Goal: Task Accomplishment & Management: Complete application form

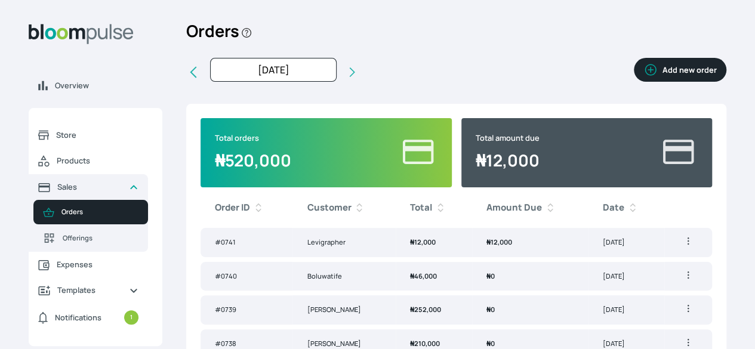
click at [634, 82] on button "Add new order" at bounding box center [680, 70] width 93 height 24
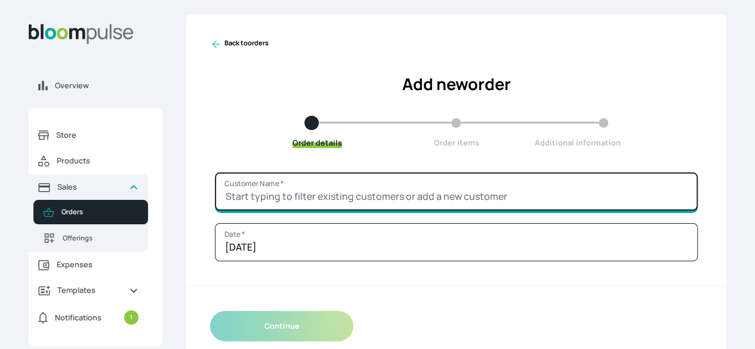
click at [506, 211] on input "Customer Name *" at bounding box center [456, 191] width 483 height 38
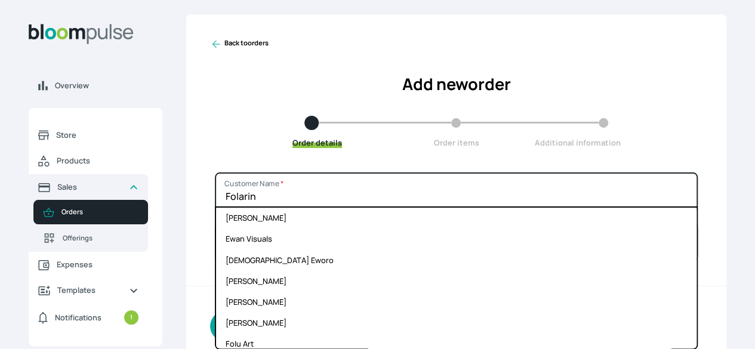
type input "Folarin"
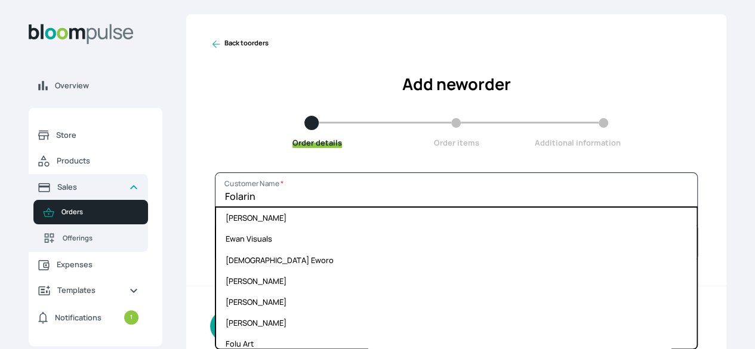
click at [636, 172] on div "Back to orders Add new order Order details Order items Additional information" at bounding box center [456, 93] width 540 height 158
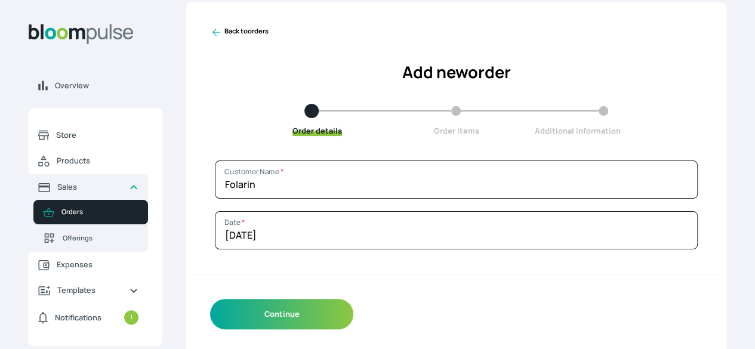
scroll to position [36, 0]
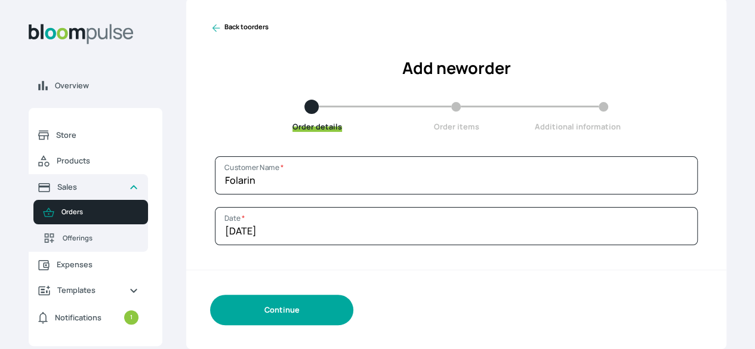
click at [353, 316] on button "Continue" at bounding box center [281, 310] width 143 height 30
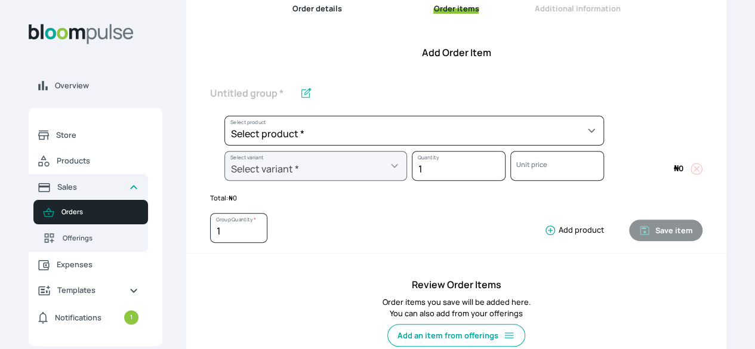
scroll to position [135, 0]
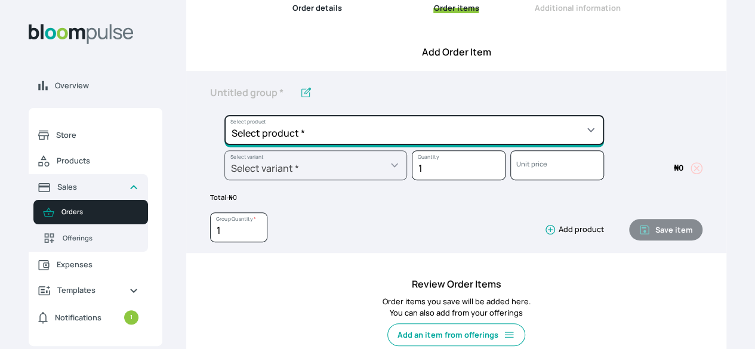
click at [501, 145] on select "Select product * Big Frame (Black) Canvas Print Canvas Stretching Certificate P…" at bounding box center [414, 130] width 380 height 30
select select "a8372af6-4ed1-4d22-9e30-c87e78025863"
click at [291, 136] on select "Select product * Big Frame (Black) Canvas Print Canvas Stretching Certificate P…" at bounding box center [414, 130] width 380 height 30
type input "Canvas Print"
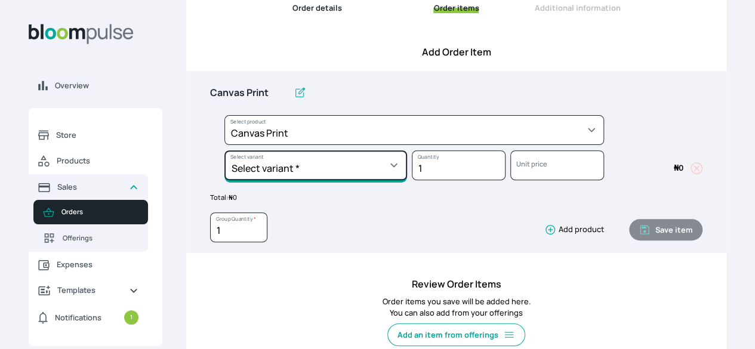
click at [407, 180] on select "Select variant * 10 by 10 10 by 12 10 by 15 10 by 16 11 by 14 12 by 12 12 by 16…" at bounding box center [315, 165] width 183 height 30
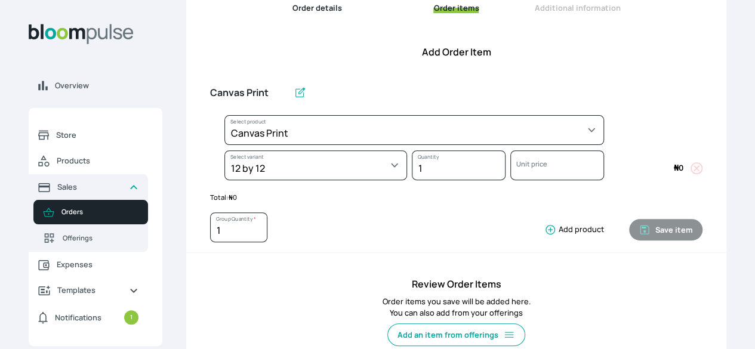
select select "a8372af6-4ed1-4d22-9e30-c87e78025863"
select select "92c5cc6b-f4ce-407a-9dfc-c630b5783cd7"
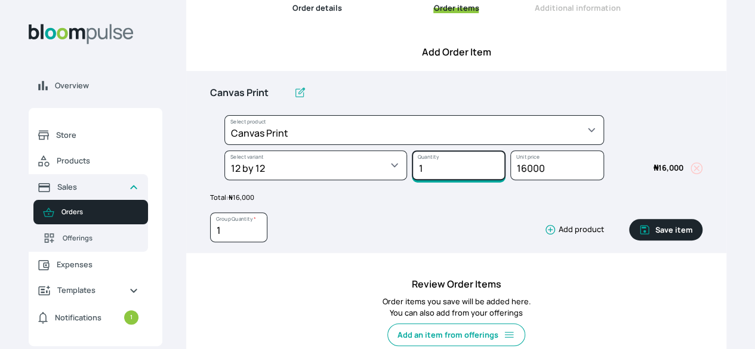
click at [461, 180] on input "1" at bounding box center [459, 165] width 94 height 30
type input "11"
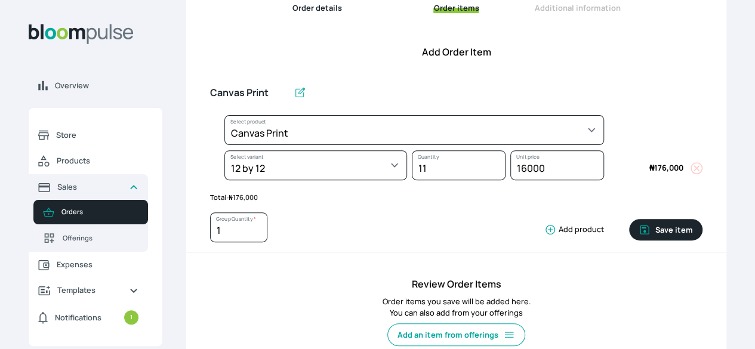
click at [679, 150] on div "Overview Store Products Sales Orders Offerings Expenses Templates Notifications…" at bounding box center [377, 39] width 755 height 349
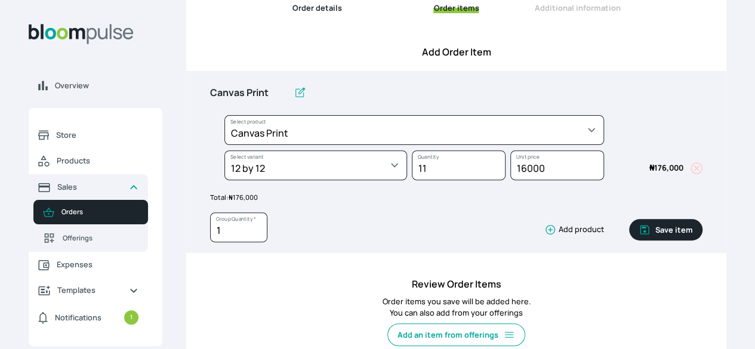
click at [544, 236] on icon "button" at bounding box center [550, 230] width 12 height 12
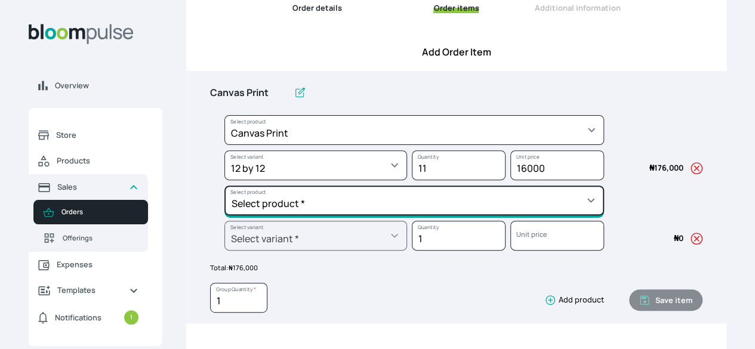
click at [510, 215] on select "Select product * Big Frame (Black) Canvas Print Canvas Stretching Certificate P…" at bounding box center [414, 201] width 380 height 30
select select "f06b78f3-e34c-4a72-bdfc-a90fec4ff39a"
click at [291, 206] on select "Select product * Big Frame (Black) Canvas Print Canvas Stretching Certificate P…" at bounding box center [414, 201] width 380 height 30
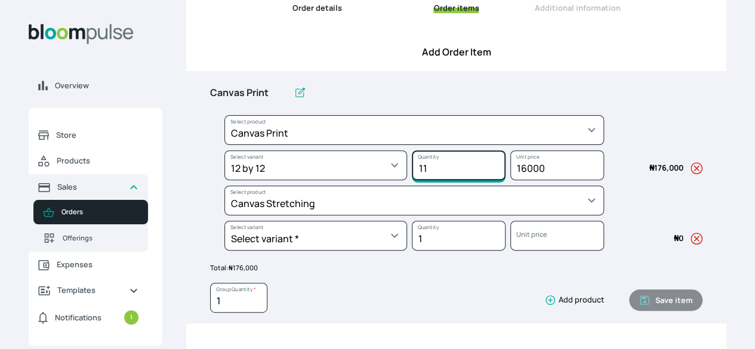
click at [448, 180] on input "11" at bounding box center [459, 165] width 94 height 30
type input "1"
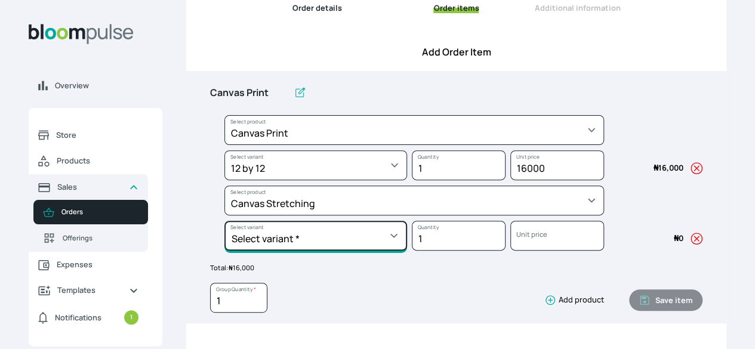
click at [402, 251] on select "Select variant * 10 by 10 10 by 15 11 by 14 12 by 12 12 by 16 12 by 18 13 by 13…" at bounding box center [315, 236] width 183 height 30
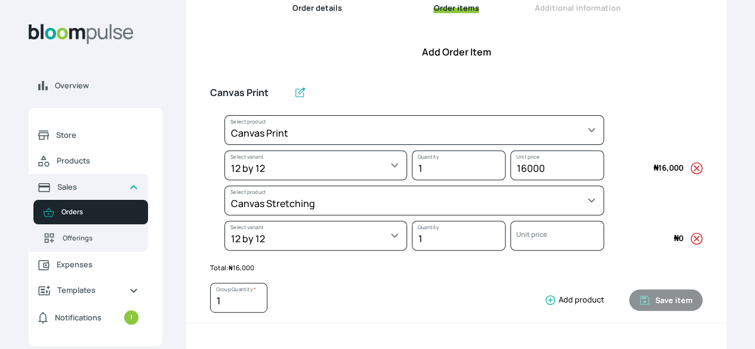
select select "f06b78f3-e34c-4a72-bdfc-a90fec4ff39a"
select select "4c8c59c8-c2f4-4a75-a6d2-a18af35e8ba0"
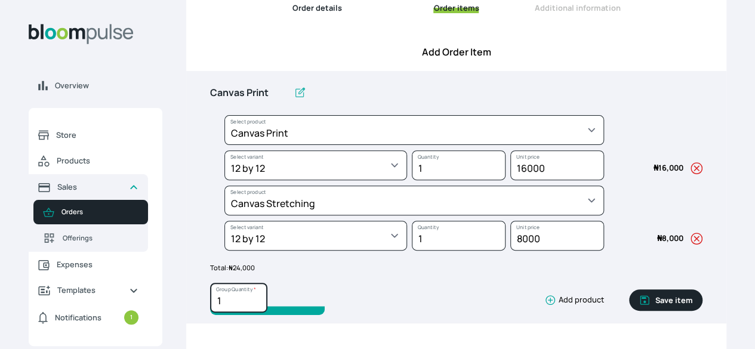
click at [267, 313] on input "1" at bounding box center [238, 298] width 57 height 30
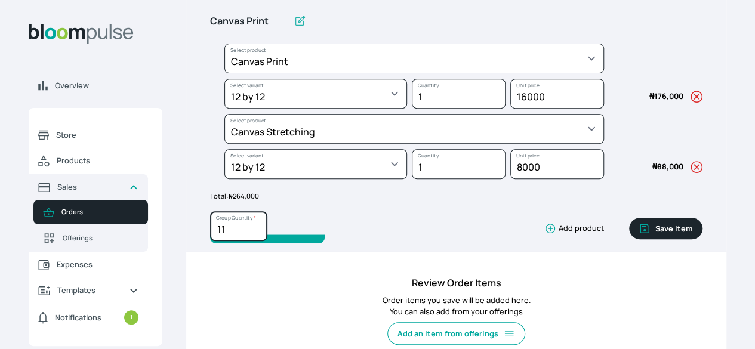
scroll to position [207, 0]
type input "11"
click at [629, 239] on button "Save item" at bounding box center [665, 227] width 73 height 21
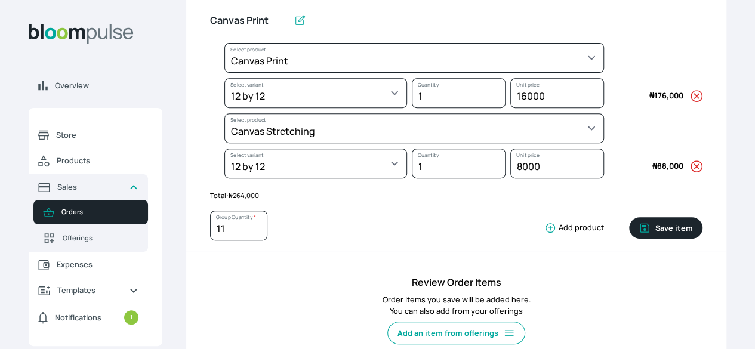
type input "1"
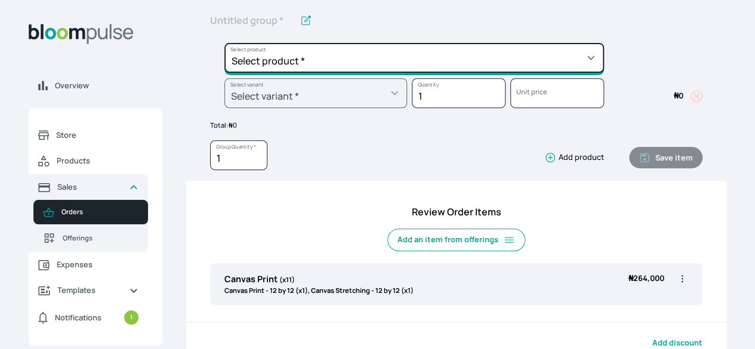
click at [538, 73] on select "Select product * Big Frame (Black) Canvas Print Canvas Stretching Certificate P…" at bounding box center [414, 58] width 380 height 30
click at [536, 73] on select "Select product * Big Frame (Black) Canvas Print Canvas Stretching Certificate P…" at bounding box center [414, 58] width 380 height 30
select select "a8372af6-4ed1-4d22-9e30-c87e78025863"
click at [291, 64] on select "Select product * Big Frame (Black) Canvas Print Canvas Stretching Certificate P…" at bounding box center [414, 58] width 380 height 30
type input "Canvas Print"
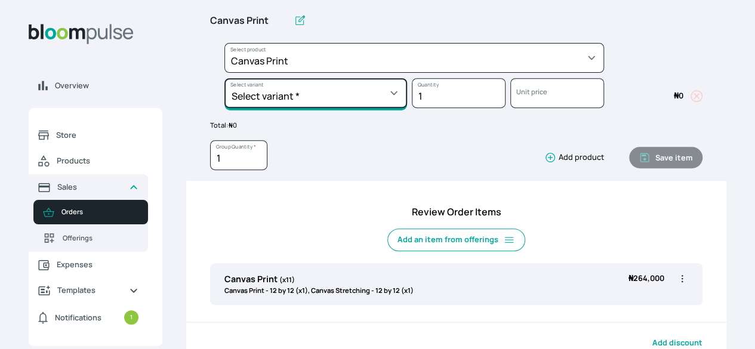
click at [407, 108] on select "Select variant * 10 by 10 10 by 12 10 by 15 10 by 16 11 by 14 12 by 12 12 by 16…" at bounding box center [315, 93] width 183 height 30
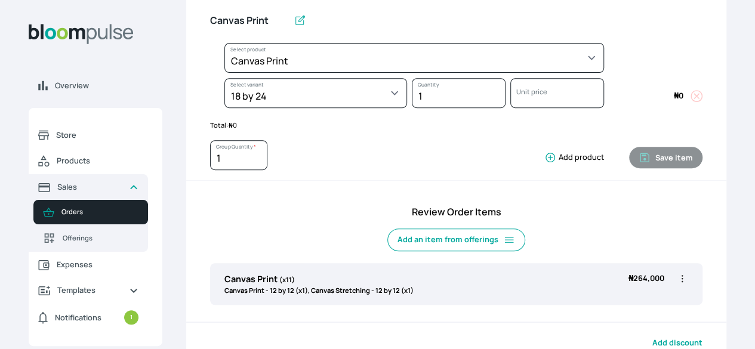
select select "a8372af6-4ed1-4d22-9e30-c87e78025863"
select select "7a04b5c2-1550-4c2b-ab04-49e5b801e63a"
click at [544, 164] on icon "button" at bounding box center [550, 158] width 12 height 12
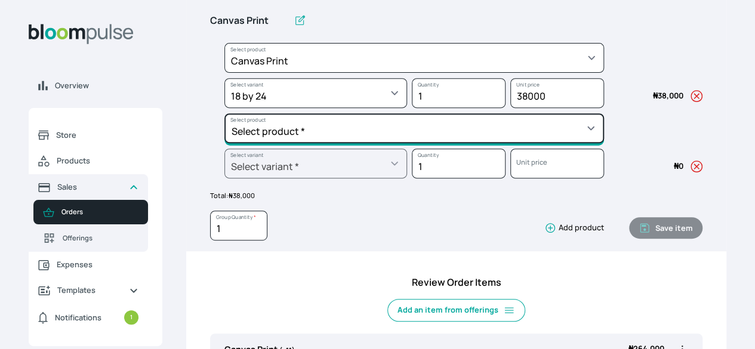
click at [525, 143] on select "Select product * Big Frame (Black) Canvas Print Canvas Stretching Certificate P…" at bounding box center [414, 128] width 380 height 30
select select "f06b78f3-e34c-4a72-bdfc-a90fec4ff39a"
click at [291, 134] on select "Select product * Big Frame (Black) Canvas Print Canvas Stretching Certificate P…" at bounding box center [414, 128] width 380 height 30
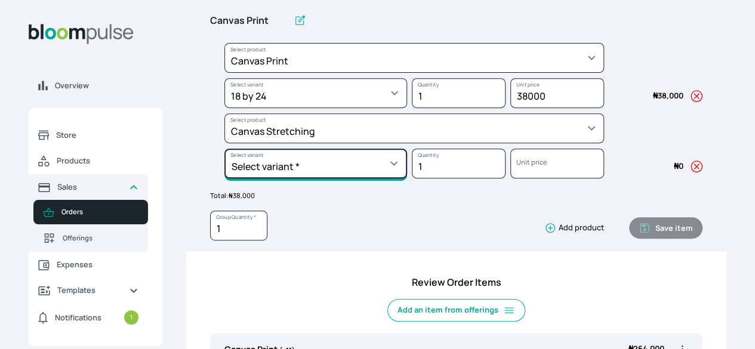
click at [407, 178] on select "Select variant * 10 by 10 10 by 15 11 by 14 12 by 12 12 by 16 12 by 18 13 by 13…" at bounding box center [315, 164] width 183 height 30
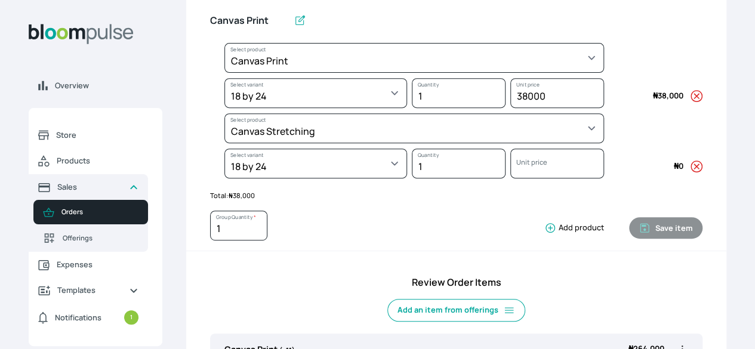
select select "f06b78f3-e34c-4a72-bdfc-a90fec4ff39a"
select select "65fd62ac-0f04-469a-8846-e54cb5a6aa19"
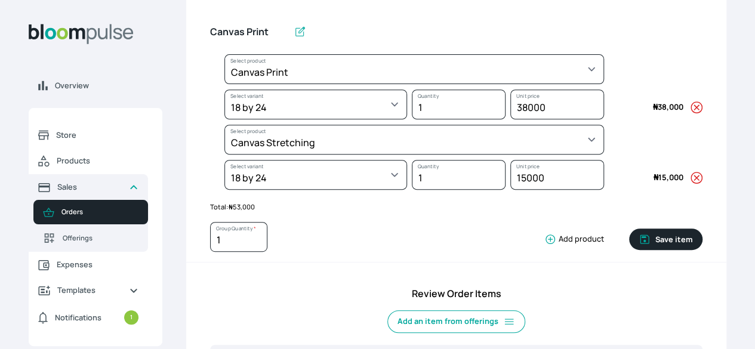
scroll to position [193, 0]
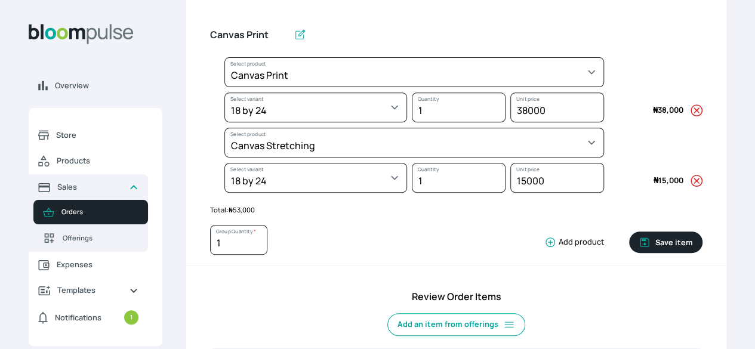
click at [306, 41] on icon at bounding box center [300, 35] width 12 height 12
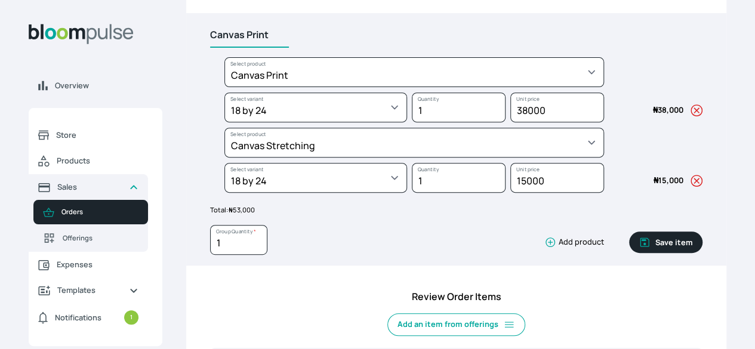
click at [289, 48] on input "Canvas Print" at bounding box center [249, 35] width 79 height 25
type input "Canvas Print 18 x 24"
click at [629, 253] on button "Save item" at bounding box center [665, 242] width 73 height 21
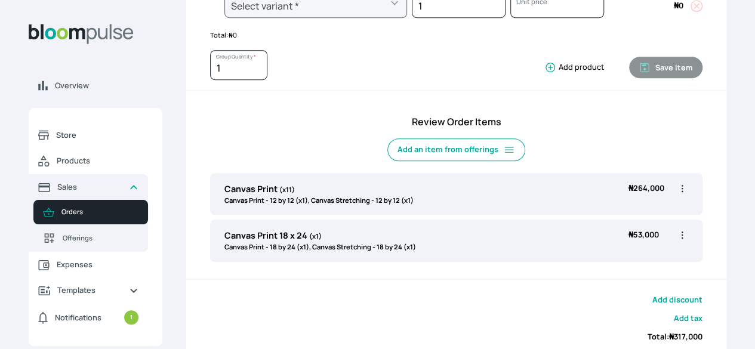
scroll to position [306, 0]
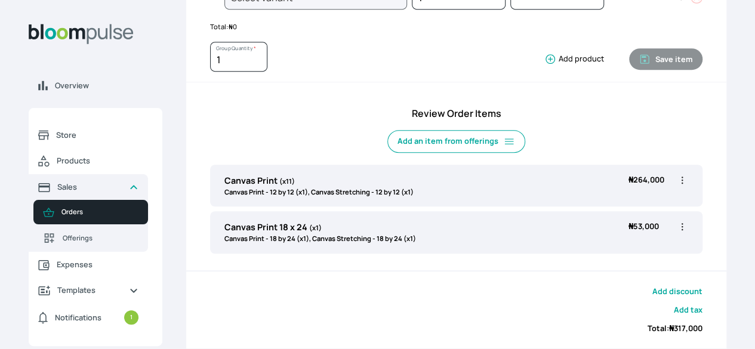
click at [538, 206] on div "Canvas Print (x11) Canvas Print - 12 by 12 (x1), Canvas Stretching - 12 by 12 (…" at bounding box center [456, 186] width 492 height 42
click at [556, 206] on div "Canvas Print (x11) Canvas Print - 12 by 12 (x1), Canvas Stretching - 12 by 12 (…" at bounding box center [456, 186] width 492 height 42
click at [682, 184] on icon "button" at bounding box center [683, 180] width 2 height 7
click at [593, 211] on span "Edit" at bounding box center [636, 205] width 86 height 12
type input "Canvas Print"
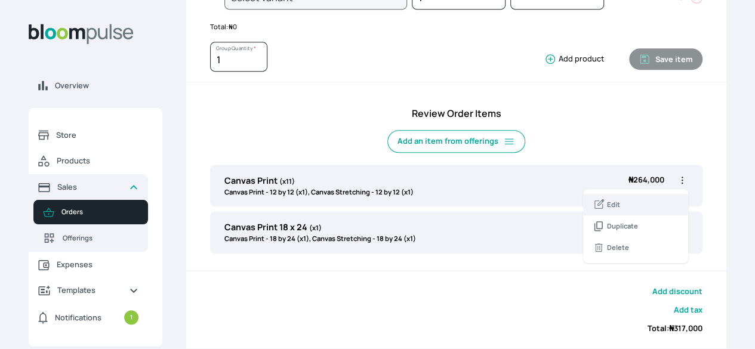
type input "11"
select select "a8372af6-4ed1-4d22-9e30-c87e78025863"
select select "92c5cc6b-f4ce-407a-9dfc-c630b5783cd7"
select select "f06b78f3-e34c-4a72-bdfc-a90fec4ff39a"
select select "4c8c59c8-c2f4-4a75-a6d2-a18af35e8ba0"
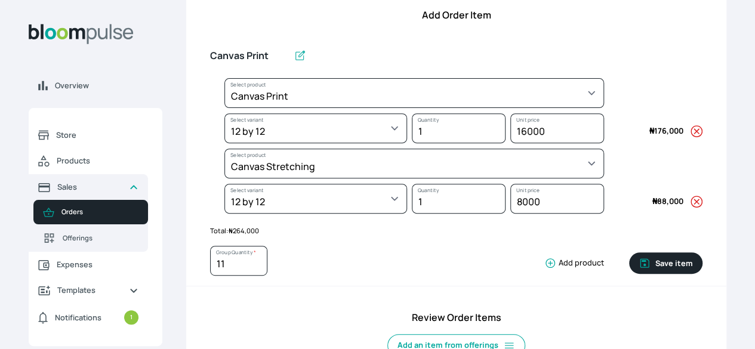
scroll to position [171, 0]
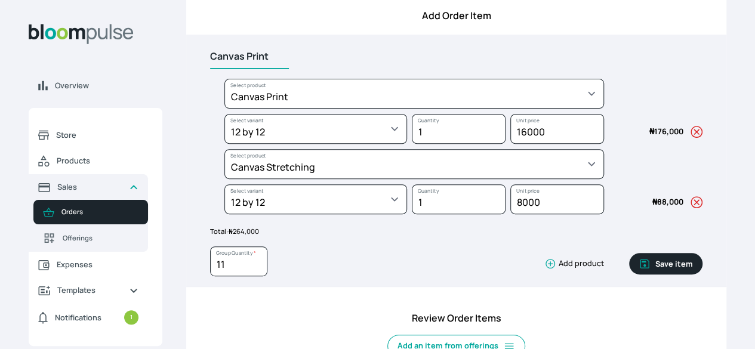
click at [289, 69] on input "Canvas Print" at bounding box center [249, 56] width 79 height 25
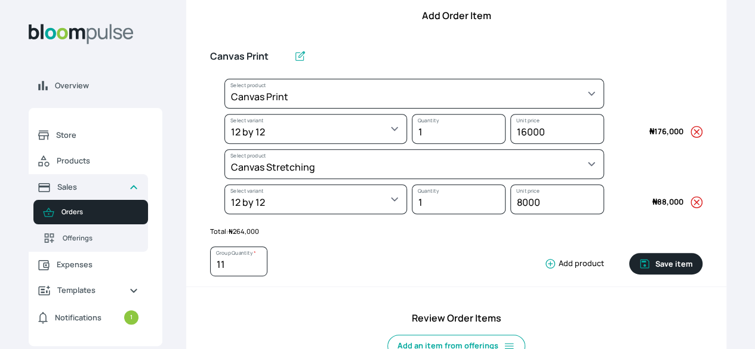
click at [310, 69] on span "Canvas Print" at bounding box center [260, 56] width 100 height 25
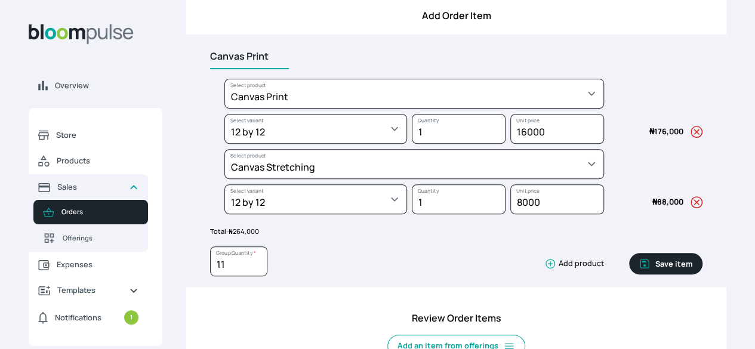
click at [289, 69] on input "Canvas Print" at bounding box center [249, 56] width 79 height 25
click at [335, 69] on input "Canvas Print 12 x 12" at bounding box center [273, 56] width 127 height 25
type input "Canvas Wrap 12 x 12"
click at [629, 275] on button "Save item" at bounding box center [665, 263] width 73 height 21
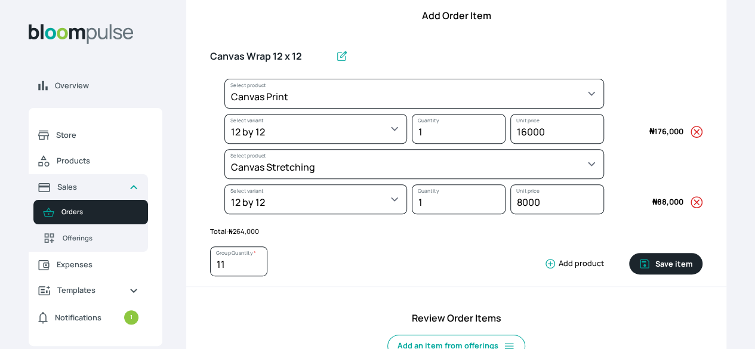
type input "1"
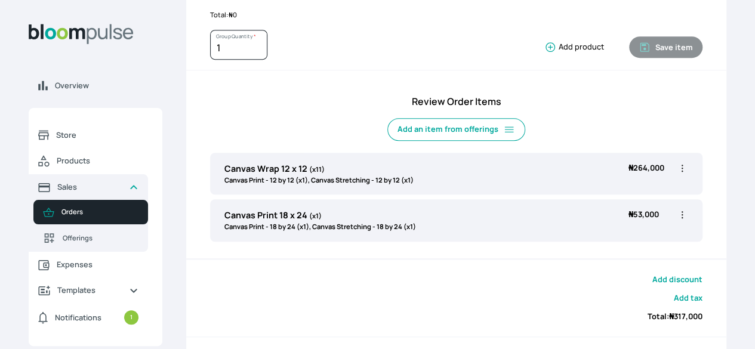
scroll to position [320, 0]
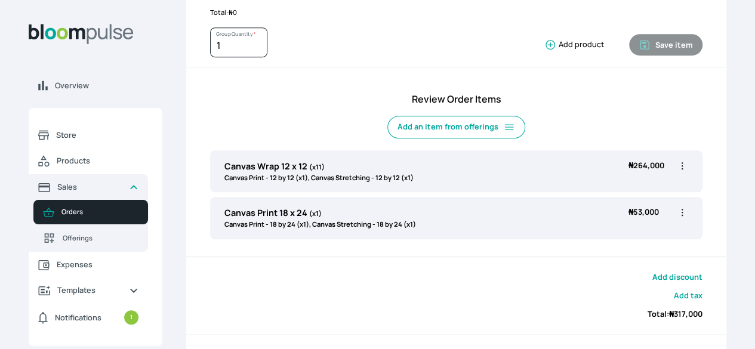
click at [682, 216] on icon "button" at bounding box center [683, 212] width 2 height 7
click at [593, 243] on span "Edit" at bounding box center [636, 238] width 86 height 12
type input "Canvas Print 18 x 24"
select select "a8372af6-4ed1-4d22-9e30-c87e78025863"
select select "7a04b5c2-1550-4c2b-ab04-49e5b801e63a"
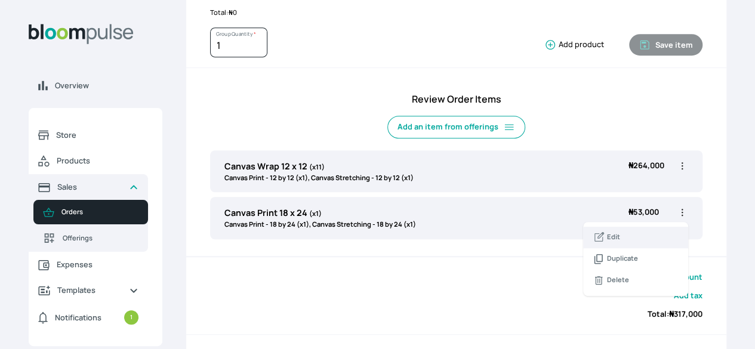
select select "f06b78f3-e34c-4a72-bdfc-a90fec4ff39a"
select select "65fd62ac-0f04-469a-8846-e54cb5a6aa19"
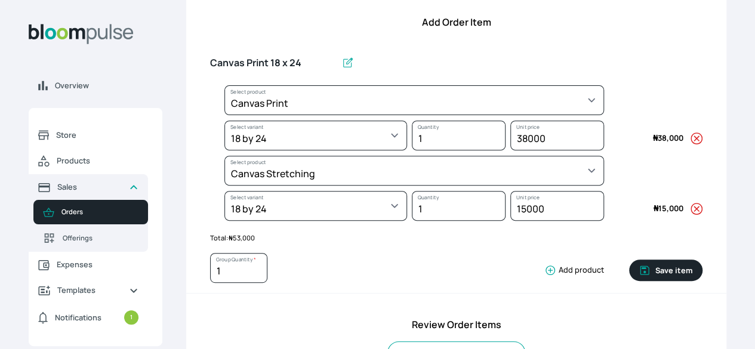
scroll to position [164, 0]
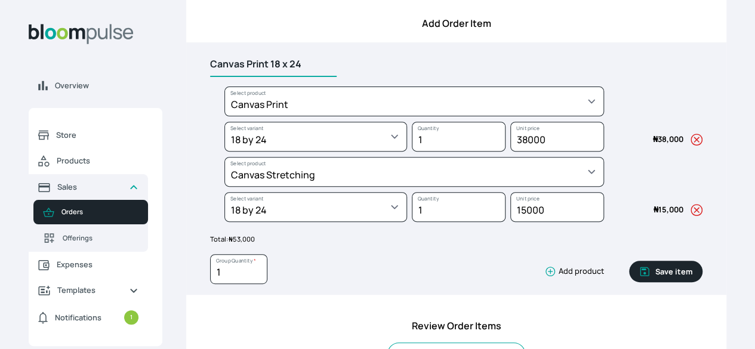
click at [335, 77] on input "Canvas Print 18 x 24" at bounding box center [273, 64] width 127 height 25
type input "Canvas Wrap 18 x 24"
click at [629, 282] on button "Save item" at bounding box center [665, 271] width 73 height 21
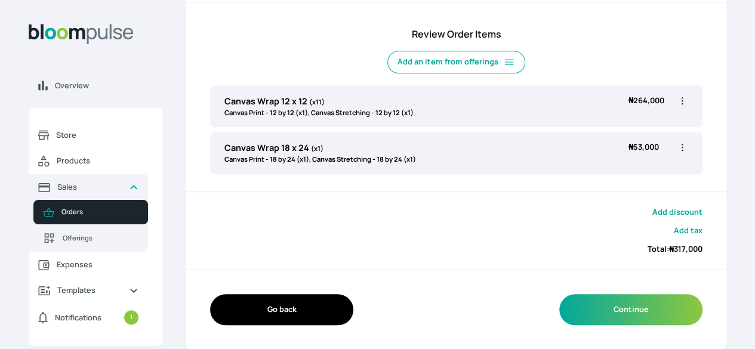
scroll to position [397, 0]
click at [652, 218] on button "Add discount" at bounding box center [677, 211] width 50 height 11
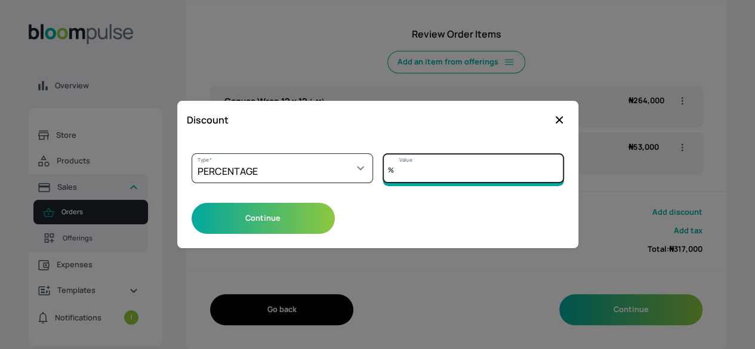
click at [430, 172] on input "Value" at bounding box center [473, 168] width 181 height 30
type input "5"
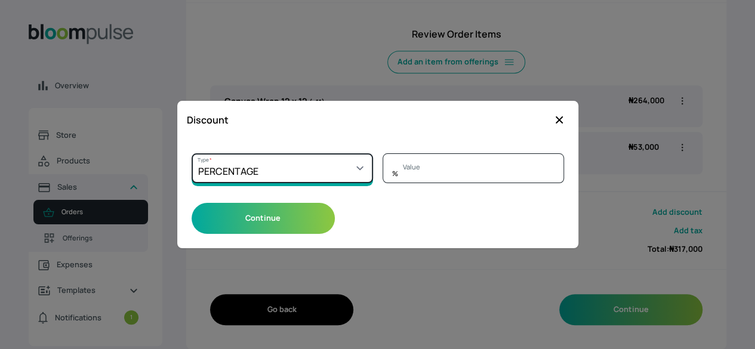
type input "0"
click at [363, 170] on select "Select a type PERCENTAGE AMOUNT" at bounding box center [282, 168] width 181 height 30
select select "AMOUNT"
click at [192, 153] on select "Select a type PERCENTAGE AMOUNT" at bounding box center [282, 168] width 181 height 30
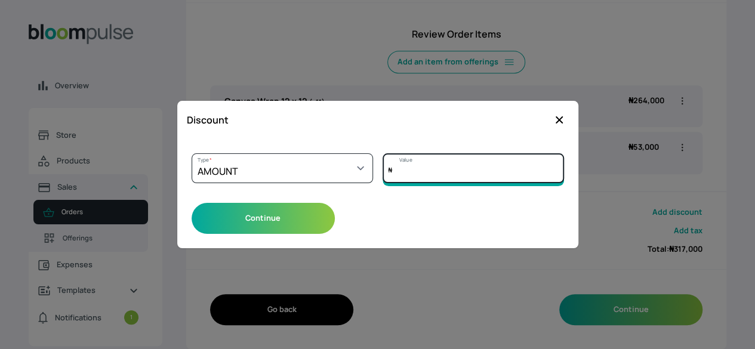
click at [470, 182] on input "Value" at bounding box center [473, 168] width 181 height 30
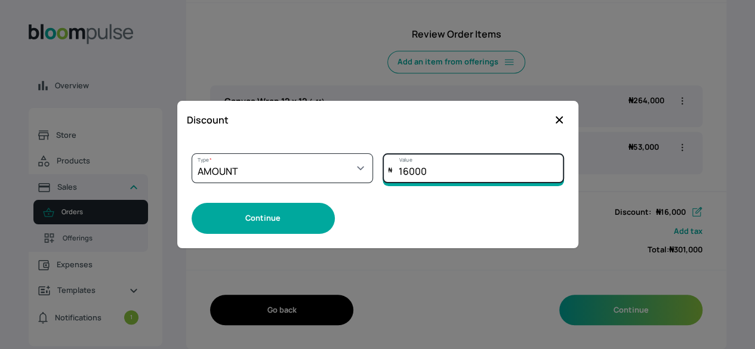
type input "16000"
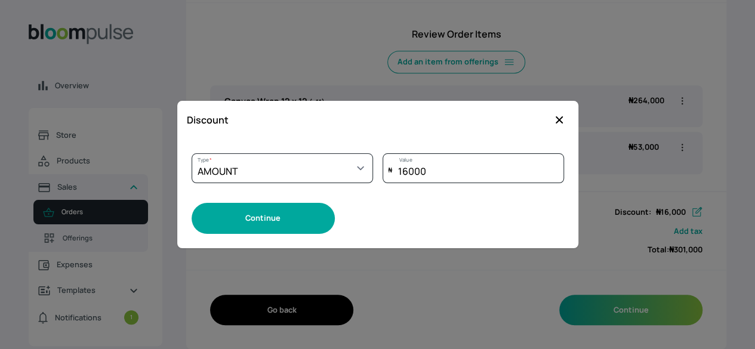
click at [262, 218] on button "Continue" at bounding box center [263, 218] width 143 height 30
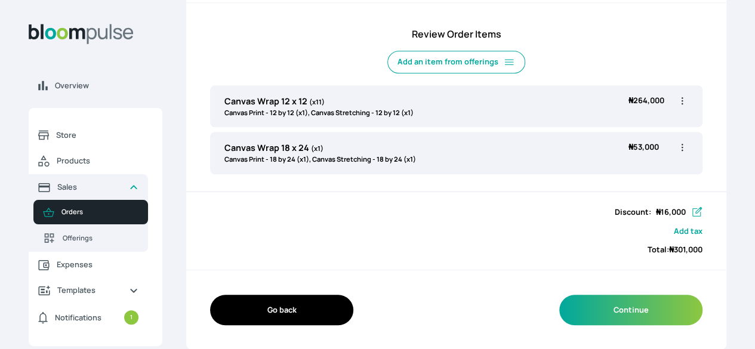
click at [676, 107] on icon "button" at bounding box center [682, 101] width 12 height 12
click at [583, 136] on li "Edit" at bounding box center [635, 125] width 105 height 21
click at [676, 106] on icon "button" at bounding box center [682, 101] width 12 height 12
click at [593, 131] on span "Edit" at bounding box center [636, 125] width 86 height 12
type input "Canvas Wrap 12 x 12"
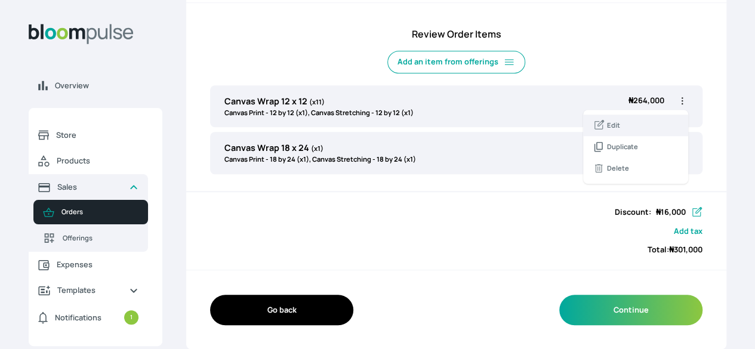
type input "11"
select select "a8372af6-4ed1-4d22-9e30-c87e78025863"
select select "92c5cc6b-f4ce-407a-9dfc-c630b5783cd7"
select select "f06b78f3-e34c-4a72-bdfc-a90fec4ff39a"
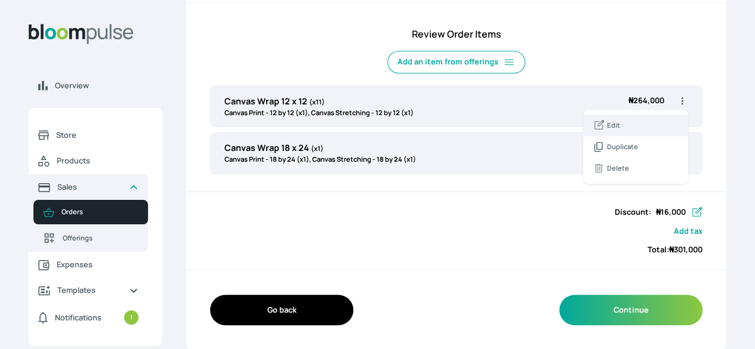
select select "4c8c59c8-c2f4-4a75-a6d2-a18af35e8ba0"
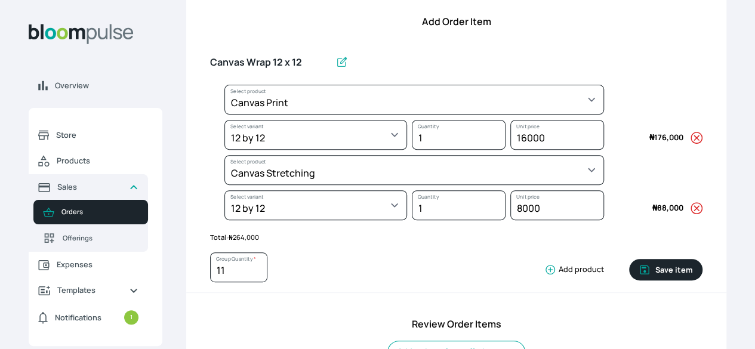
scroll to position [150, 0]
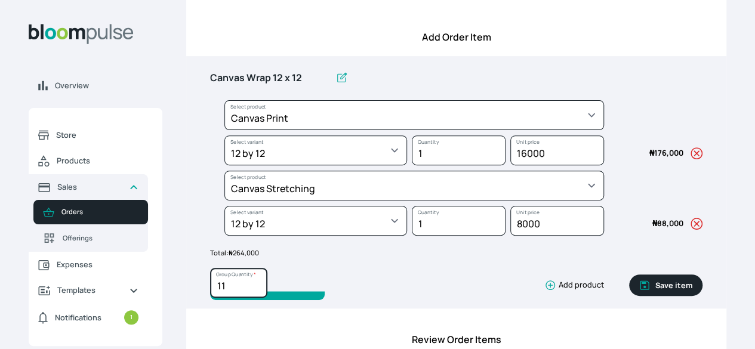
click at [267, 298] on input "11" at bounding box center [238, 283] width 57 height 30
type input "11"
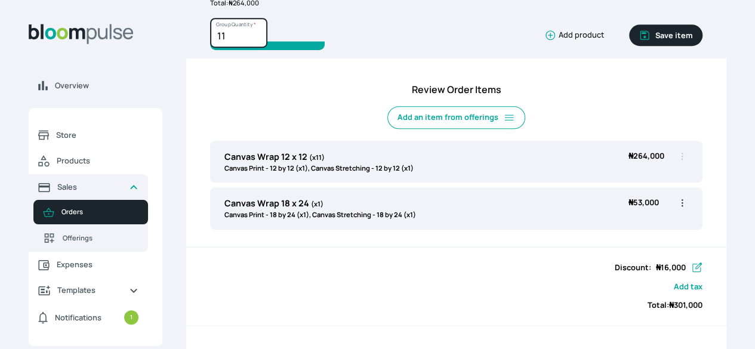
scroll to position [300, 0]
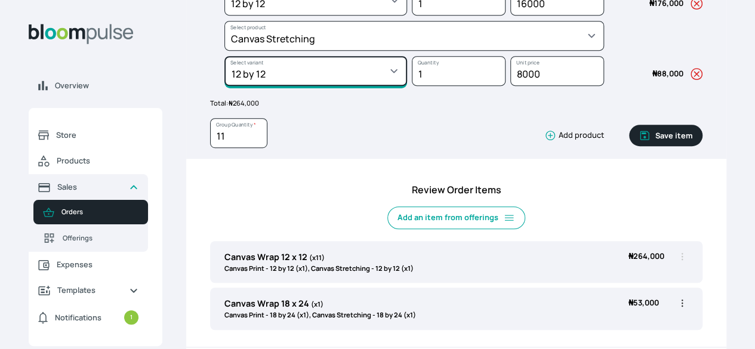
click at [400, 86] on select "Select variant * 10 by 10 10 by 15 11 by 14 12 by 12 12 by 16 12 by 18 13 by 13…" at bounding box center [315, 71] width 183 height 30
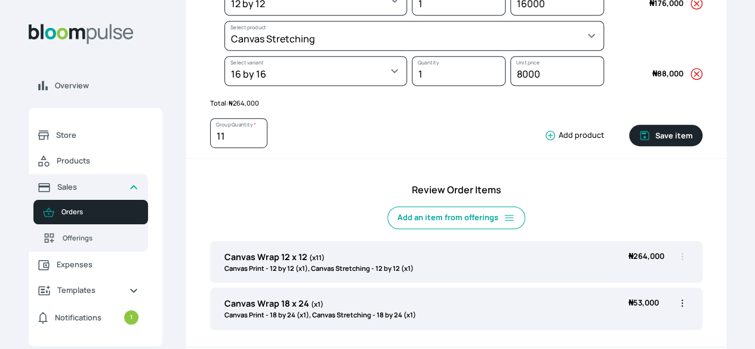
select select "f06b78f3-e34c-4a72-bdfc-a90fec4ff39a"
select select "8f70c936-f424-453a-aac4-25bffd005b31"
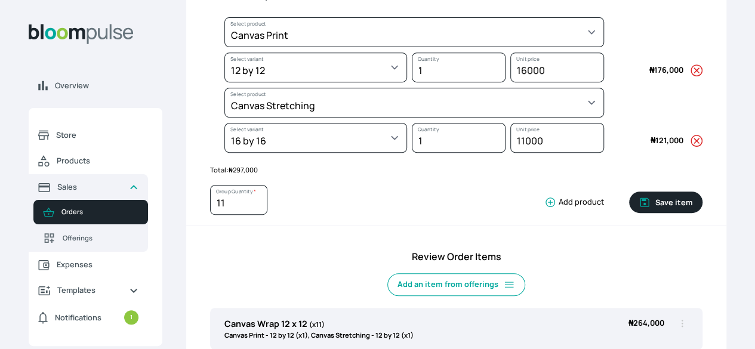
scroll to position [223, 0]
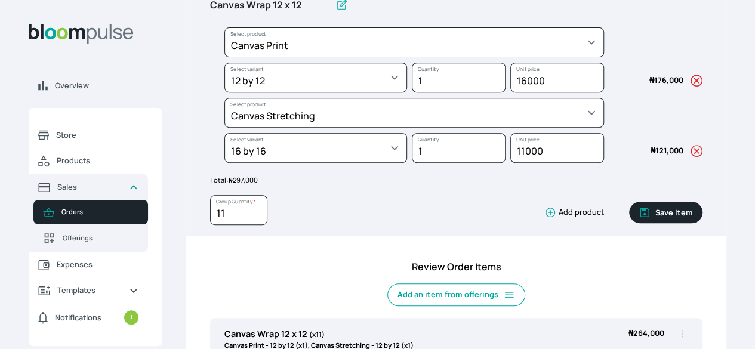
click at [629, 223] on button "Save item" at bounding box center [665, 212] width 73 height 21
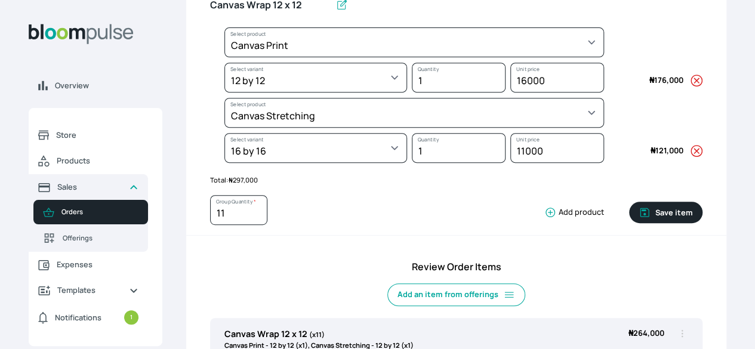
type input "1"
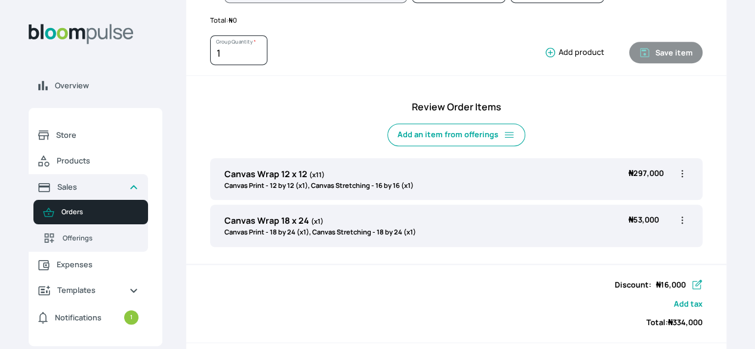
scroll to position [313, 0]
click at [676, 226] on icon "button" at bounding box center [682, 220] width 12 height 12
click at [593, 251] on icon at bounding box center [599, 245] width 12 height 12
type input "Canvas Wrap 18 x 24"
select select "a8372af6-4ed1-4d22-9e30-c87e78025863"
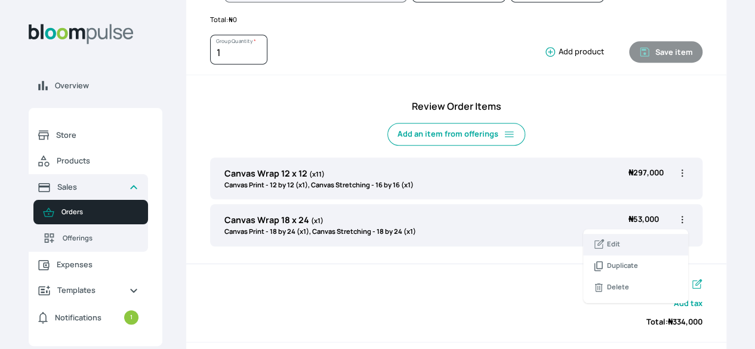
select select "7a04b5c2-1550-4c2b-ab04-49e5b801e63a"
select select "f06b78f3-e34c-4a72-bdfc-a90fec4ff39a"
select select "65fd62ac-0f04-469a-8846-e54cb5a6aa19"
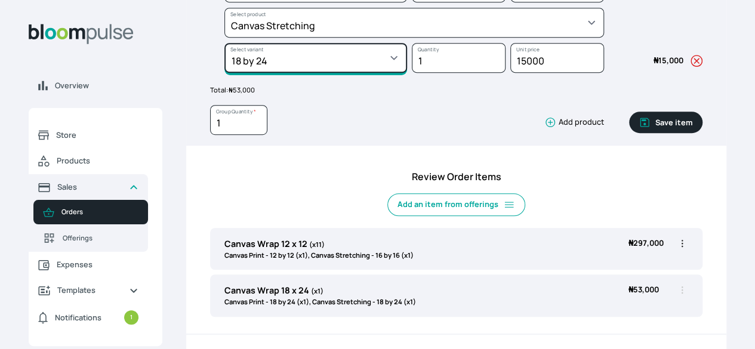
click at [389, 73] on select "Select variant * 10 by 10 10 by 15 11 by 14 12 by 12 12 by 16 12 by 18 13 by 13…" at bounding box center [315, 58] width 183 height 30
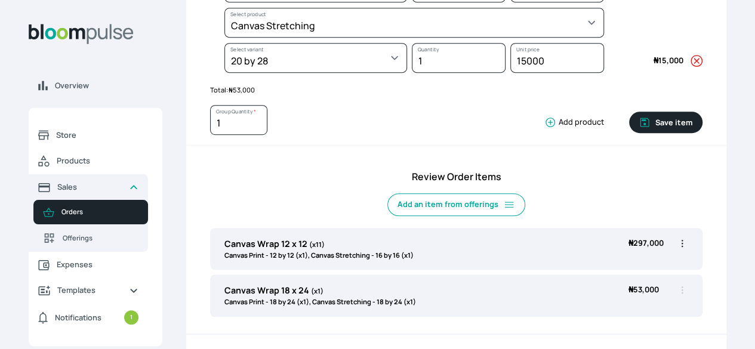
select select "f06b78f3-e34c-4a72-bdfc-a90fec4ff39a"
select select "b572a0dd-764a-405d-a0f8-0ebce2fd311d"
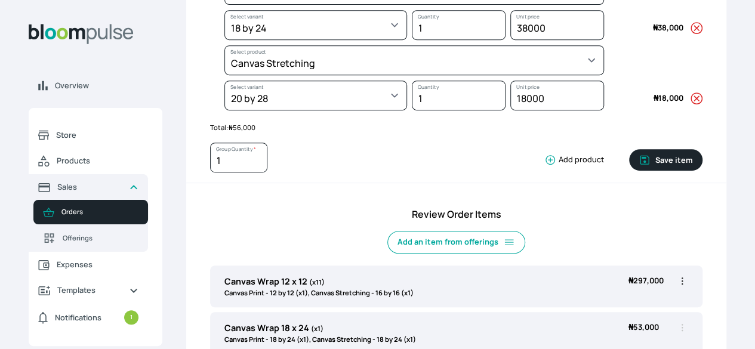
scroll to position [249, 0]
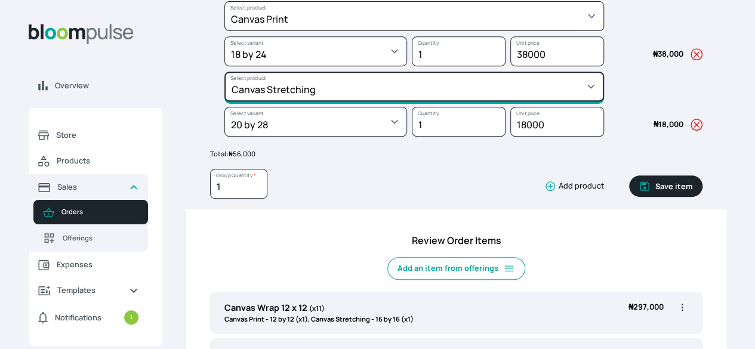
click at [408, 101] on select "Select product * Big Frame (Black) Canvas Print Canvas Stretching Certificate P…" at bounding box center [414, 87] width 380 height 30
click at [314, 95] on select "Select product * Big Frame (Black) Canvas Print Canvas Stretching Certificate P…" at bounding box center [414, 87] width 380 height 30
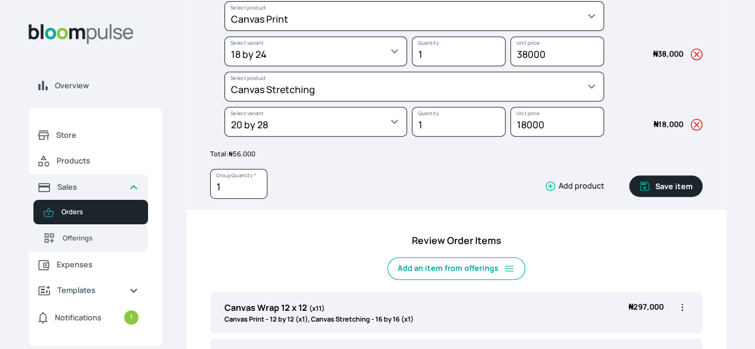
click at [629, 197] on button "Save item" at bounding box center [665, 185] width 73 height 21
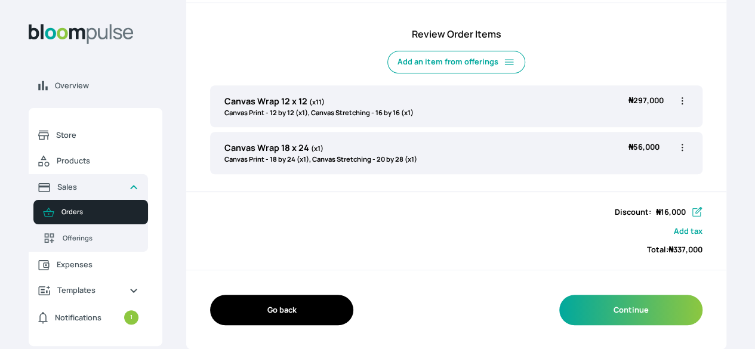
scroll to position [405, 0]
click at [627, 204] on div "Discount : ₦ 16,000 Add tax Total: ₦ 337,000" at bounding box center [456, 231] width 540 height 78
click at [692, 208] on icon "button" at bounding box center [697, 211] width 10 height 10
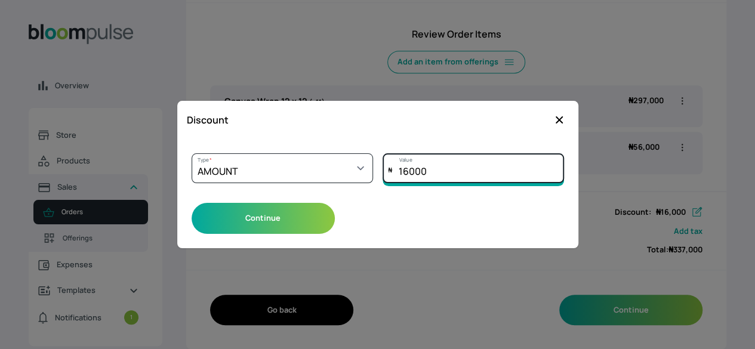
click at [430, 169] on input "16000" at bounding box center [473, 168] width 181 height 30
type input "1"
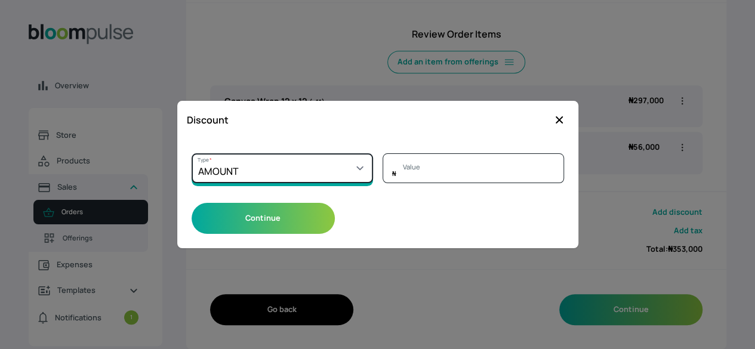
type input "0"
click at [348, 176] on select "Select a type PERCENTAGE AMOUNT" at bounding box center [282, 168] width 181 height 30
select select "PERCENTAGE"
click at [192, 153] on select "Select a type PERCENTAGE AMOUNT" at bounding box center [282, 168] width 181 height 30
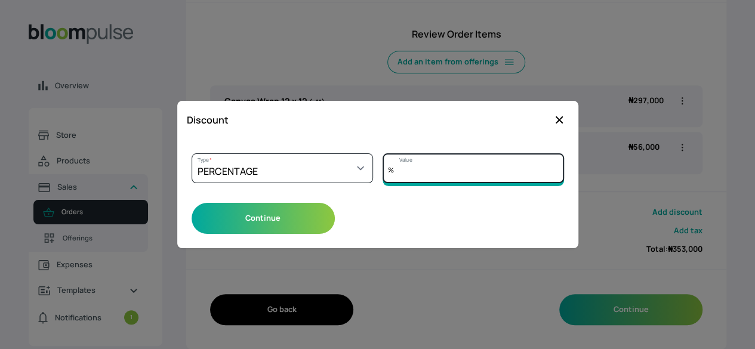
click at [434, 174] on input "Value" at bounding box center [473, 168] width 181 height 30
type input "5"
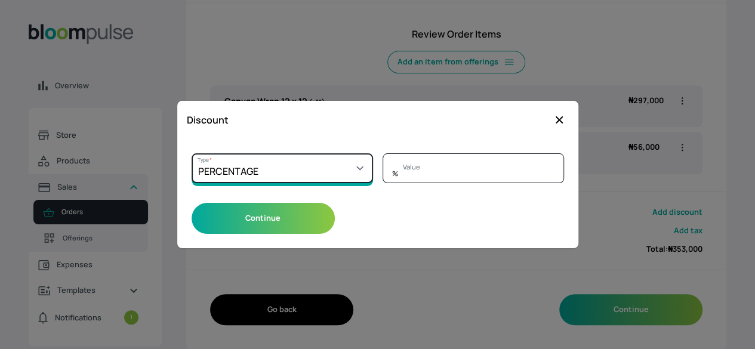
type input "0"
click at [338, 156] on select "Select a type PERCENTAGE AMOUNT" at bounding box center [282, 168] width 181 height 30
select select "AMOUNT"
click at [192, 153] on select "Select a type PERCENTAGE AMOUNT" at bounding box center [282, 168] width 181 height 30
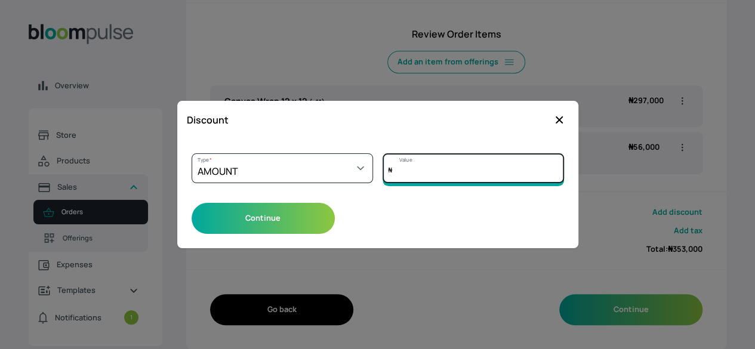
click at [420, 162] on input "Value" at bounding box center [473, 168] width 181 height 30
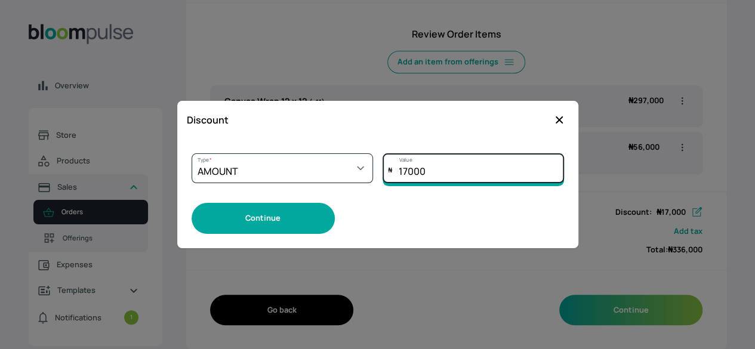
type input "17000"
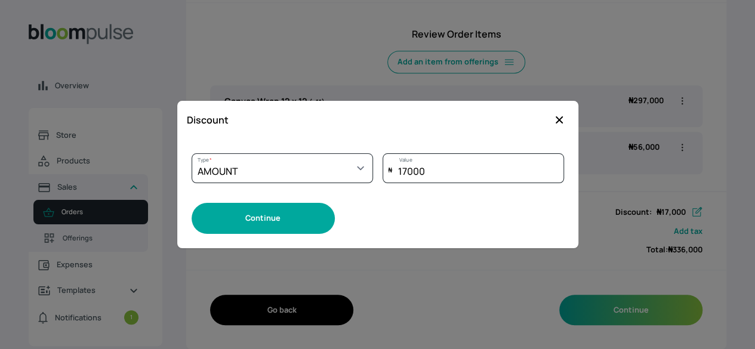
click at [247, 212] on button "Continue" at bounding box center [263, 218] width 143 height 30
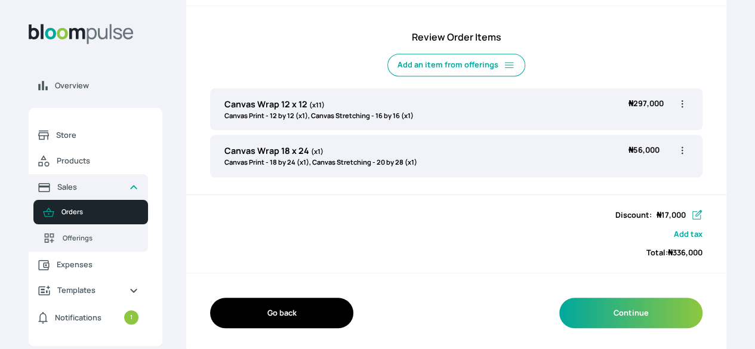
scroll to position [405, 0]
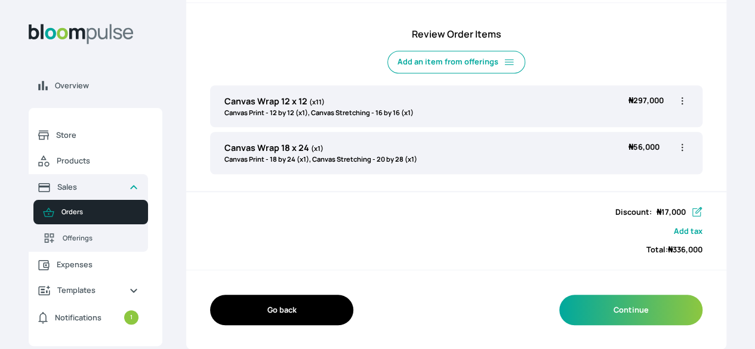
click at [676, 143] on icon "button" at bounding box center [682, 147] width 12 height 12
click at [593, 168] on span "Edit" at bounding box center [636, 173] width 86 height 12
type input "Canvas Wrap 18 x 24"
select select "a8372af6-4ed1-4d22-9e30-c87e78025863"
select select "7a04b5c2-1550-4c2b-ab04-49e5b801e63a"
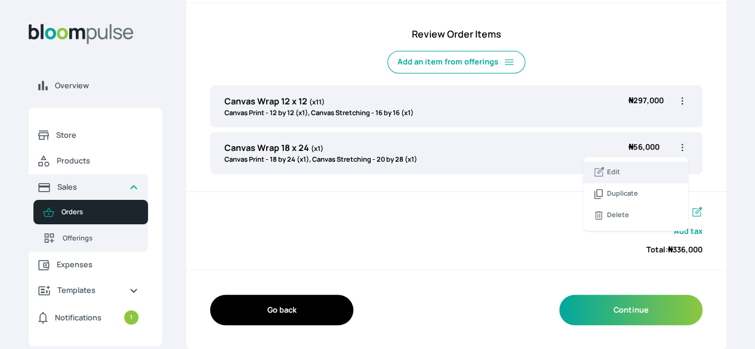
select select "f06b78f3-e34c-4a72-bdfc-a90fec4ff39a"
select select "b572a0dd-764a-405d-a0f8-0ebce2fd311d"
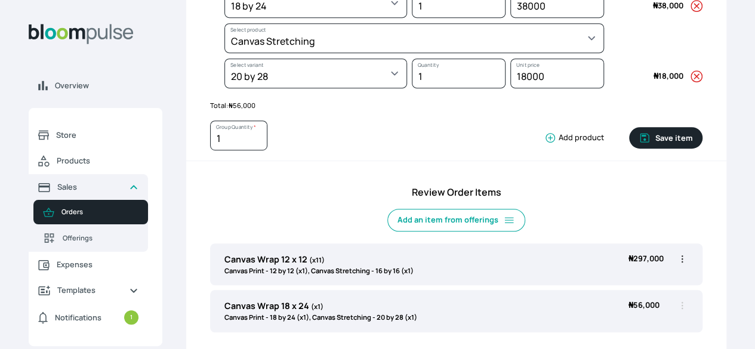
scroll to position [298, 0]
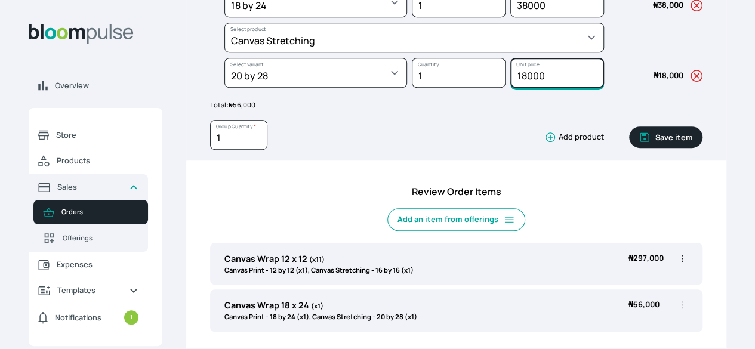
click at [512, 88] on input "18000" at bounding box center [557, 73] width 94 height 30
type input "20000"
click at [629, 147] on button "Save item" at bounding box center [665, 137] width 73 height 21
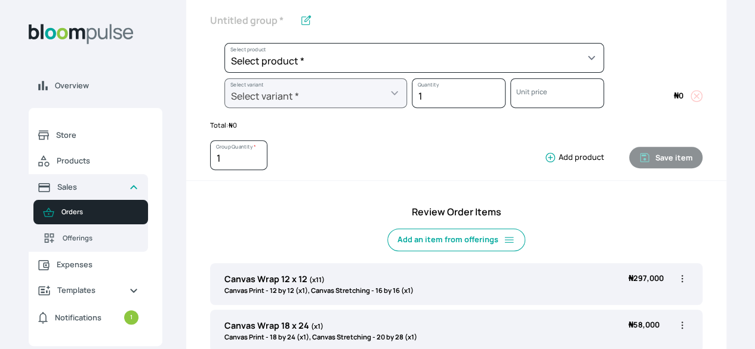
scroll to position [405, 0]
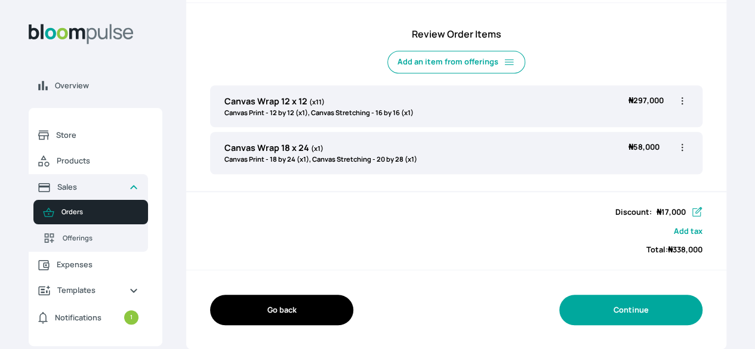
click at [591, 314] on button "Continue" at bounding box center [630, 310] width 143 height 30
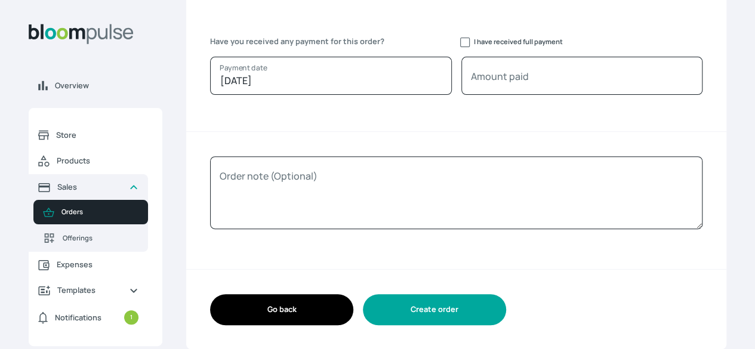
click at [506, 304] on button "Create order" at bounding box center [434, 309] width 143 height 30
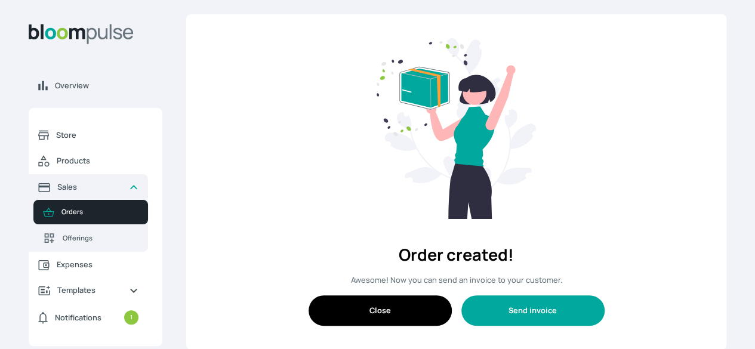
click at [511, 318] on button "Send invoice" at bounding box center [532, 310] width 143 height 30
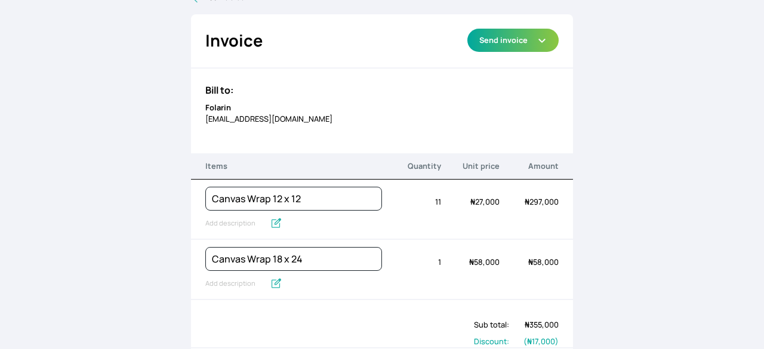
scroll to position [31, 0]
click at [245, 222] on input "text" at bounding box center [235, 224] width 60 height 16
type input "Canvas Print, Canvas Stretching"
click at [237, 287] on input "text" at bounding box center [235, 284] width 60 height 16
type input "Canvas Print, Canvas Stretching"
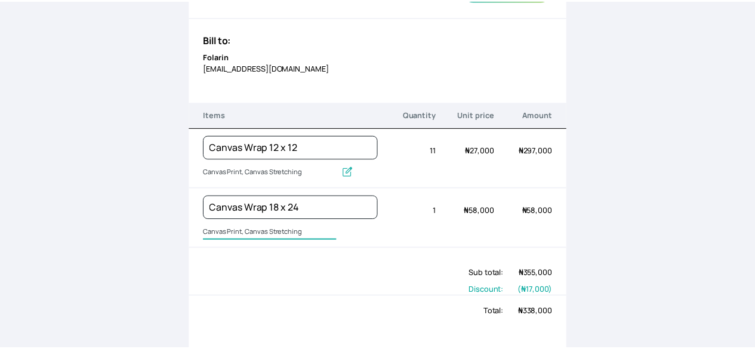
scroll to position [0, 0]
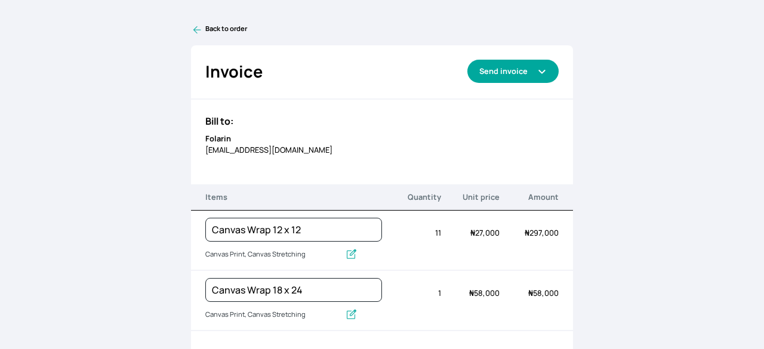
click at [513, 71] on button "Send invoice" at bounding box center [512, 71] width 91 height 23
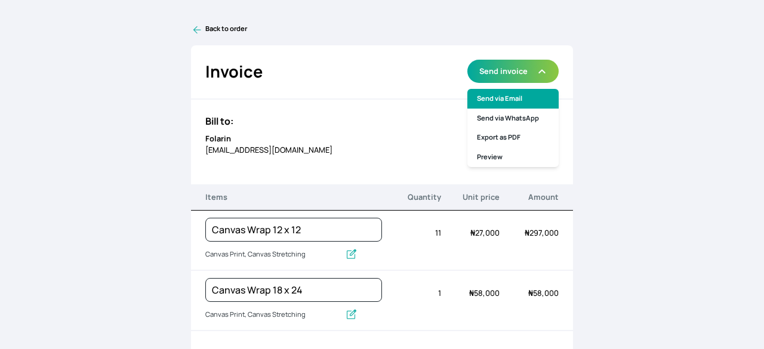
click at [515, 100] on link "Send via Email" at bounding box center [512, 99] width 91 height 20
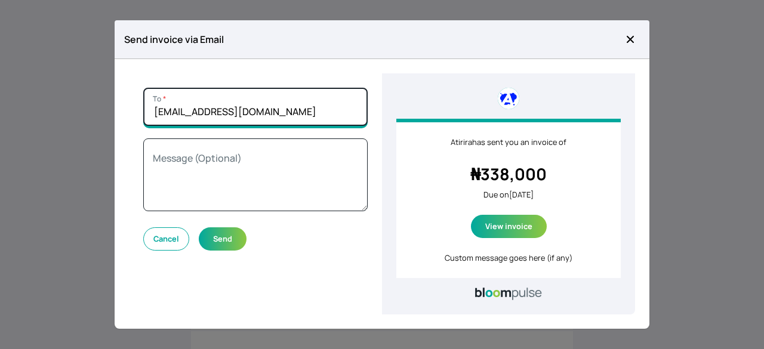
click at [329, 103] on input "harneckzfolarin@gmail.com" at bounding box center [255, 107] width 224 height 38
click at [196, 112] on input "harneckzfolarin@gmail.com" at bounding box center [255, 107] width 224 height 38
type input "contactphotographybyfolarin@gmail.com"
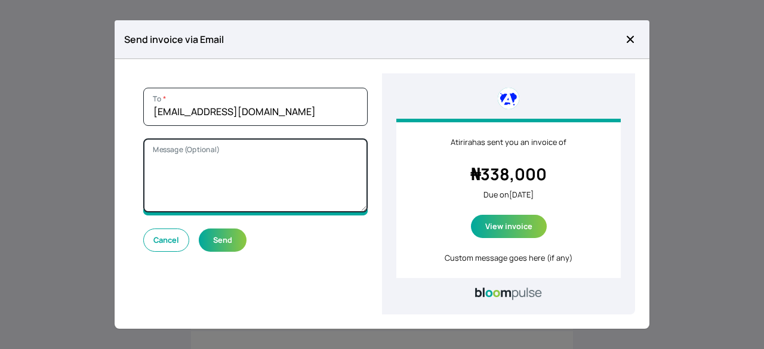
click at [301, 165] on textarea "Message (Optional)" at bounding box center [255, 175] width 224 height 74
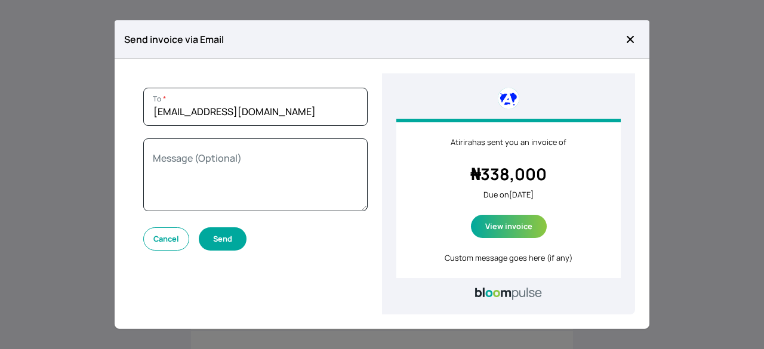
click at [227, 248] on button "Send" at bounding box center [223, 238] width 48 height 23
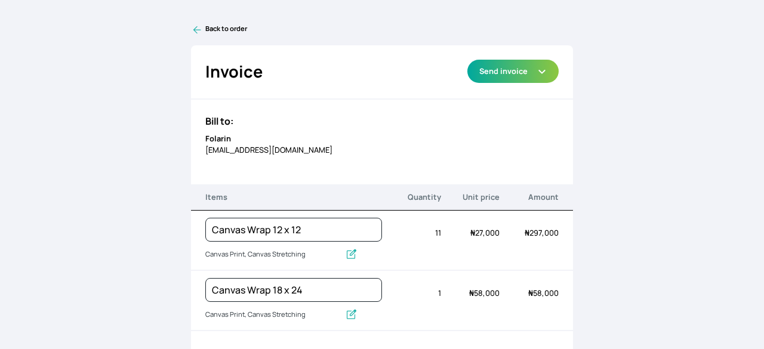
click at [195, 29] on icon at bounding box center [197, 30] width 12 height 12
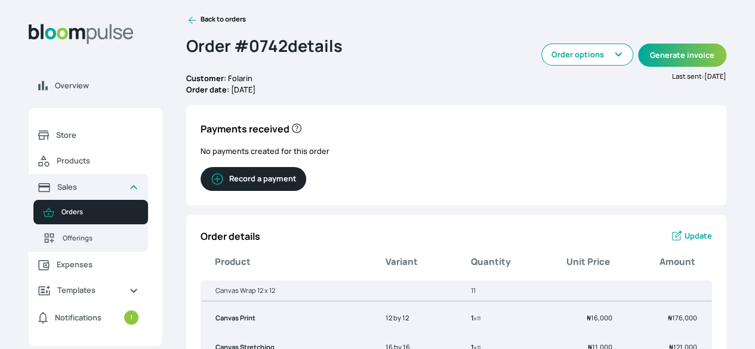
click at [198, 26] on icon at bounding box center [192, 20] width 12 height 12
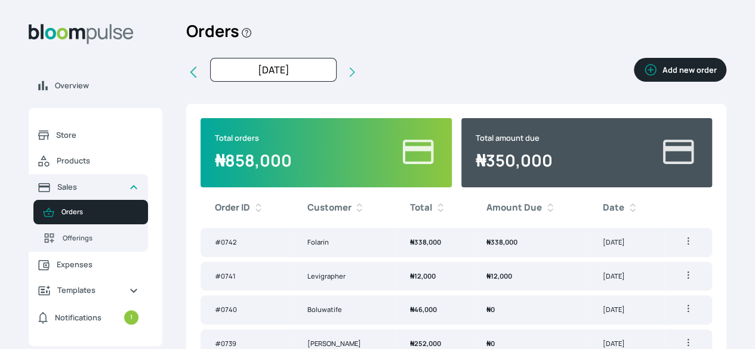
scroll to position [97, 0]
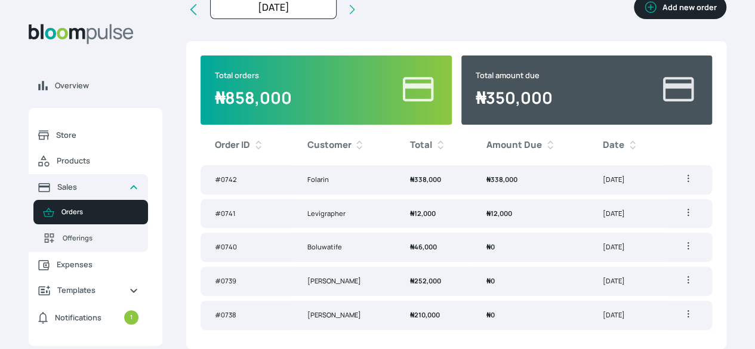
click at [489, 167] on td "₦ 338,000" at bounding box center [530, 179] width 116 height 29
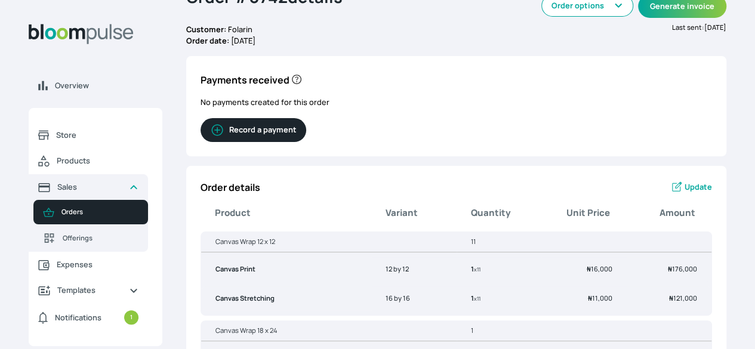
scroll to position [54, 0]
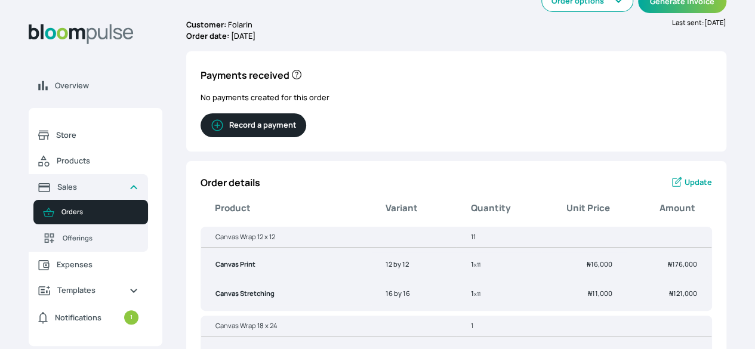
click at [306, 137] on button "Record a payment" at bounding box center [254, 125] width 106 height 24
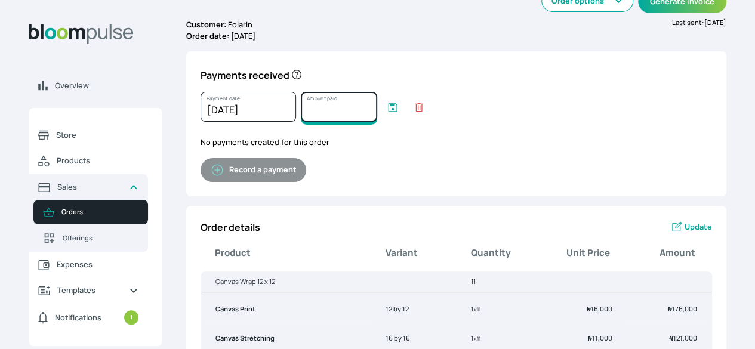
click at [377, 116] on input "Amount paid" at bounding box center [339, 107] width 76 height 30
click at [669, 295] on html "Overview Store Products Sales Orders Offerings Expenses Templates Notifications…" at bounding box center [377, 120] width 755 height 349
type input "0"
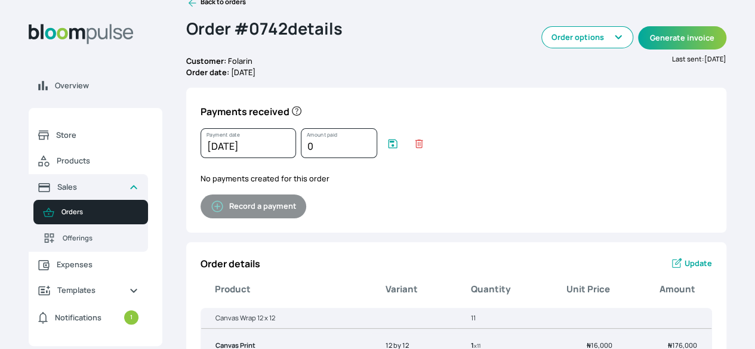
scroll to position [0, 0]
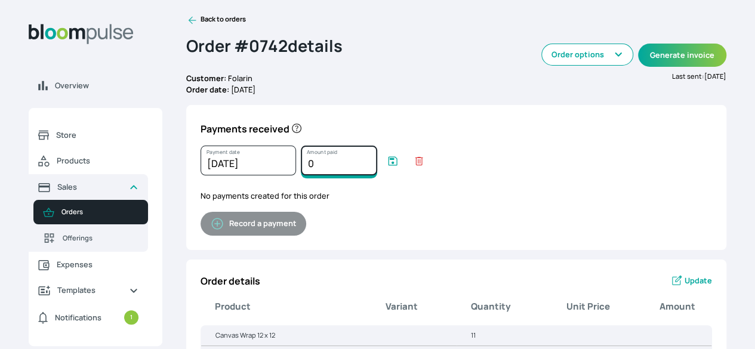
click at [377, 174] on input "0" at bounding box center [339, 161] width 76 height 30
type input "338000"
click at [399, 167] on icon "submit" at bounding box center [393, 161] width 12 height 12
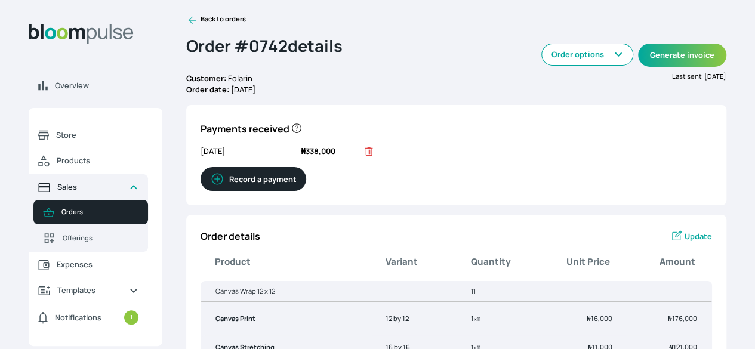
click at [119, 193] on span "Sales" at bounding box center [88, 186] width 62 height 11
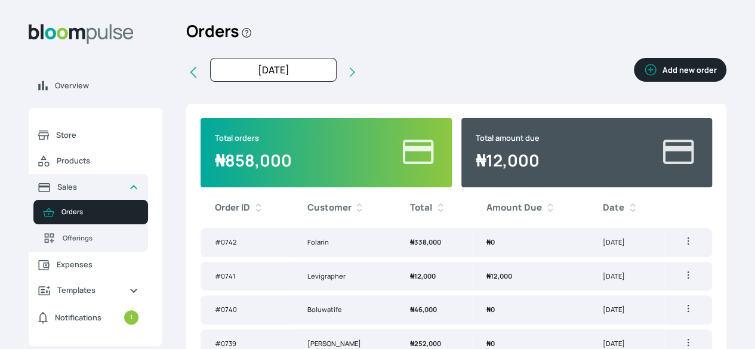
click at [528, 291] on td "₦ 12,000" at bounding box center [530, 276] width 116 height 29
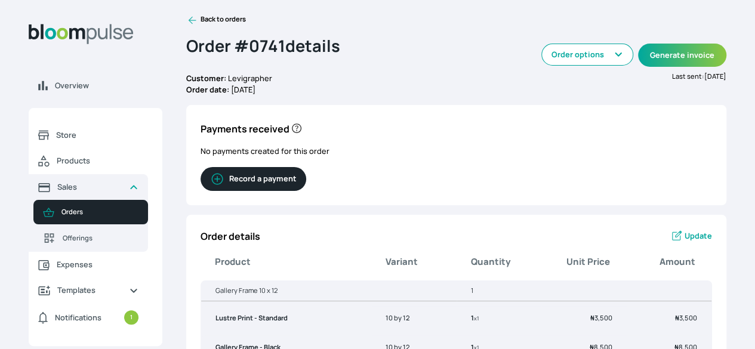
click at [306, 191] on button "Record a payment" at bounding box center [254, 179] width 106 height 24
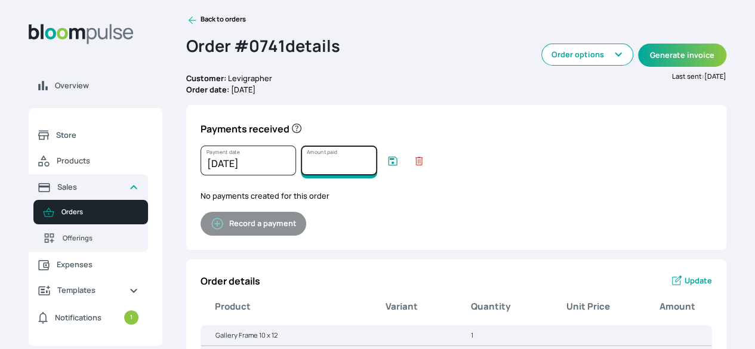
click at [377, 175] on input "Amount paid" at bounding box center [339, 161] width 76 height 30
type input "12000"
click at [553, 175] on form "7th October 2025 Payment date January February March April May June July August…" at bounding box center [456, 163] width 511 height 35
click at [399, 167] on icon "submit" at bounding box center [393, 161] width 12 height 12
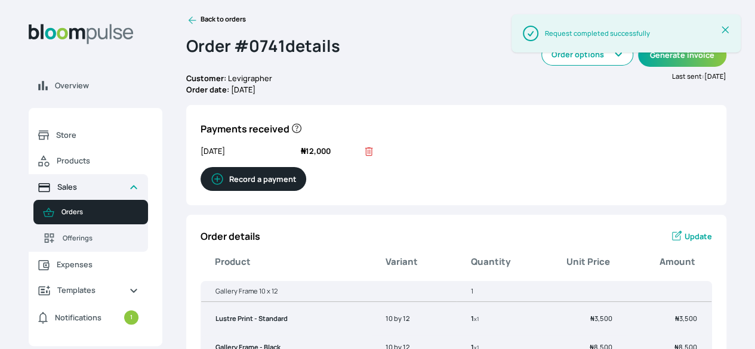
click at [119, 193] on span "Sales" at bounding box center [88, 186] width 62 height 11
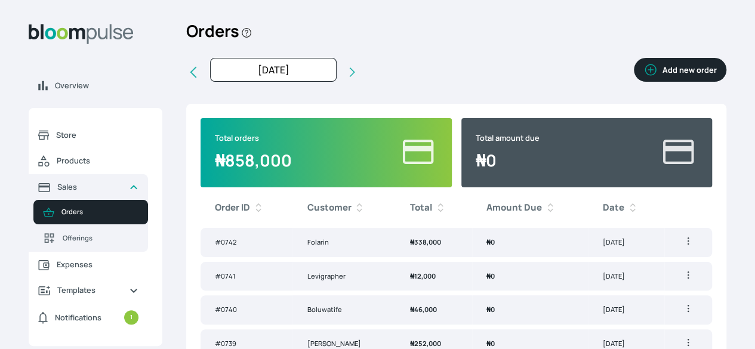
click at [664, 257] on td "Generate invoice Delete" at bounding box center [688, 242] width 48 height 29
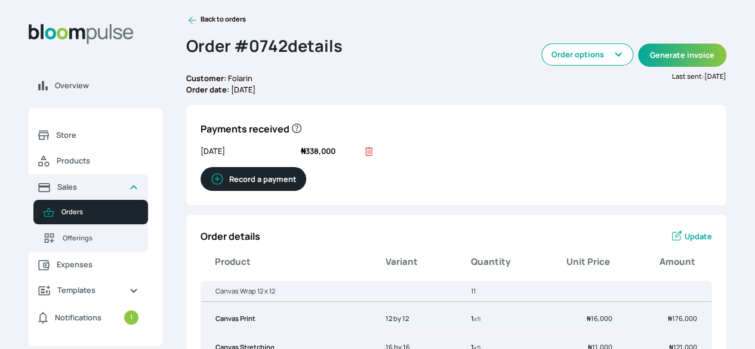
click at [614, 59] on icon "button" at bounding box center [619, 55] width 10 height 10
click at [689, 128] on div "Overview Store Products Sales Orders Offerings Expenses Templates Notifications…" at bounding box center [377, 174] width 755 height 349
click at [639, 67] on button "Generate invoice" at bounding box center [682, 55] width 88 height 23
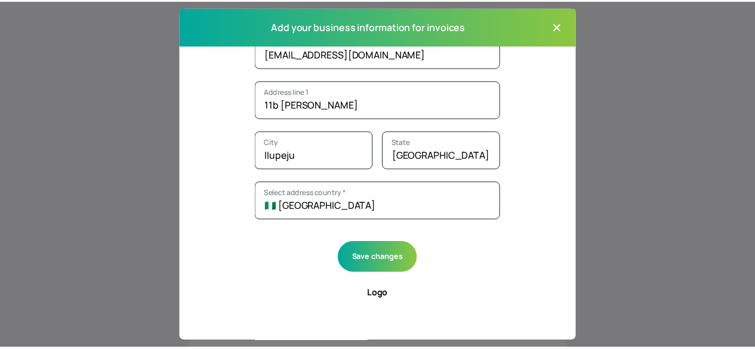
scroll to position [102, 0]
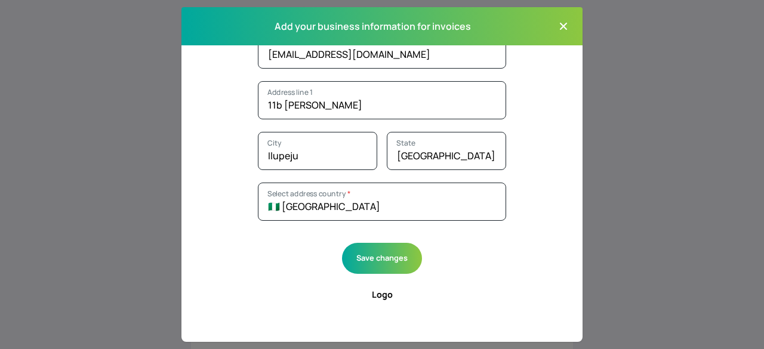
click at [568, 25] on button "Close modal" at bounding box center [563, 26] width 19 height 19
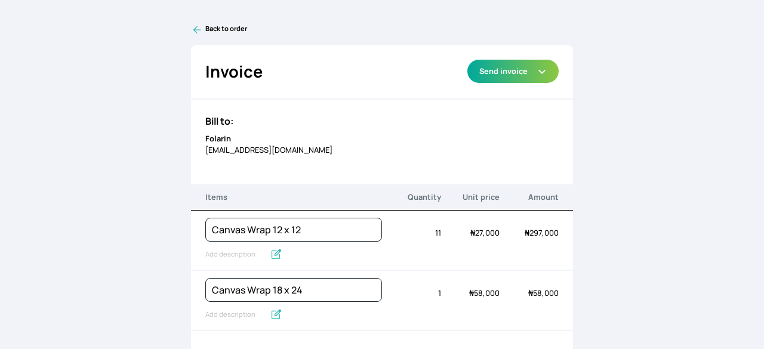
copy p "contactphotographybyfolarin@gmail.com"
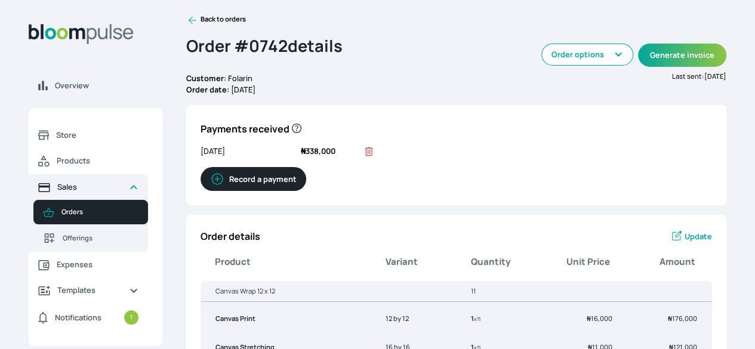
click at [148, 200] on link "Sales" at bounding box center [88, 187] width 119 height 26
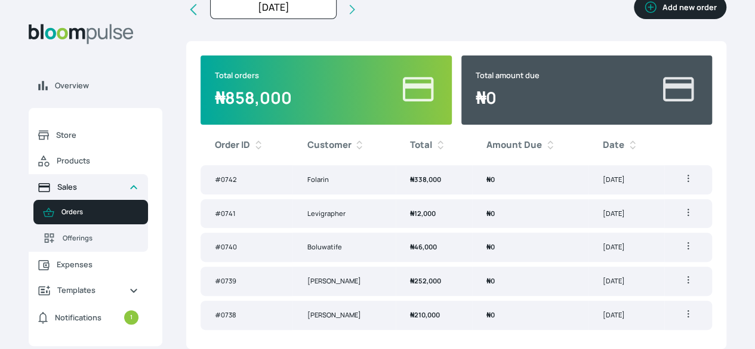
scroll to position [97, 0]
click at [372, 204] on td "Levigrapher" at bounding box center [343, 213] width 103 height 29
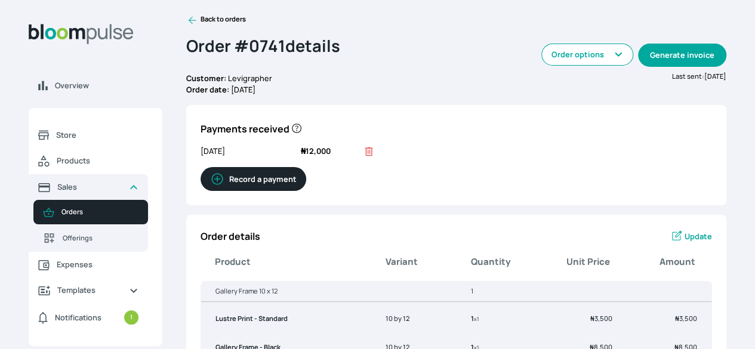
click at [638, 65] on button "Generate invoice" at bounding box center [682, 55] width 88 height 23
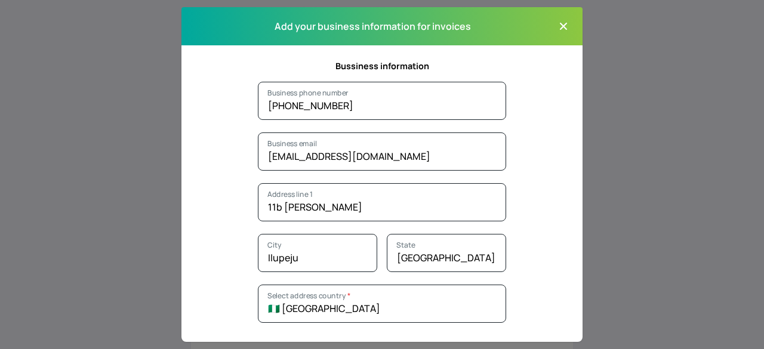
click at [560, 27] on icon "button" at bounding box center [563, 26] width 7 height 7
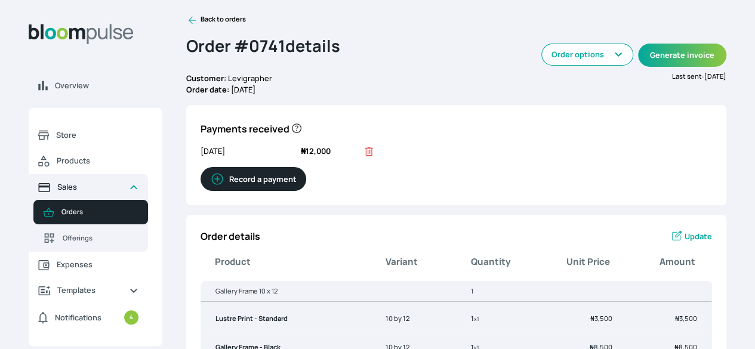
click at [119, 193] on span "Sales" at bounding box center [88, 186] width 62 height 11
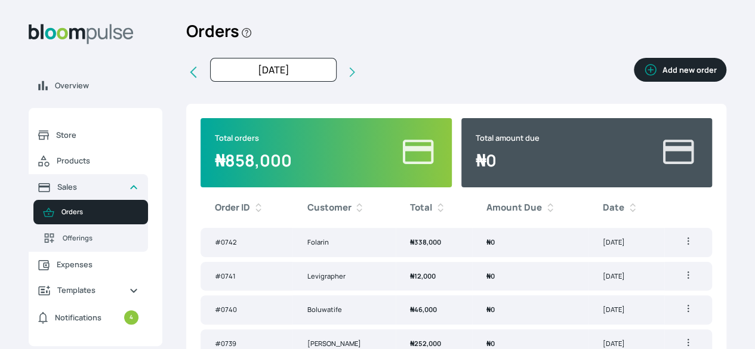
click at [634, 82] on button "Add new order" at bounding box center [680, 70] width 93 height 24
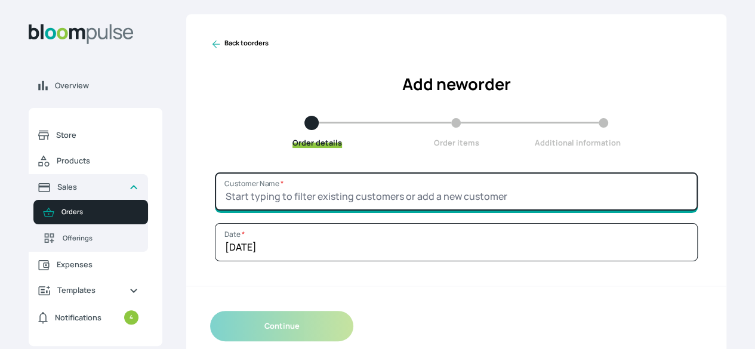
click at [523, 211] on input "Customer Name *" at bounding box center [456, 191] width 483 height 38
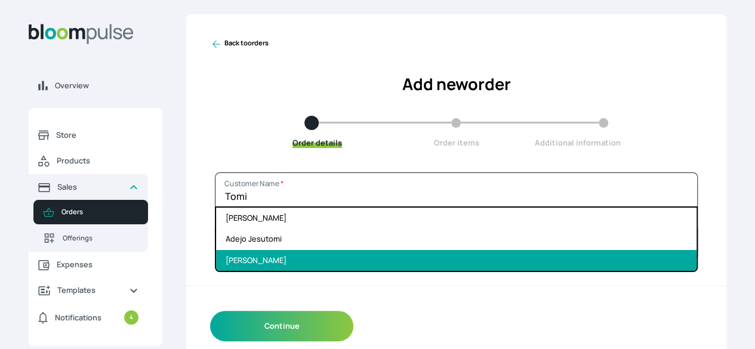
click at [360, 271] on li "[PERSON_NAME]" at bounding box center [456, 260] width 480 height 21
type input "[PERSON_NAME]"
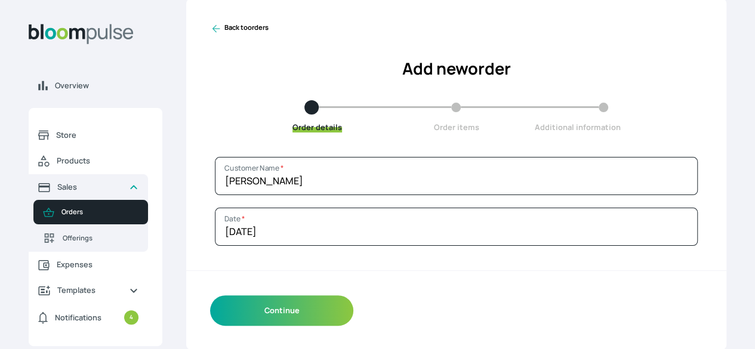
scroll to position [36, 0]
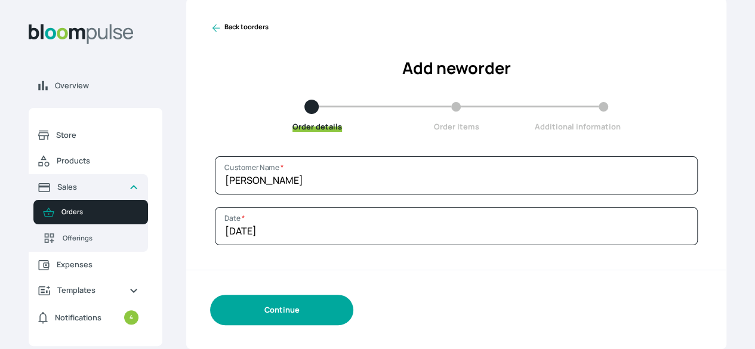
click at [353, 312] on button "Continue" at bounding box center [281, 310] width 143 height 30
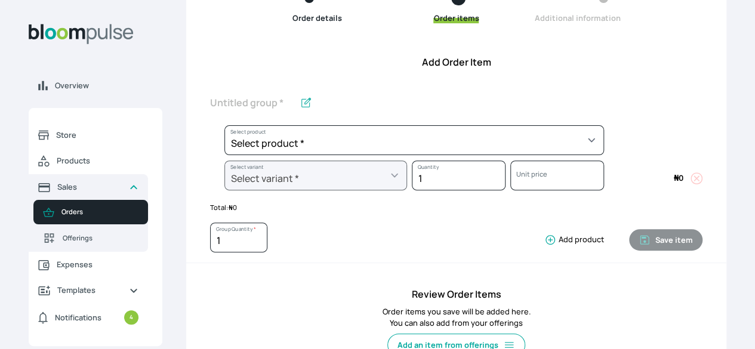
scroll to position [122, 0]
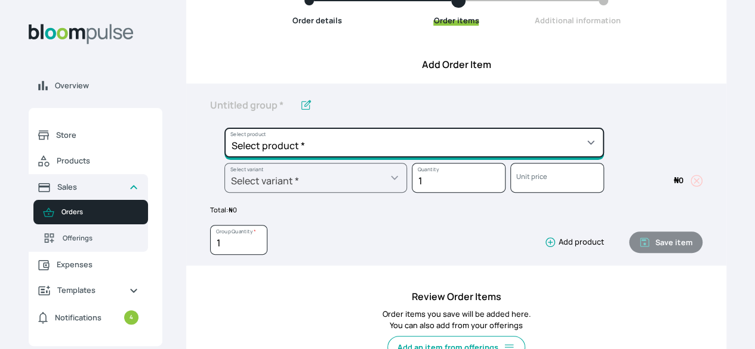
click at [541, 158] on select "Select product * Big Frame (Black) Canvas Print Canvas Stretching Certificate P…" at bounding box center [414, 143] width 380 height 30
select select "a9f19bd2-f1a8-4b74-ae51-3a75659f3a28"
click at [291, 149] on select "Select product * Big Frame (Black) Canvas Print Canvas Stretching Certificate P…" at bounding box center [414, 143] width 380 height 30
type input "Lustre Print - Standard"
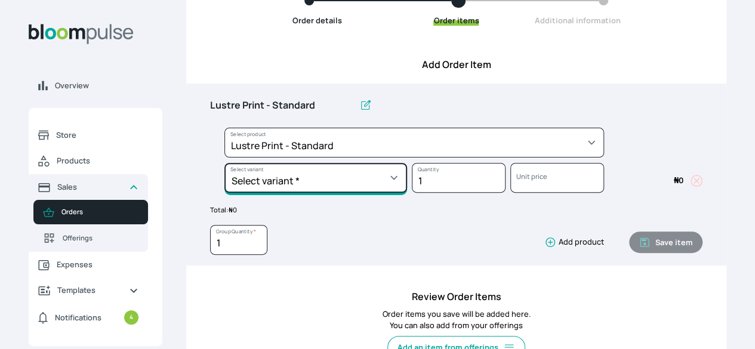
click at [407, 193] on select "Select variant * 10 by 10 10 by 12 10 by 15 10 by 16 11 by 12 11 by 14 11.7 by …" at bounding box center [315, 178] width 183 height 30
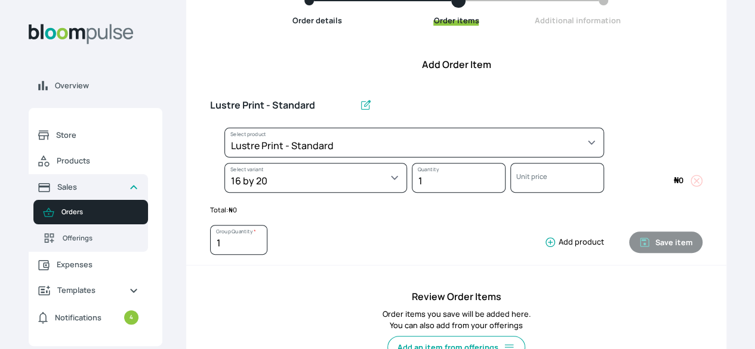
select select "a9f19bd2-f1a8-4b74-ae51-3a75659f3a28"
select select "c90ef38e-4c33-4814-9bf1-ecad61888651"
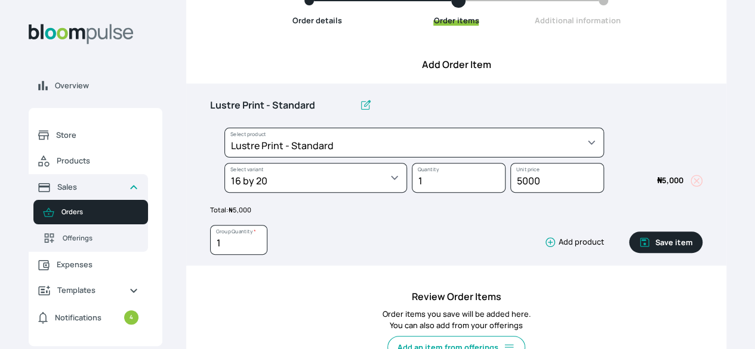
click at [629, 253] on button "Save item" at bounding box center [665, 242] width 73 height 21
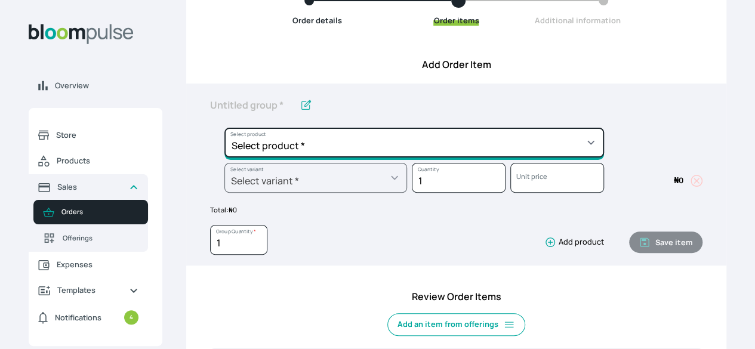
click at [529, 158] on select "Select product * Big Frame (Black) Canvas Print Canvas Stretching Certificate P…" at bounding box center [414, 143] width 380 height 30
select select "5fa67804-61d7-459d-93b4-9e8949636f1b"
click at [291, 149] on select "Select product * Big Frame (Black) Canvas Print Canvas Stretching Certificate P…" at bounding box center [414, 143] width 380 height 30
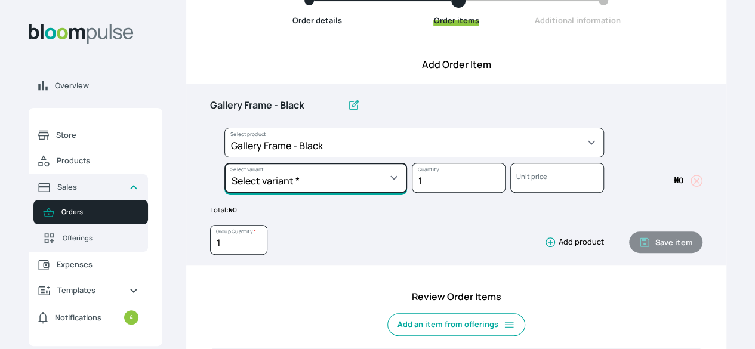
click at [407, 193] on select "Select variant * 10 by 10 10 by 12 10 by 13 10 by 15 10 by 16 11 by 12 11 by 14…" at bounding box center [315, 178] width 183 height 30
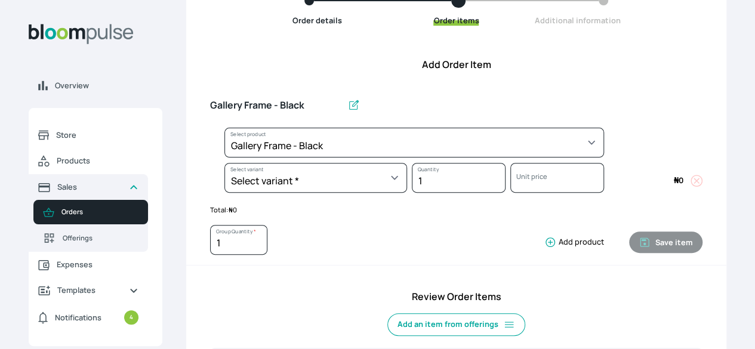
click at [538, 110] on div "Gallery Frame - Black Select product * Big Frame (Black) Canvas Print Canvas St…" at bounding box center [456, 175] width 540 height 182
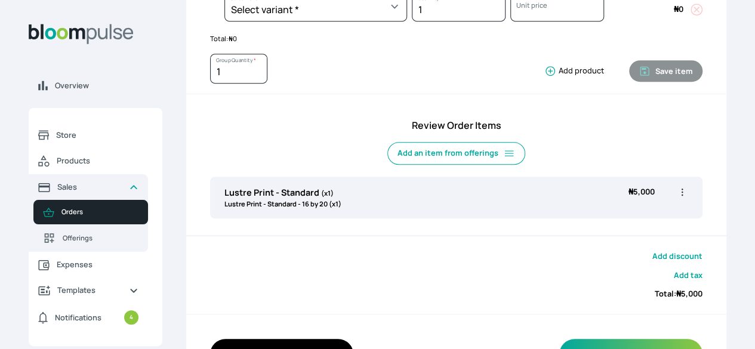
scroll to position [295, 0]
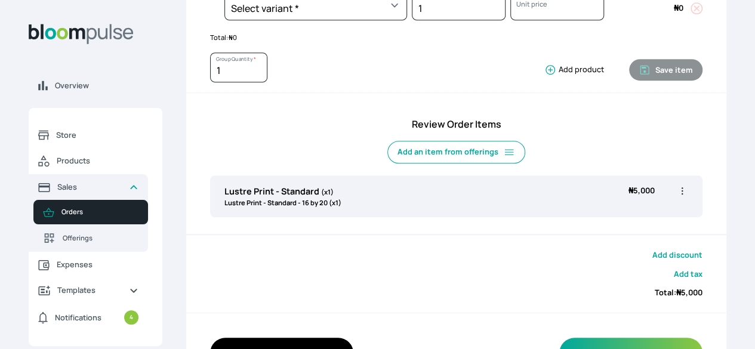
click at [676, 197] on icon "button" at bounding box center [682, 191] width 12 height 12
click at [593, 221] on span "Edit" at bounding box center [636, 215] width 86 height 12
type input "Lustre Print - Standard"
select select "a9f19bd2-f1a8-4b74-ae51-3a75659f3a28"
select select "c90ef38e-4c33-4814-9bf1-ecad61888651"
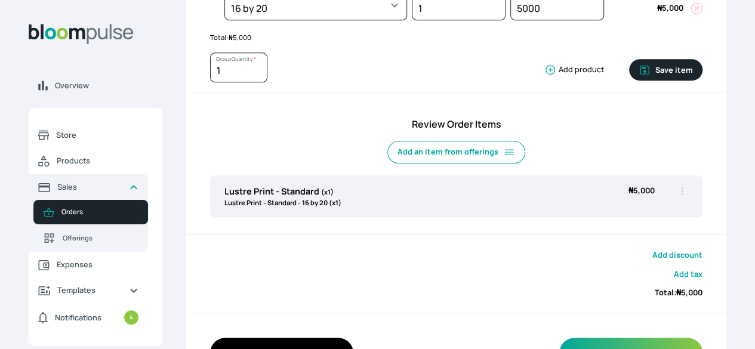
scroll to position [156, 0]
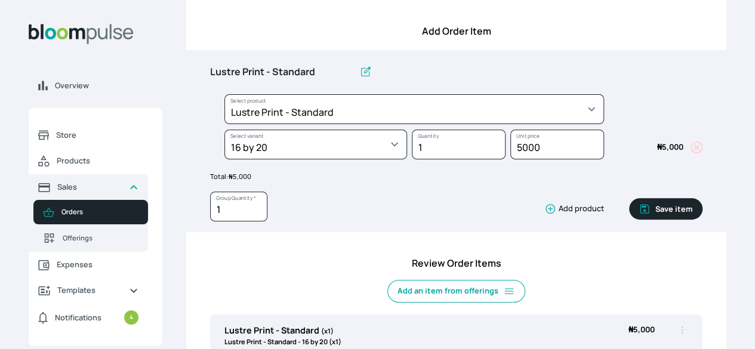
click at [544, 215] on icon "button" at bounding box center [550, 209] width 12 height 12
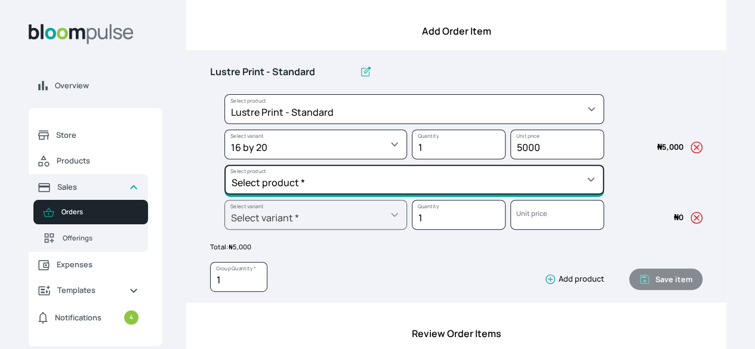
click at [446, 195] on select "Select product * Big Frame (Black) Canvas Print Canvas Stretching Certificate P…" at bounding box center [414, 180] width 380 height 30
select select "5fa67804-61d7-459d-93b4-9e8949636f1b"
click at [291, 185] on select "Select product * Big Frame (Black) Canvas Print Canvas Stretching Certificate P…" at bounding box center [414, 180] width 380 height 30
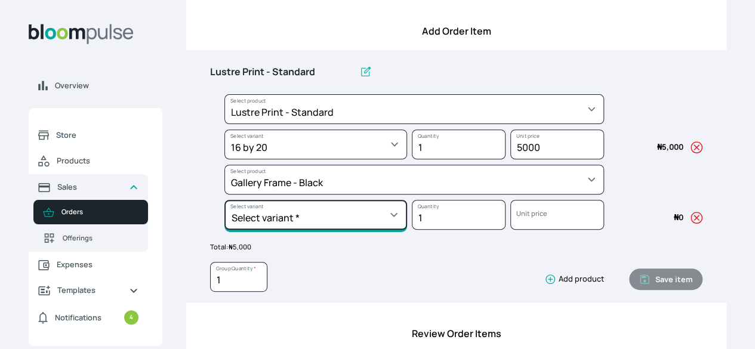
click at [400, 230] on select "Select variant * 10 by 10 10 by 12 10 by 13 10 by 15 10 by 16 11 by 12 11 by 14…" at bounding box center [315, 215] width 183 height 30
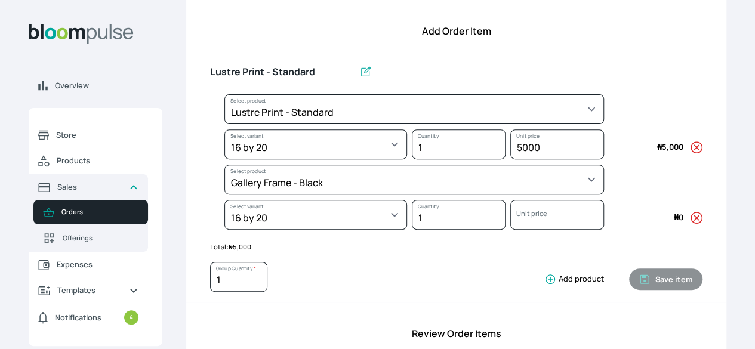
select select "5fa67804-61d7-459d-93b4-9e8949636f1b"
select select "ce514348-26ea-42a8-afc0-9dafa6b4dfcb"
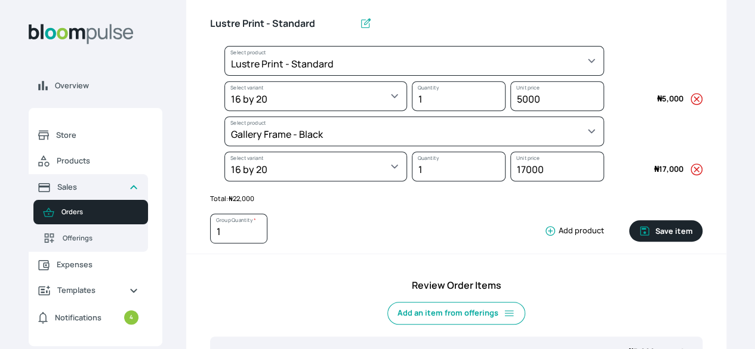
scroll to position [202, 0]
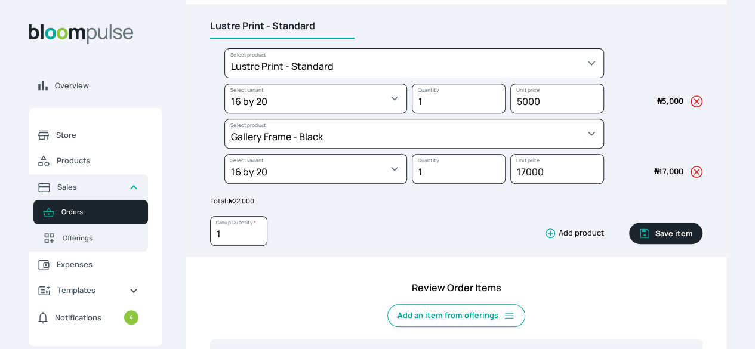
click at [355, 39] on input "Lustre Print - Standard" at bounding box center [282, 26] width 144 height 25
type input "L"
type input "Gallery Frame 16 x 20"
click at [629, 244] on button "Save item" at bounding box center [665, 233] width 73 height 21
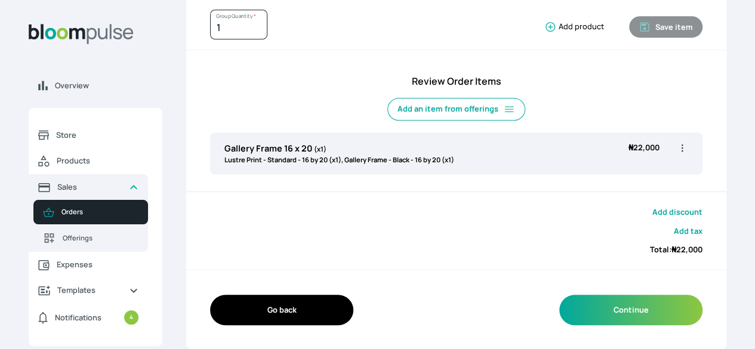
scroll to position [357, 0]
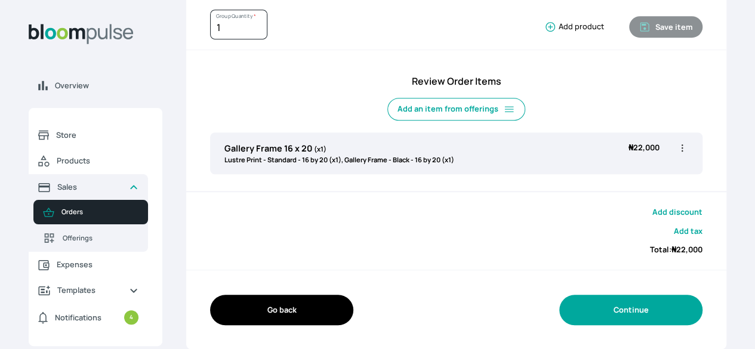
click at [603, 312] on button "Continue" at bounding box center [630, 310] width 143 height 30
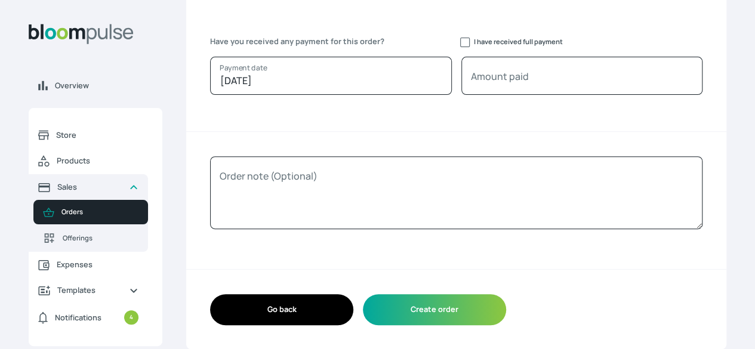
click at [506, 312] on button "Create order" at bounding box center [434, 309] width 143 height 30
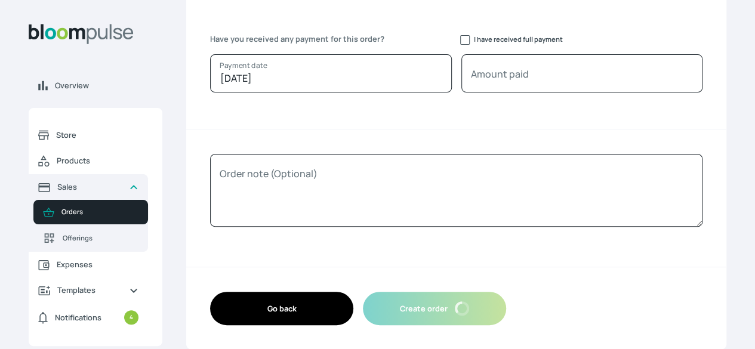
scroll to position [10, 0]
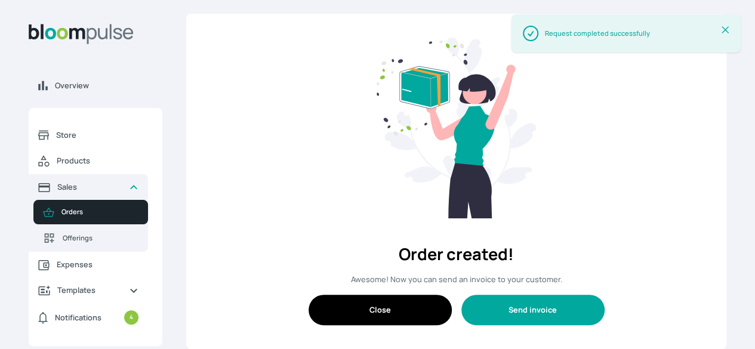
click at [566, 312] on button "Send invoice" at bounding box center [532, 310] width 143 height 30
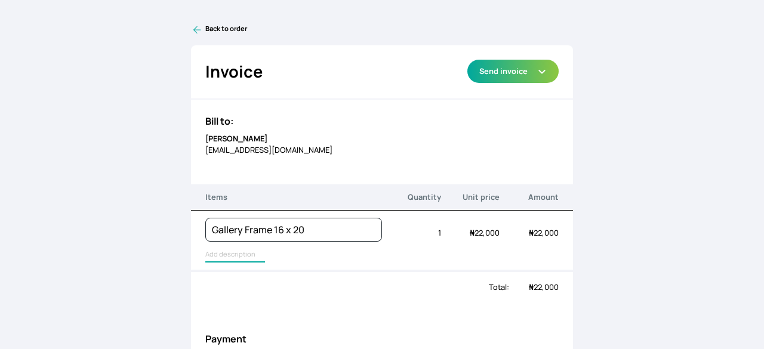
click at [249, 258] on input "text" at bounding box center [235, 255] width 60 height 16
type input "Lustre Print - Standard, Gallery Frame - Black"
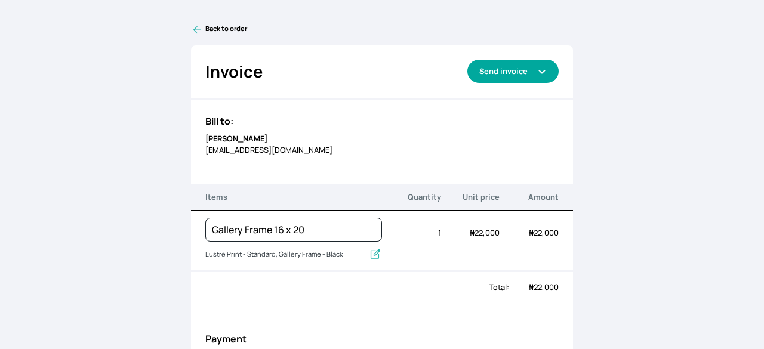
click at [519, 65] on button "Send invoice" at bounding box center [512, 71] width 91 height 23
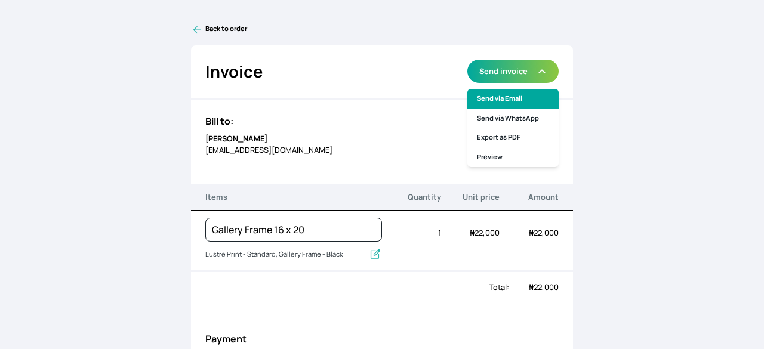
click at [507, 97] on link "Send via Email" at bounding box center [512, 99] width 91 height 20
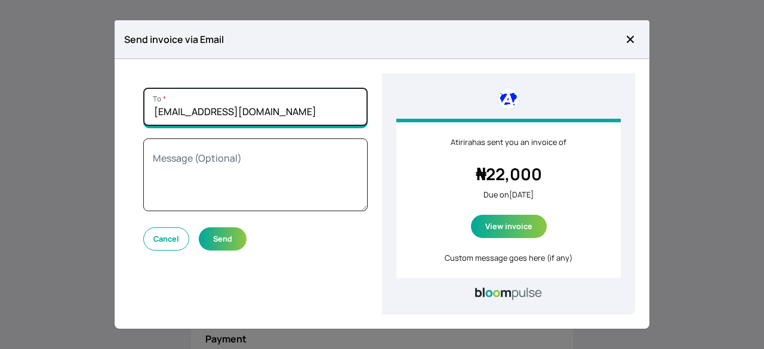
click at [294, 108] on input "peteroluwatomisinm@gmail.com" at bounding box center [255, 107] width 224 height 38
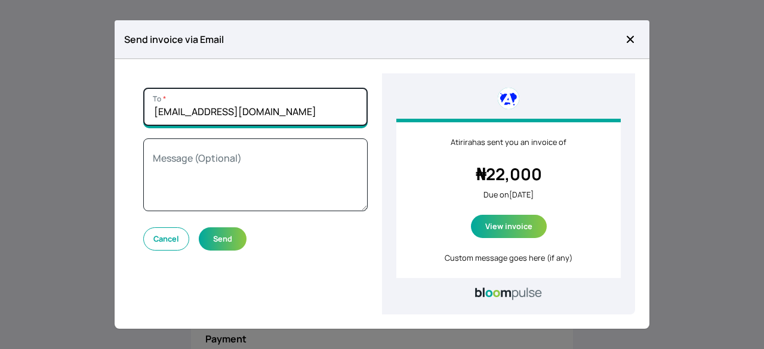
click at [294, 108] on input "peteroluwatomisinm@gmail.com" at bounding box center [255, 107] width 224 height 38
paste input "thetomisinmakinde"
type input "thetomisinmakinde@gmail.com"
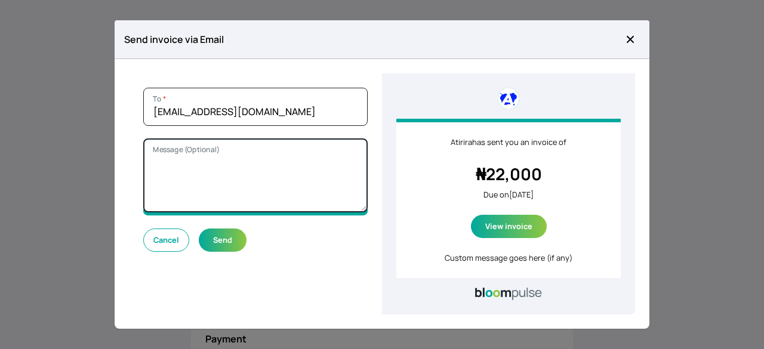
click at [294, 155] on textarea "Message (Optional)" at bounding box center [255, 175] width 224 height 74
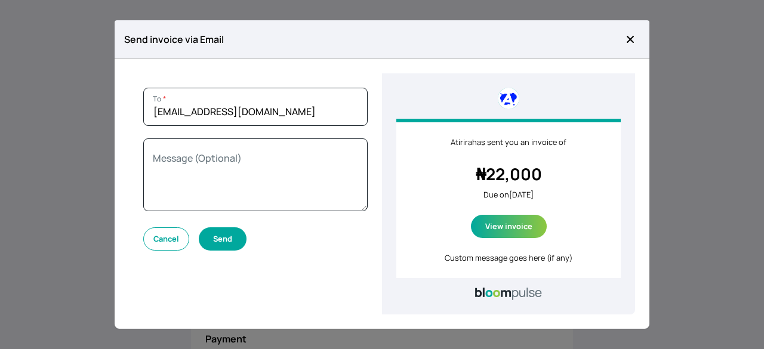
click at [220, 243] on button "Send" at bounding box center [223, 238] width 48 height 23
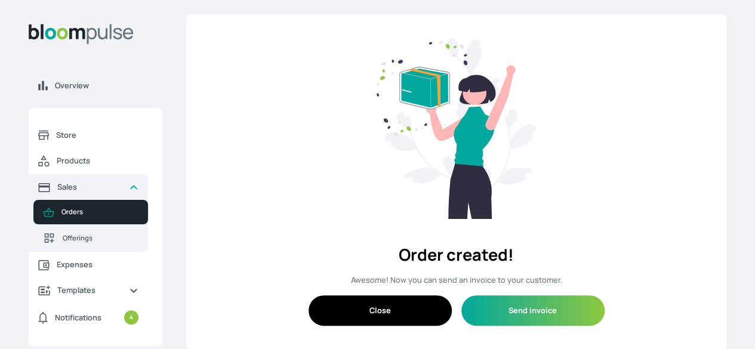
click at [138, 217] on span "Orders" at bounding box center [99, 212] width 77 height 10
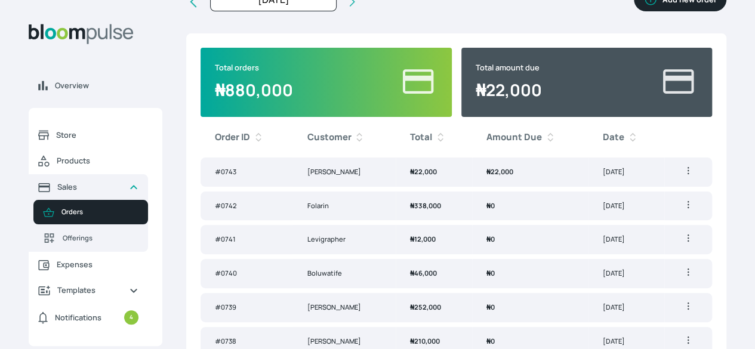
scroll to position [68, 0]
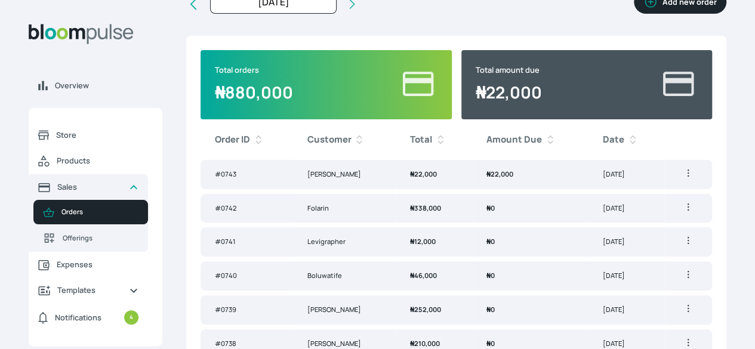
click at [518, 189] on td "₦ 22,000" at bounding box center [530, 174] width 116 height 29
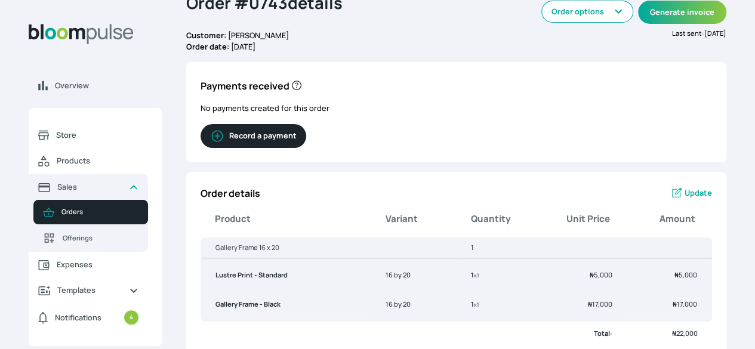
scroll to position [26, 0]
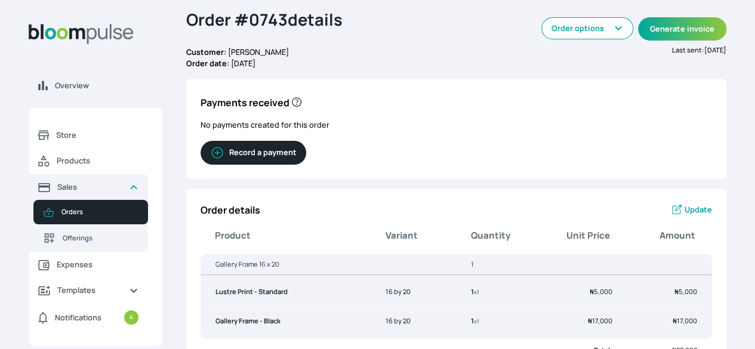
click at [306, 161] on button "Record a payment" at bounding box center [254, 153] width 106 height 24
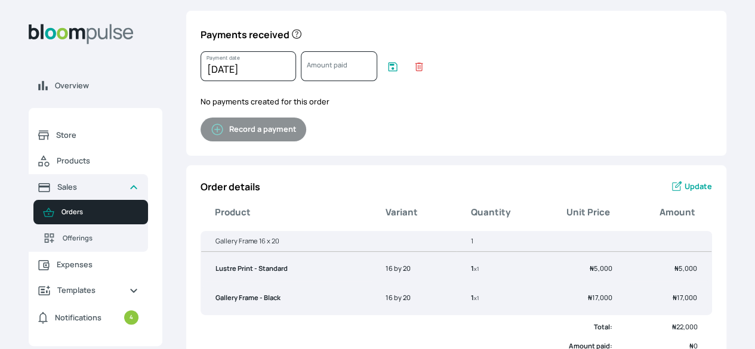
scroll to position [64, 0]
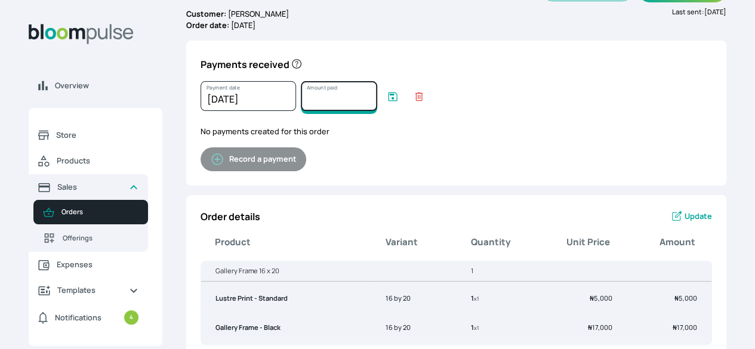
click at [377, 103] on input "Amount paid" at bounding box center [339, 96] width 76 height 30
type input "22000"
click at [468, 152] on div "Payments received 7th October 2025 Payment date January February March April Ma…" at bounding box center [456, 113] width 540 height 144
click at [399, 103] on icon "submit" at bounding box center [393, 97] width 12 height 12
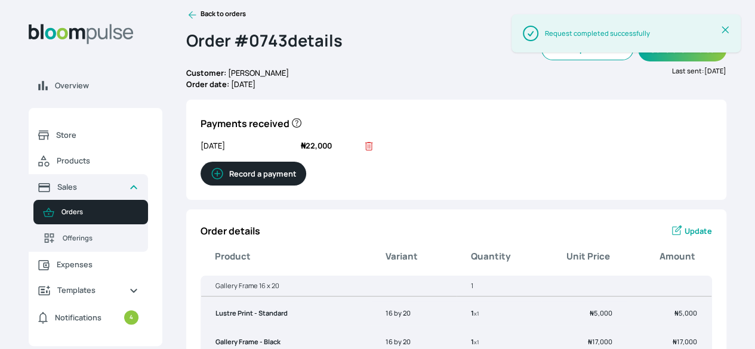
scroll to position [0, 0]
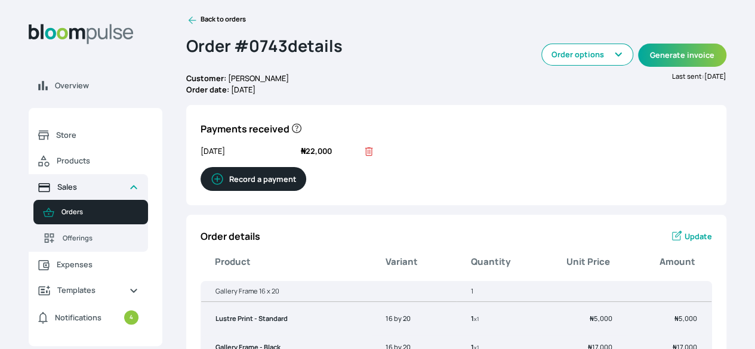
click at [148, 200] on link "Sales" at bounding box center [88, 187] width 119 height 26
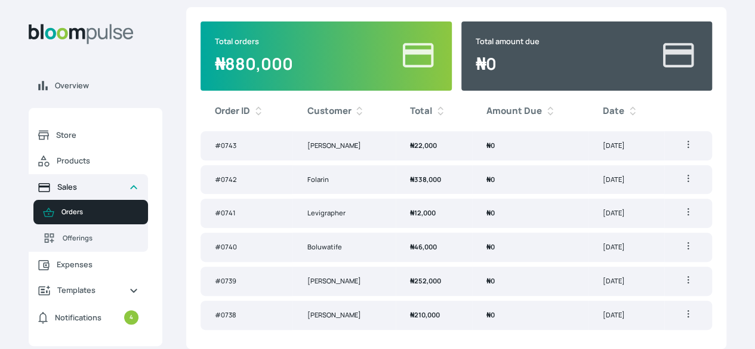
scroll to position [130, 0]
click at [395, 236] on td "Boluwatife" at bounding box center [343, 247] width 103 height 29
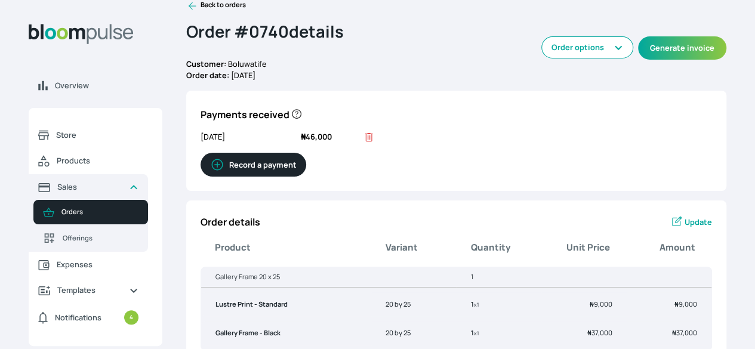
scroll to position [4, 0]
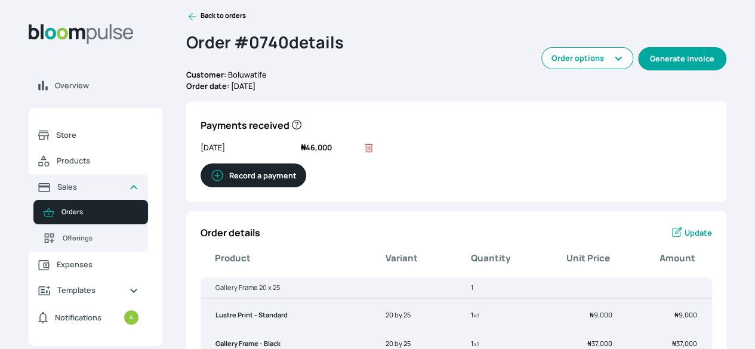
click at [638, 69] on button "Generate invoice" at bounding box center [682, 58] width 88 height 23
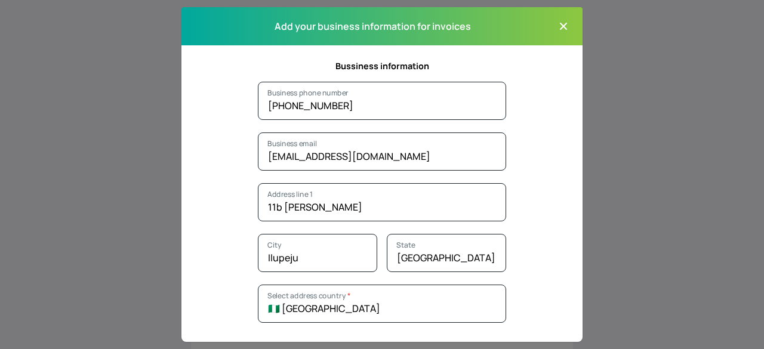
click at [560, 26] on icon "button" at bounding box center [563, 26] width 7 height 7
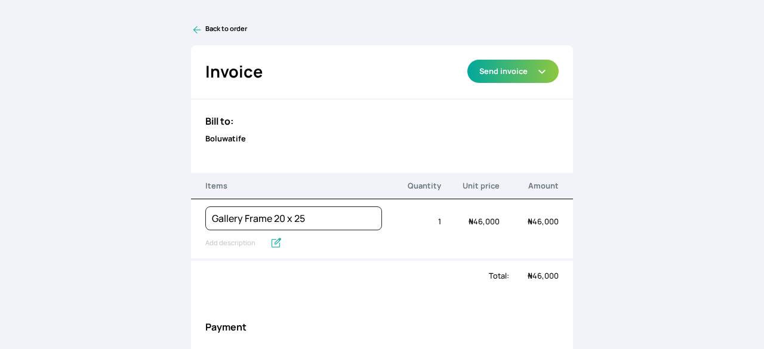
click at [243, 147] on div "Bill to: Boluwatife" at bounding box center [382, 129] width 382 height 59
click at [225, 143] on b "Boluwatife" at bounding box center [225, 138] width 41 height 11
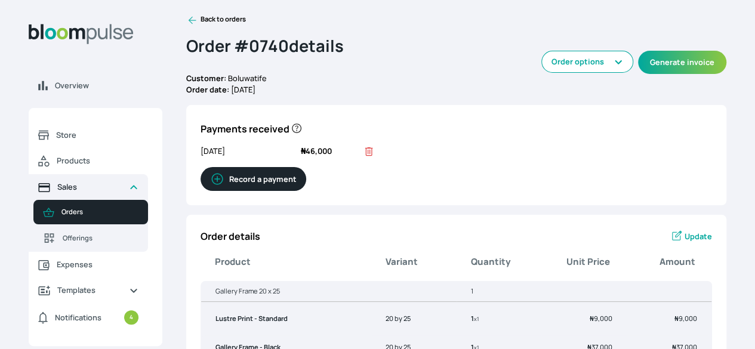
click at [119, 193] on span "Sales" at bounding box center [88, 186] width 62 height 11
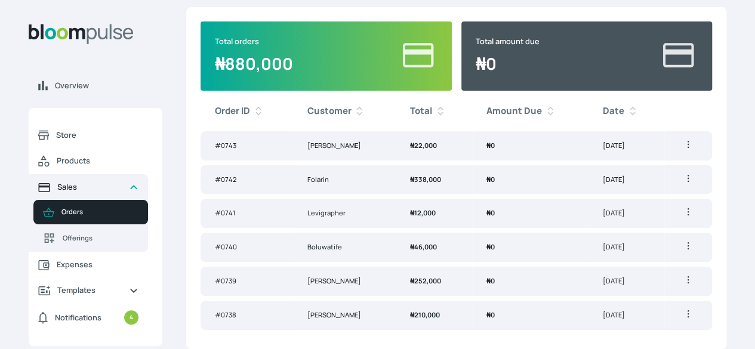
scroll to position [130, 0]
click at [394, 316] on td "[PERSON_NAME]" at bounding box center [343, 315] width 103 height 29
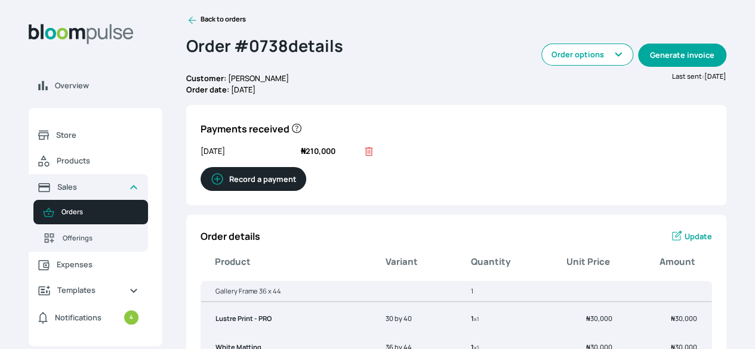
click at [638, 67] on button "Generate invoice" at bounding box center [682, 55] width 88 height 23
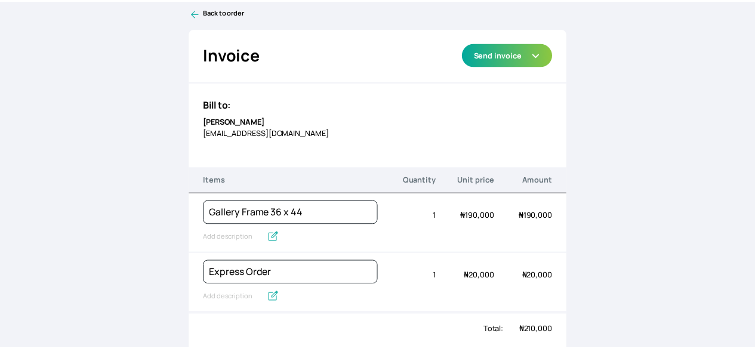
scroll to position [14, 0]
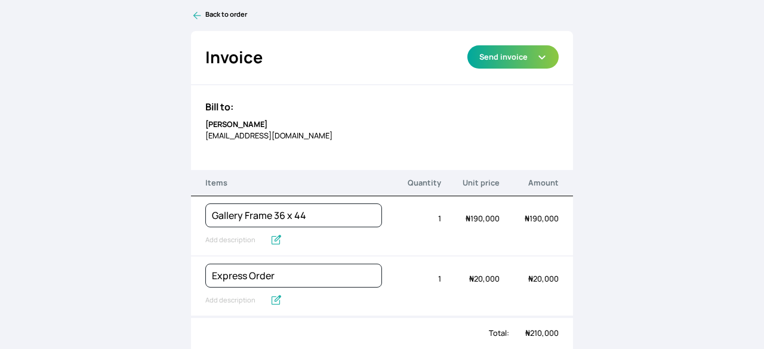
click at [252, 137] on p "okwutetochukwu@gmail.com" at bounding box center [293, 135] width 177 height 11
click at [251, 138] on p "okwutetochukwu@gmail.com" at bounding box center [293, 135] width 177 height 11
copy p "okwutetochukwu@gmail.com"
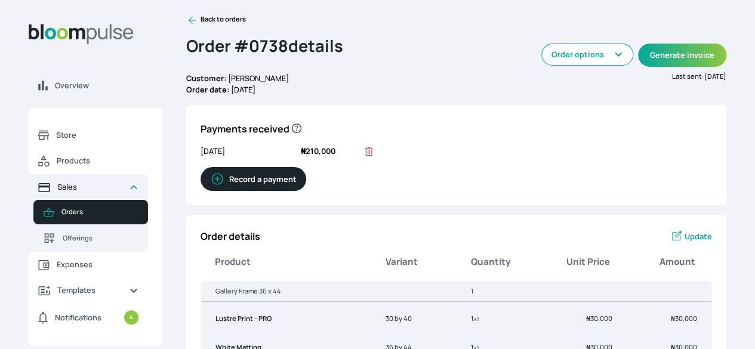
click at [119, 193] on span "Sales" at bounding box center [88, 186] width 62 height 11
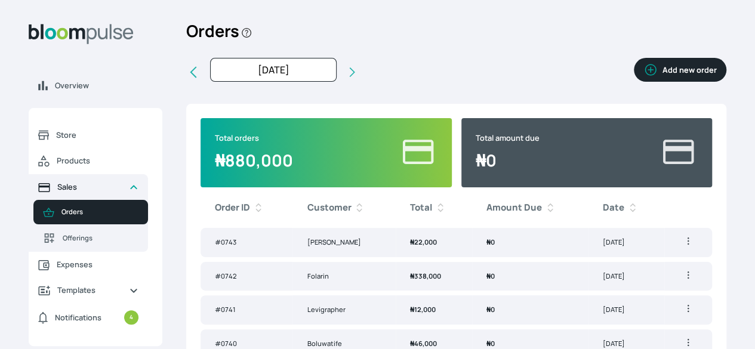
scroll to position [130, 0]
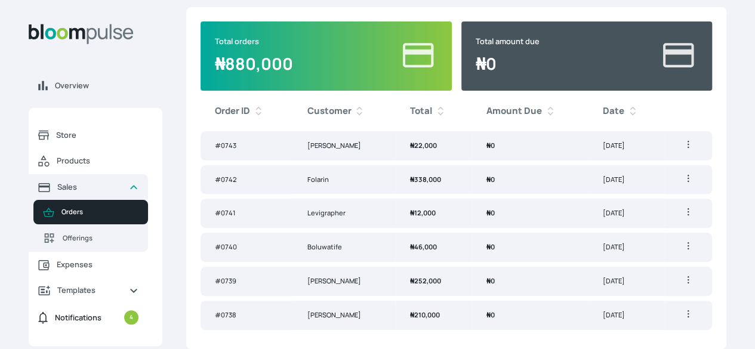
click at [138, 325] on span "Notifications 4" at bounding box center [97, 317] width 84 height 14
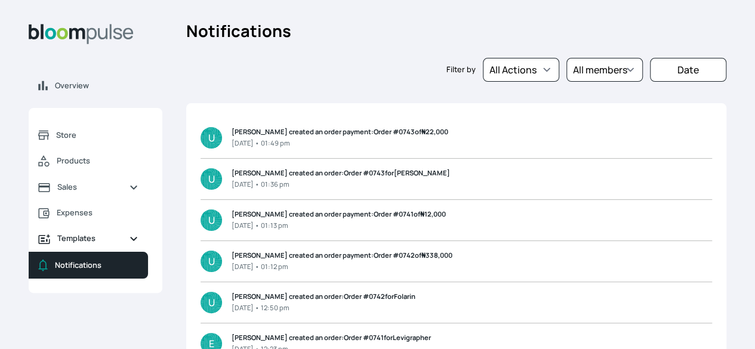
click at [148, 251] on link "Templates" at bounding box center [88, 239] width 119 height 26
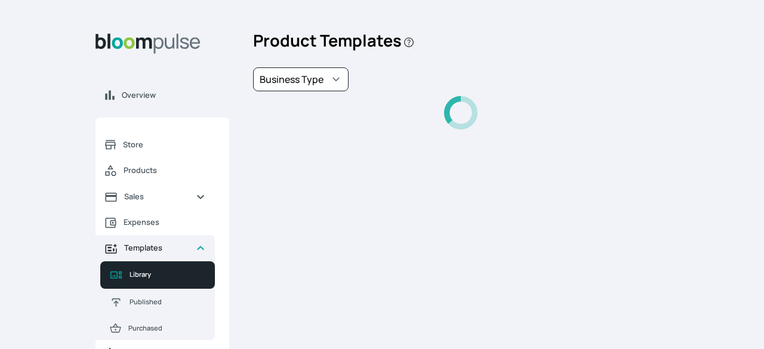
select select "PhotoPrints"
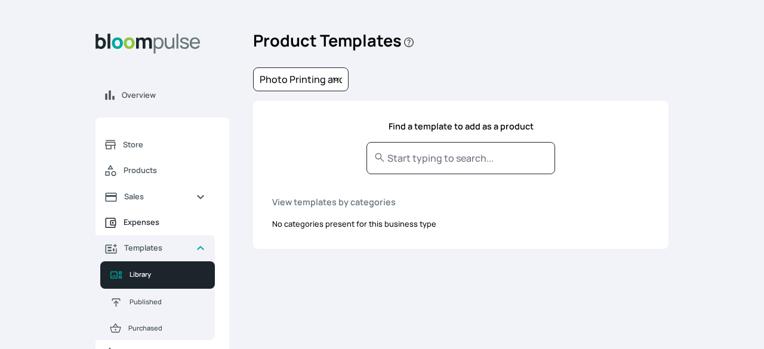
click at [187, 227] on span "Expenses" at bounding box center [165, 222] width 82 height 11
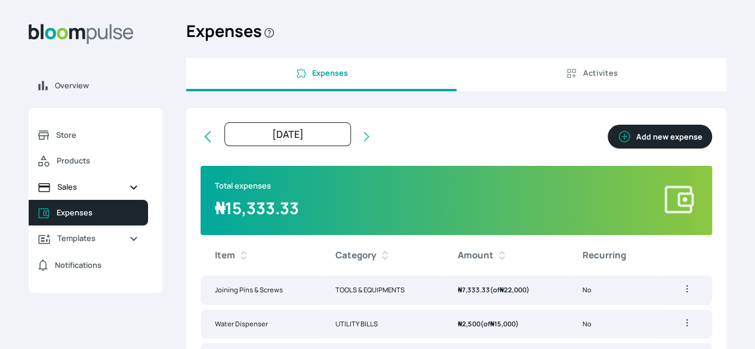
click at [119, 193] on span "Sales" at bounding box center [88, 186] width 62 height 11
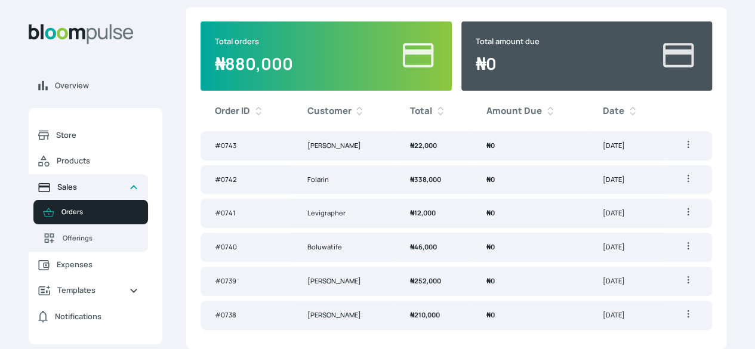
scroll to position [130, 0]
click at [365, 103] on icon at bounding box center [359, 111] width 12 height 17
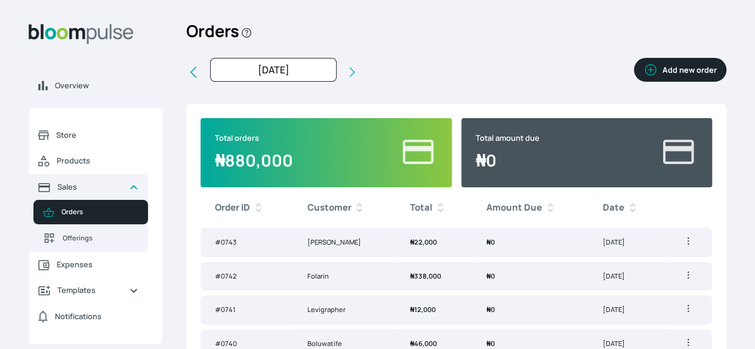
click at [196, 78] on icon at bounding box center [193, 72] width 7 height 11
type input "Sep 2025"
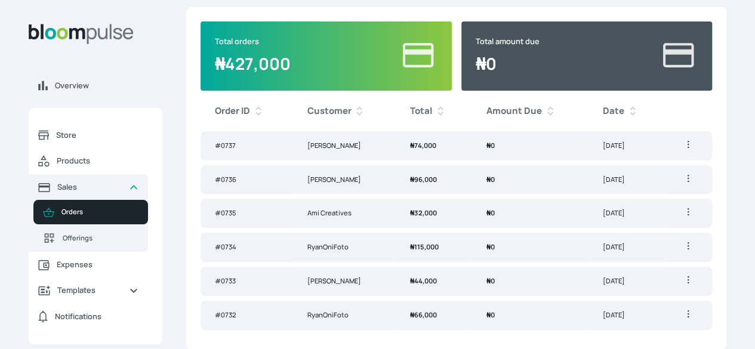
scroll to position [147, 0]
click at [378, 131] on td "[PERSON_NAME]" at bounding box center [343, 145] width 103 height 29
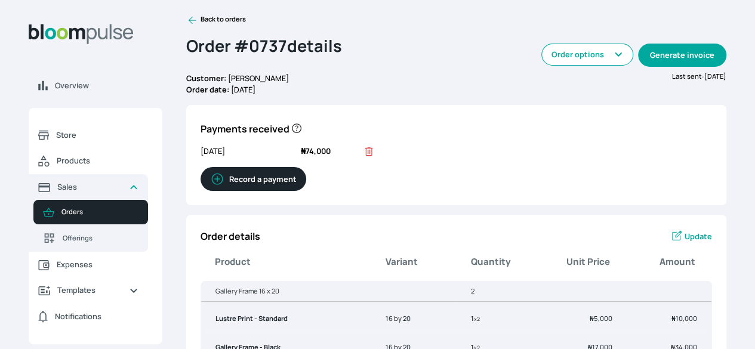
click at [638, 66] on button "Generate invoice" at bounding box center [682, 55] width 88 height 23
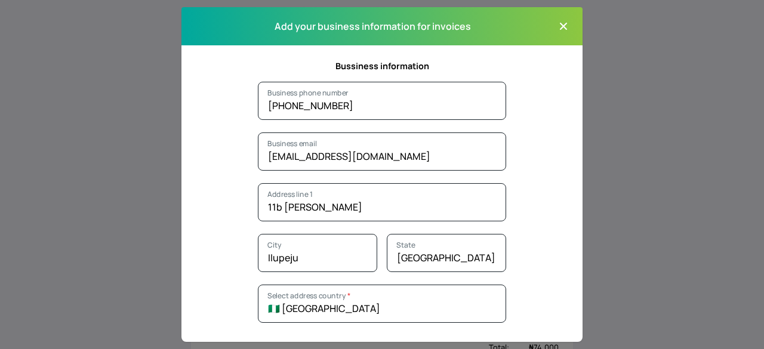
scroll to position [2, 0]
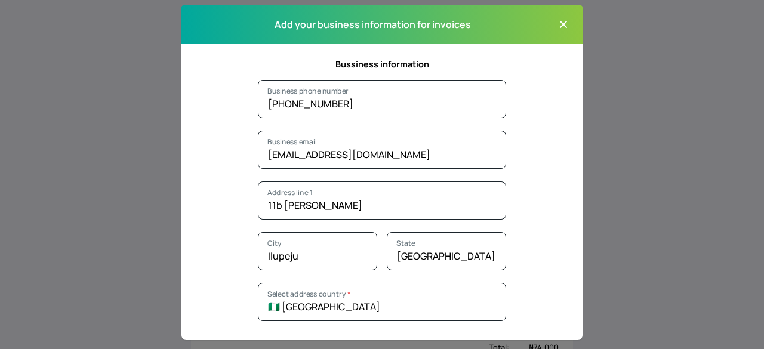
click at [560, 24] on icon "button" at bounding box center [563, 24] width 7 height 7
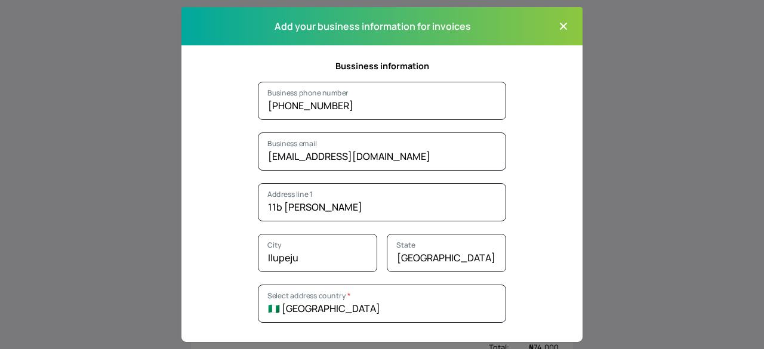
click at [557, 23] on icon "button" at bounding box center [563, 26] width 12 height 12
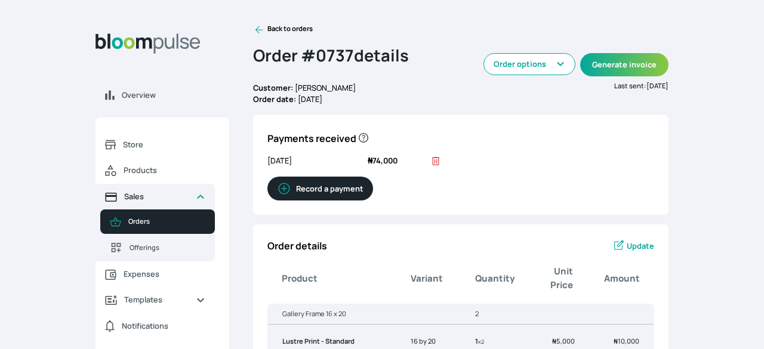
click at [160, 197] on span "Sales" at bounding box center [155, 196] width 62 height 11
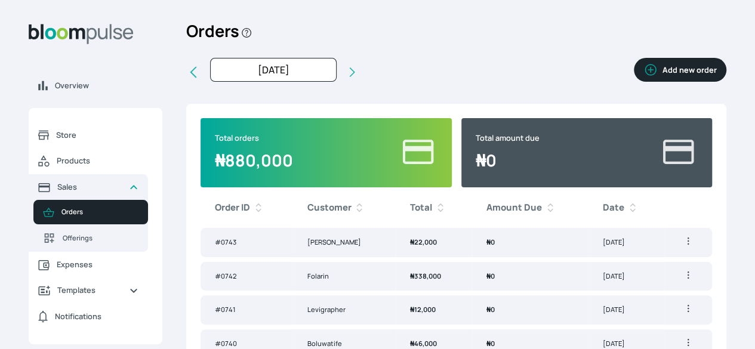
click at [201, 79] on icon at bounding box center [193, 72] width 14 height 14
type input "[DATE]"
click at [392, 291] on td "[PERSON_NAME]" at bounding box center [343, 276] width 103 height 29
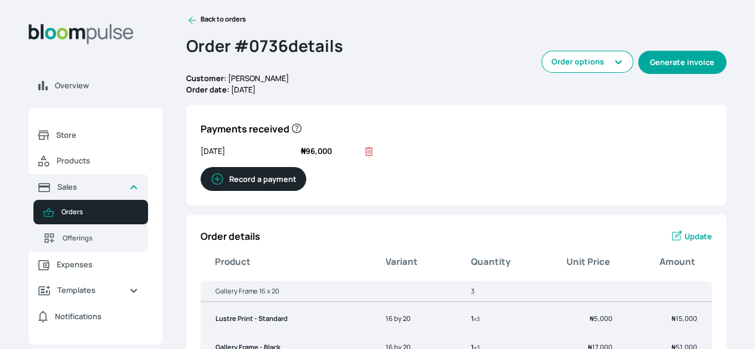
click at [638, 72] on button "Generate invoice" at bounding box center [682, 62] width 88 height 23
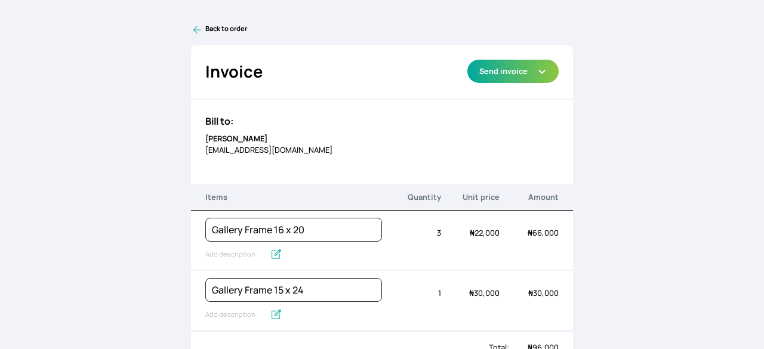
click at [210, 153] on p "[EMAIL_ADDRESS][DOMAIN_NAME]" at bounding box center [293, 149] width 177 height 11
click at [208, 156] on div "Bill to: [PERSON_NAME] [EMAIL_ADDRESS][DOMAIN_NAME]" at bounding box center [382, 135] width 382 height 70
click at [209, 156] on div "Bill to: [PERSON_NAME] [EMAIL_ADDRESS][DOMAIN_NAME]" at bounding box center [382, 135] width 382 height 70
copy p "[EMAIL_ADDRESS][DOMAIN_NAME]"
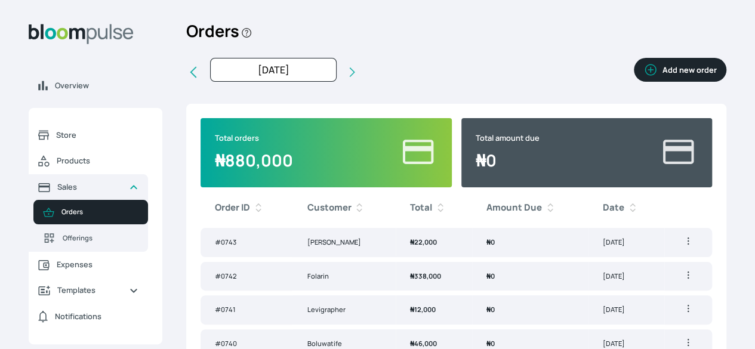
click at [201, 79] on icon at bounding box center [193, 72] width 14 height 14
type input "[DATE]"
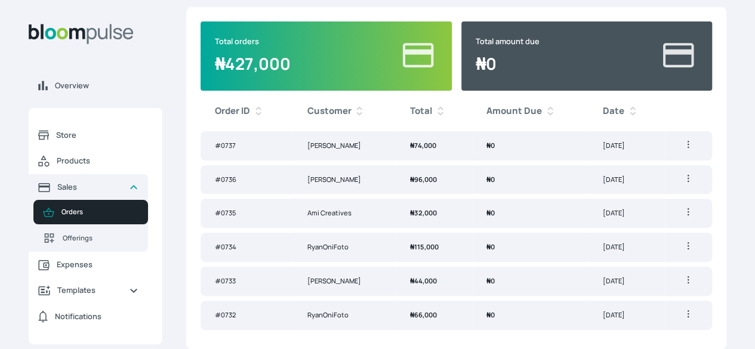
scroll to position [147, 0]
click at [360, 199] on td "Ami Creatives" at bounding box center [343, 213] width 103 height 29
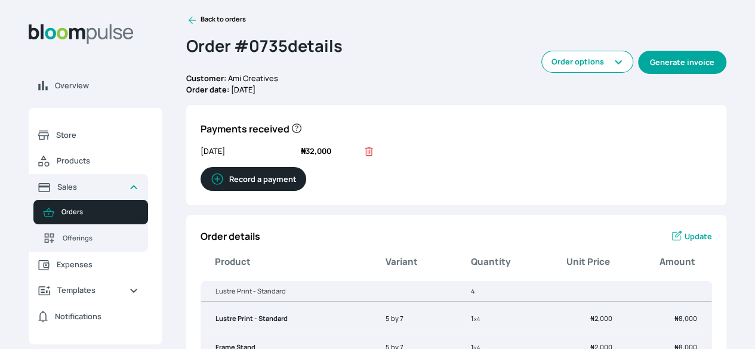
click at [638, 67] on button "Generate invoice" at bounding box center [682, 62] width 88 height 23
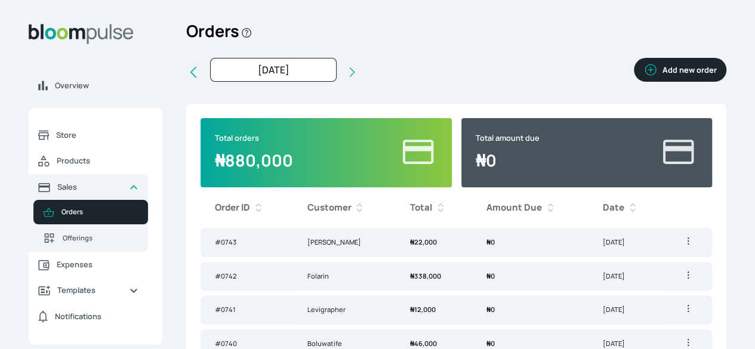
click at [201, 79] on icon at bounding box center [193, 72] width 14 height 14
type input "[DATE]"
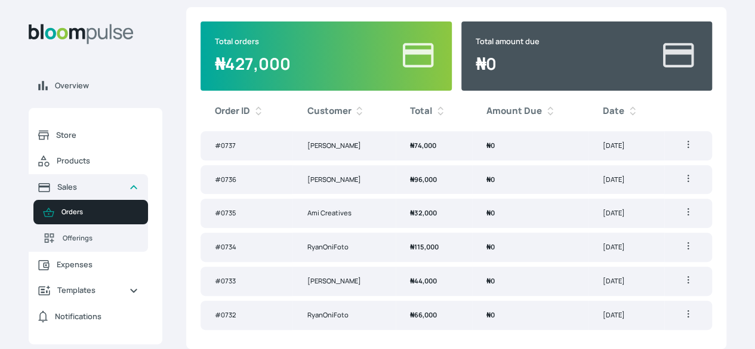
scroll to position [143, 0]
click at [370, 242] on td "RyanOniFoto" at bounding box center [343, 247] width 103 height 29
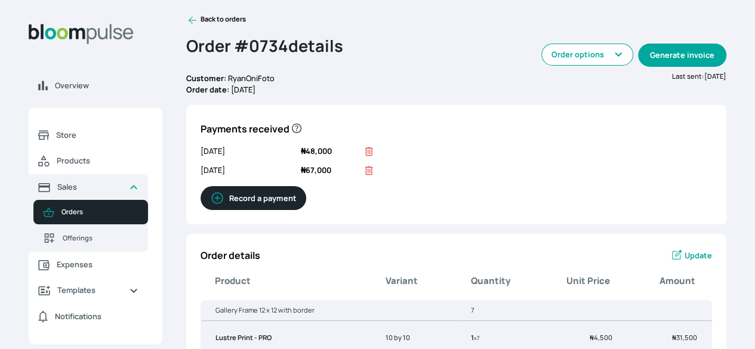
click at [638, 67] on button "Generate invoice" at bounding box center [682, 55] width 88 height 23
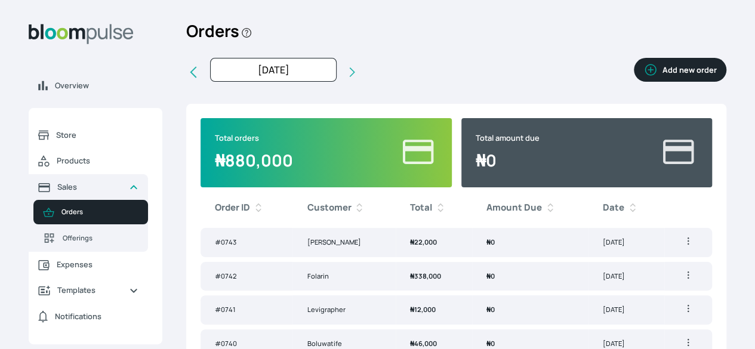
click at [201, 87] on button at bounding box center [193, 72] width 14 height 29
type input "[DATE]"
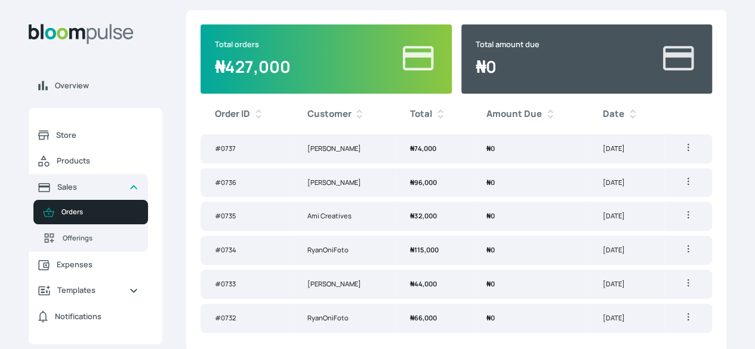
scroll to position [147, 0]
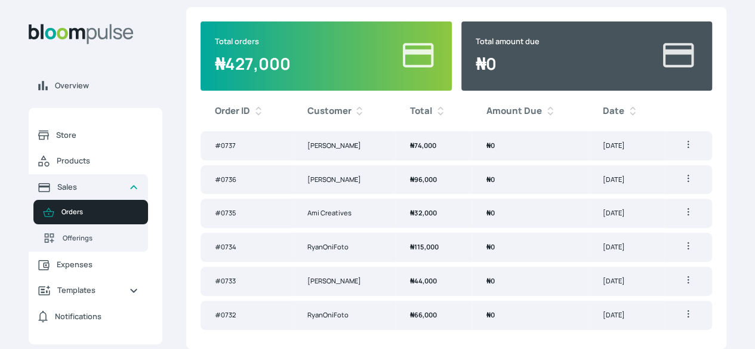
click at [364, 279] on td "[PERSON_NAME]" at bounding box center [343, 281] width 103 height 29
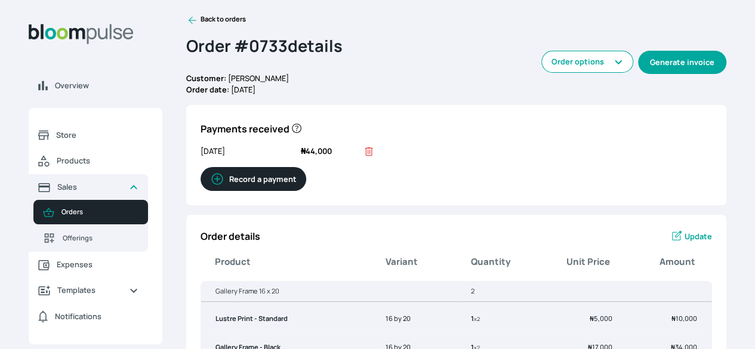
click at [638, 69] on button "Generate invoice" at bounding box center [682, 62] width 88 height 23
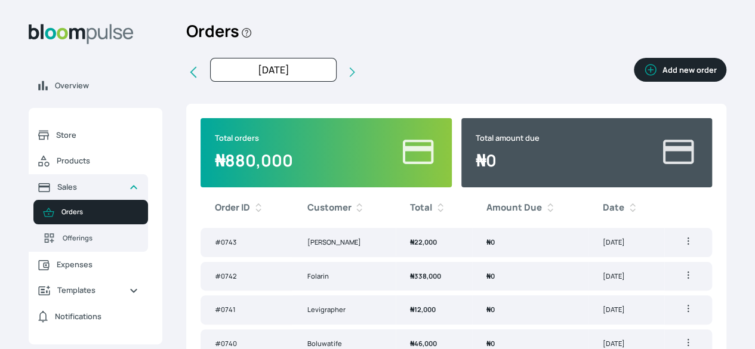
click at [201, 79] on icon at bounding box center [193, 72] width 14 height 14
type input "[DATE]"
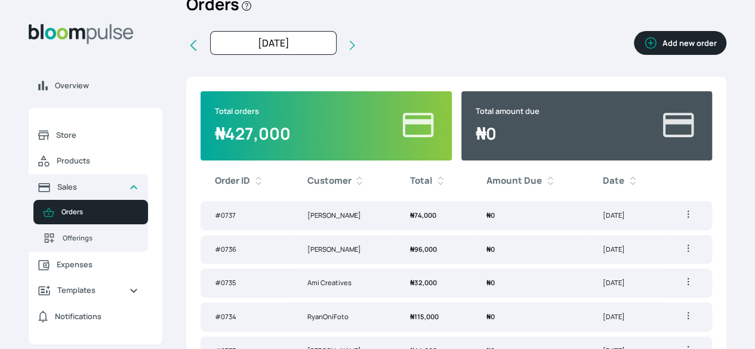
scroll to position [147, 0]
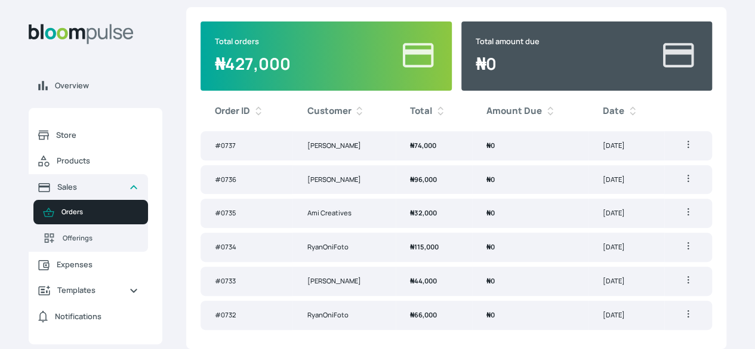
click at [375, 313] on td "RyanOniFoto" at bounding box center [343, 315] width 103 height 29
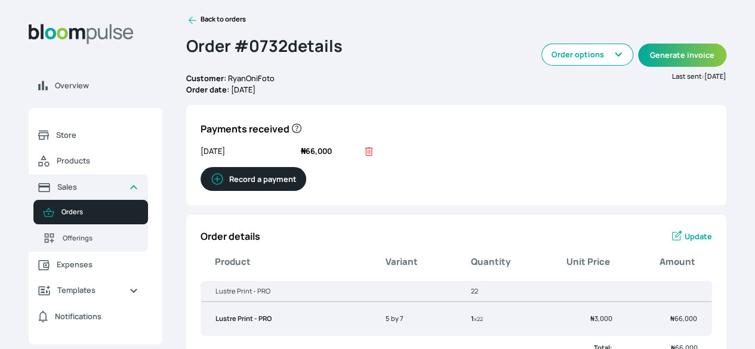
click at [710, 67] on div "Overview Store Products Sales Orders Offerings Expenses Templates Notifications…" at bounding box center [377, 174] width 755 height 349
click at [119, 193] on span "Sales" at bounding box center [88, 186] width 62 height 11
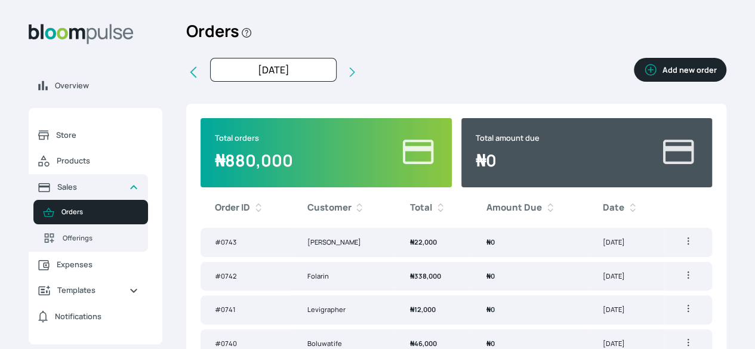
click at [201, 79] on icon at bounding box center [193, 72] width 14 height 14
type input "[DATE]"
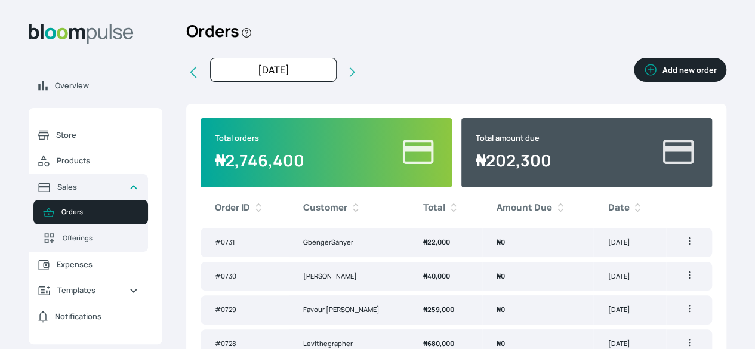
click at [368, 257] on td "GbengerSanyer" at bounding box center [349, 242] width 120 height 29
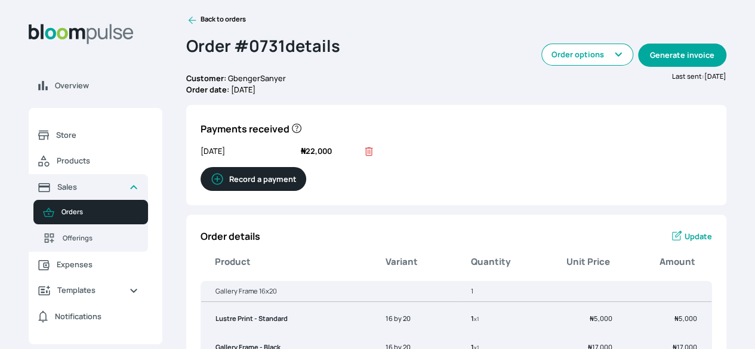
click at [638, 65] on button "Generate invoice" at bounding box center [682, 55] width 88 height 23
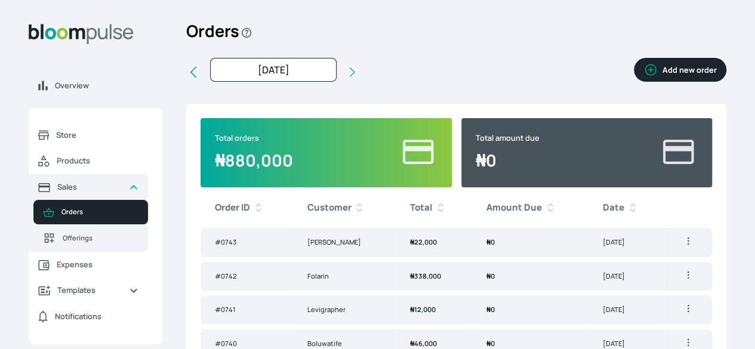
click at [201, 79] on icon at bounding box center [193, 72] width 14 height 14
type input "[DATE]"
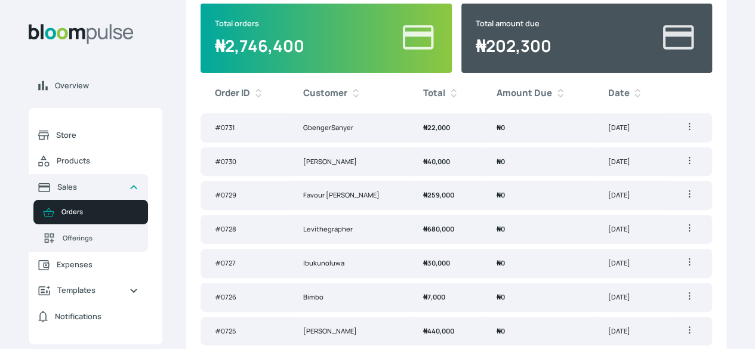
scroll to position [126, 0]
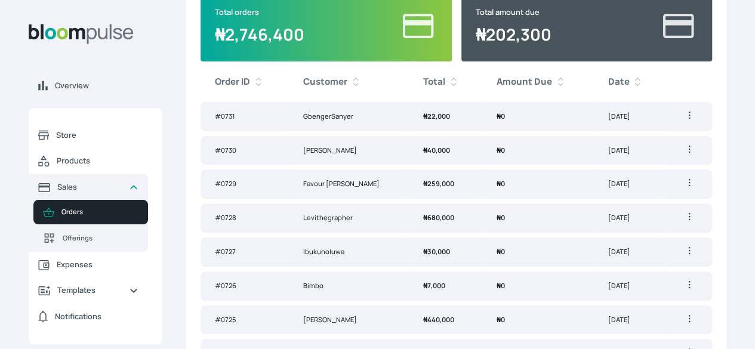
click at [366, 165] on td "[PERSON_NAME]" at bounding box center [349, 150] width 120 height 29
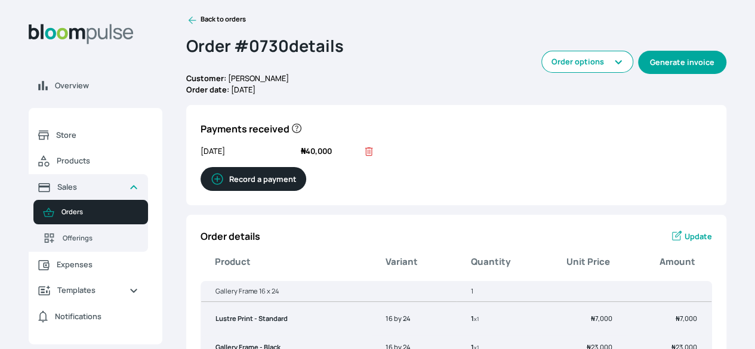
click at [638, 74] on button "Generate invoice" at bounding box center [682, 62] width 88 height 23
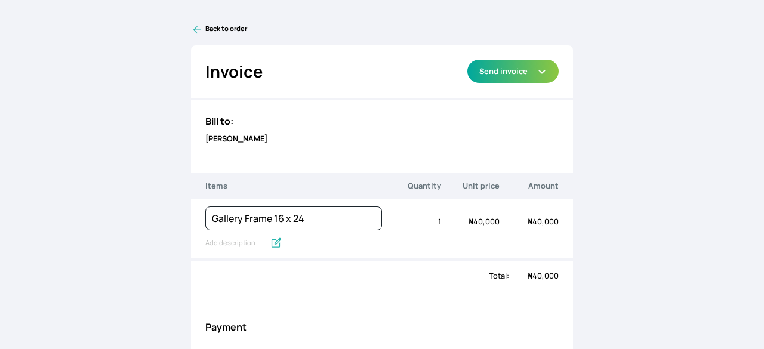
click at [306, 147] on div "Bill to: [PERSON_NAME]" at bounding box center [382, 129] width 382 height 59
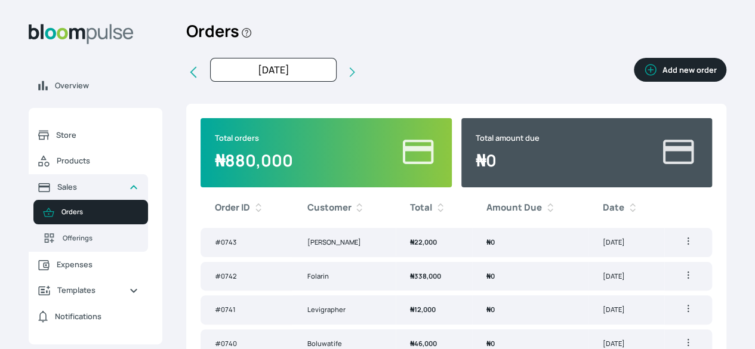
click at [201, 79] on icon at bounding box center [193, 72] width 14 height 14
click at [201, 78] on icon at bounding box center [193, 72] width 14 height 14
click at [201, 76] on icon at bounding box center [193, 72] width 14 height 14
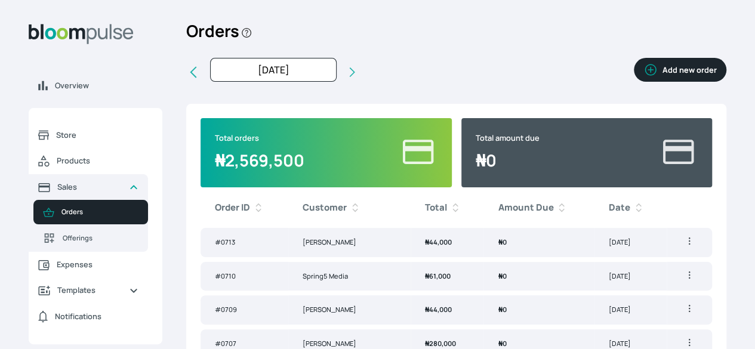
click at [358, 87] on button at bounding box center [352, 72] width 12 height 29
type input "[DATE]"
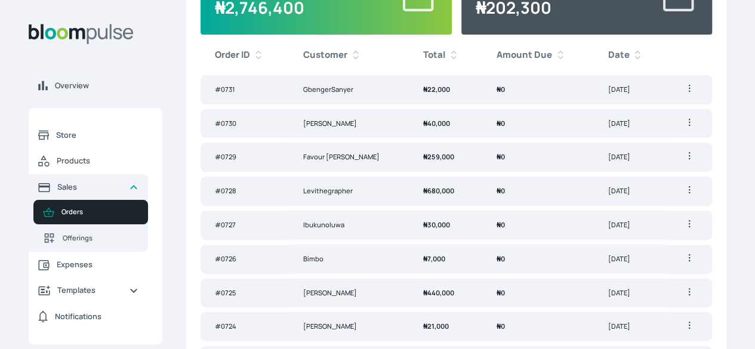
scroll to position [158, 0]
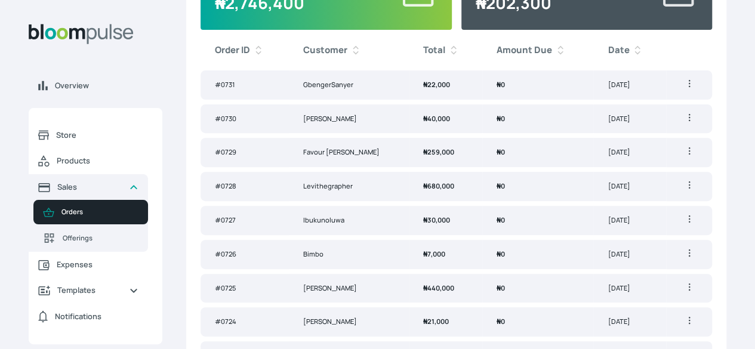
click at [375, 167] on td "Favour [PERSON_NAME]" at bounding box center [349, 152] width 120 height 29
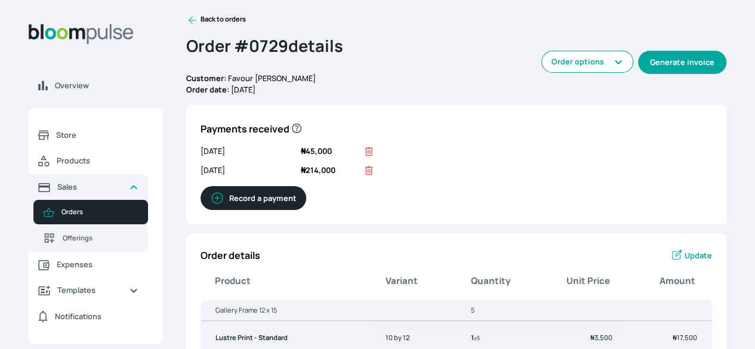
click at [638, 74] on button "Generate invoice" at bounding box center [682, 62] width 88 height 23
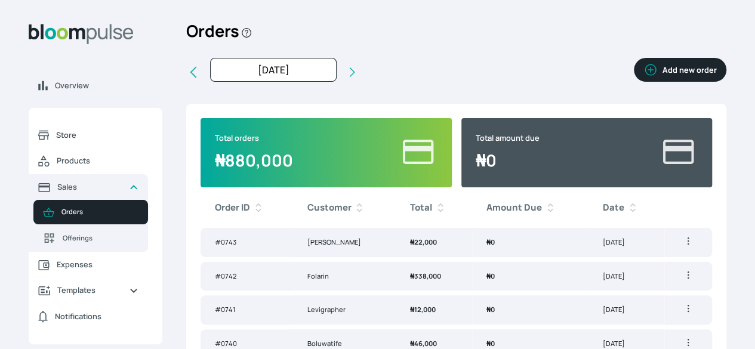
click at [201, 76] on icon at bounding box center [193, 72] width 14 height 14
click at [196, 78] on icon at bounding box center [193, 72] width 7 height 11
type input "[DATE]"
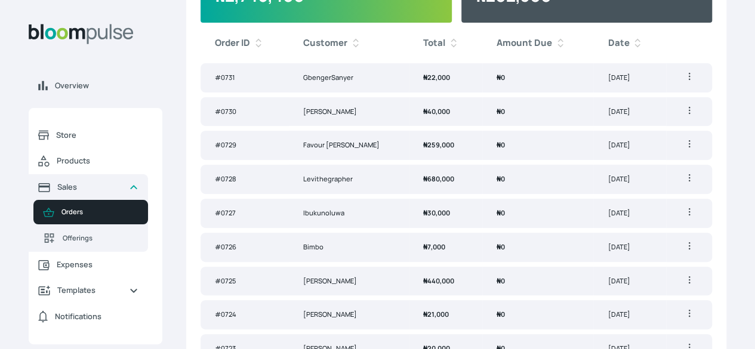
scroll to position [171, 0]
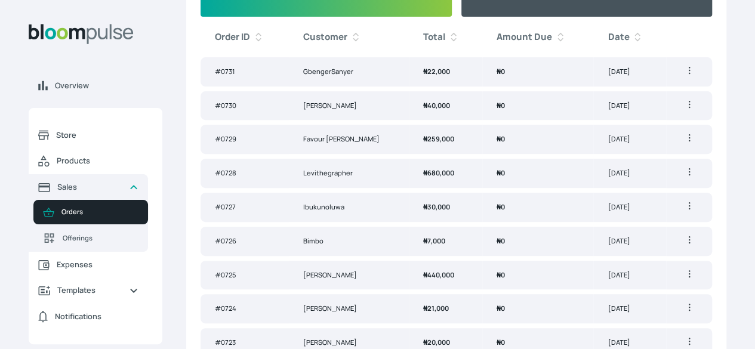
click at [381, 188] on td "Levithegrapher" at bounding box center [349, 173] width 120 height 29
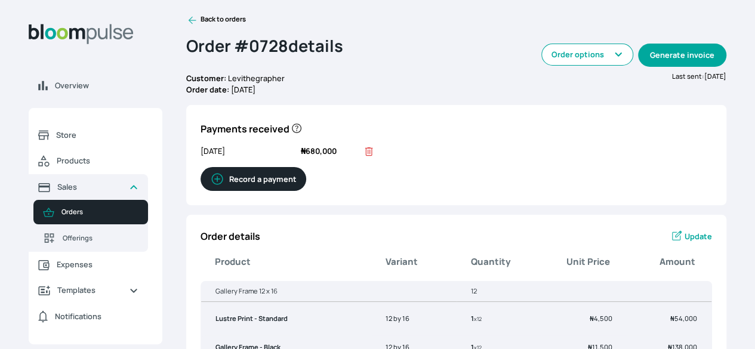
click at [638, 66] on button "Generate invoice" at bounding box center [682, 55] width 88 height 23
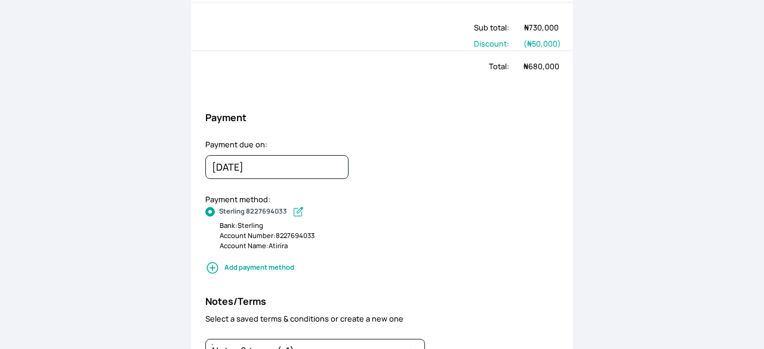
click at [638, 153] on div "Back to order Invoice Send via Email Send via WhatsApp Export as PDF Preview Se…" at bounding box center [382, 174] width 764 height 349
click at [640, 160] on div "Back to order Invoice Send via Email Send via WhatsApp Export as PDF Preview Se…" at bounding box center [382, 174] width 764 height 349
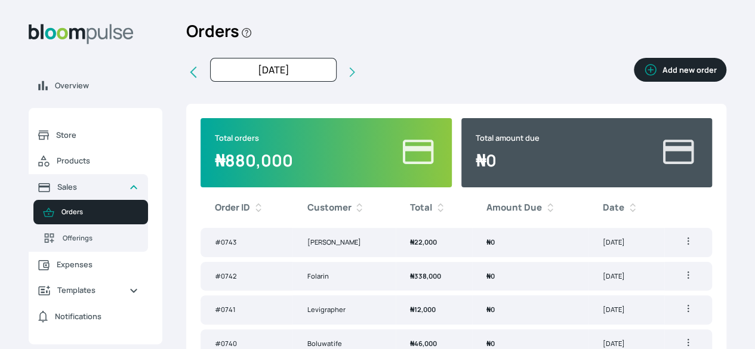
click at [201, 79] on icon at bounding box center [193, 72] width 14 height 14
type input "[DATE]"
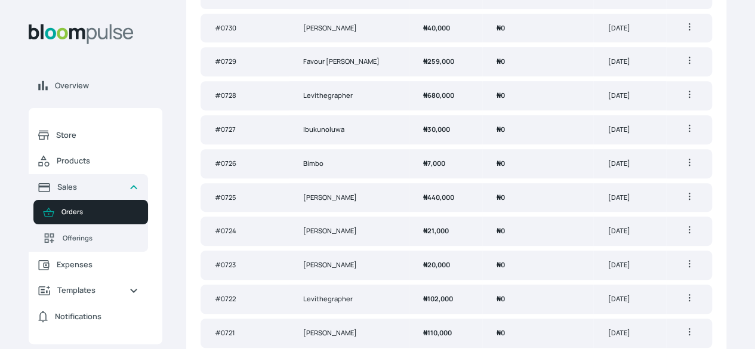
scroll to position [249, 0]
click at [377, 144] on td "Ibukunoluwa" at bounding box center [349, 129] width 120 height 29
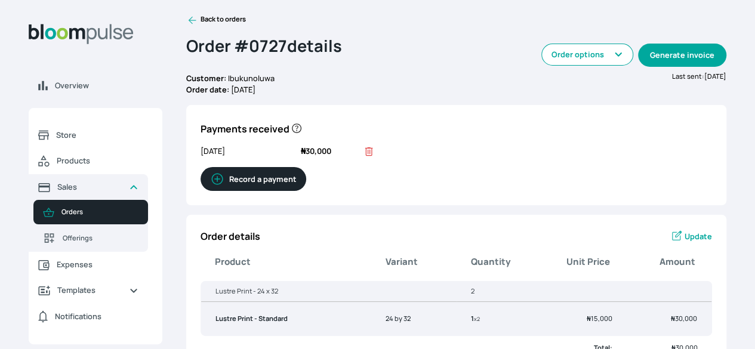
click at [638, 67] on button "Generate invoice" at bounding box center [682, 55] width 88 height 23
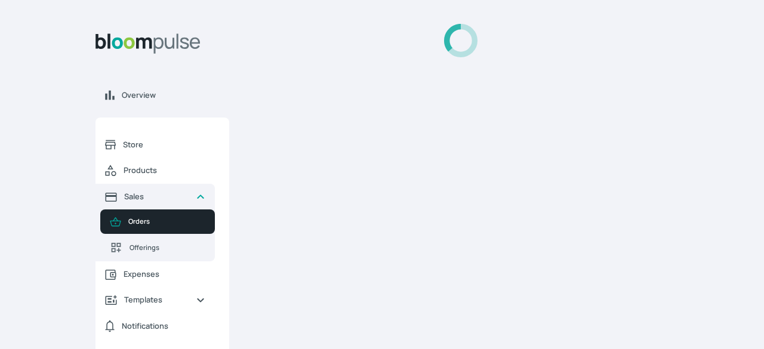
select select
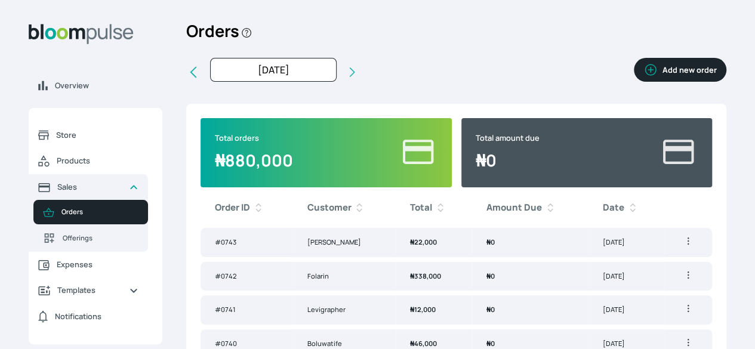
click at [201, 76] on icon at bounding box center [193, 72] width 14 height 14
click at [196, 76] on icon at bounding box center [193, 72] width 7 height 11
click at [201, 79] on icon at bounding box center [193, 72] width 14 height 14
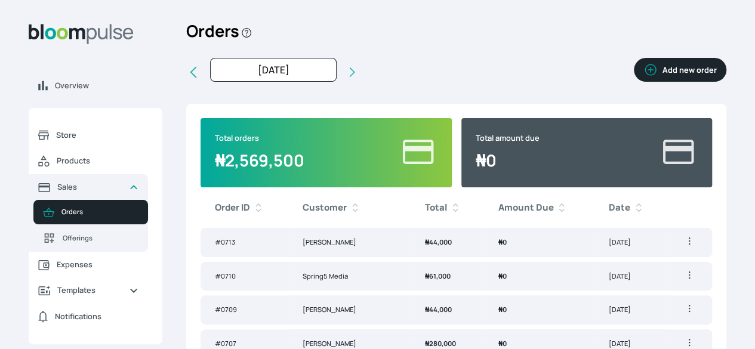
click at [358, 78] on icon at bounding box center [352, 72] width 12 height 12
type input "[DATE]"
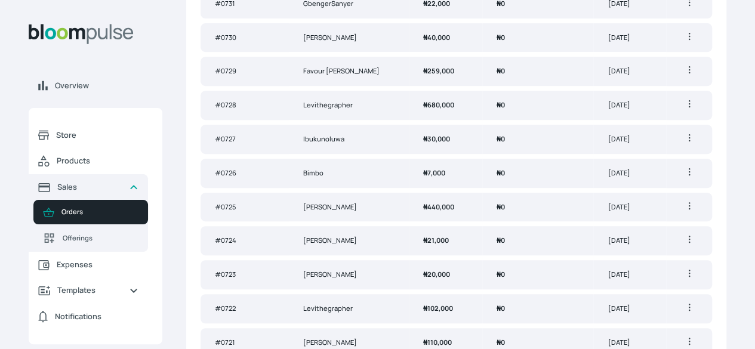
scroll to position [247, 0]
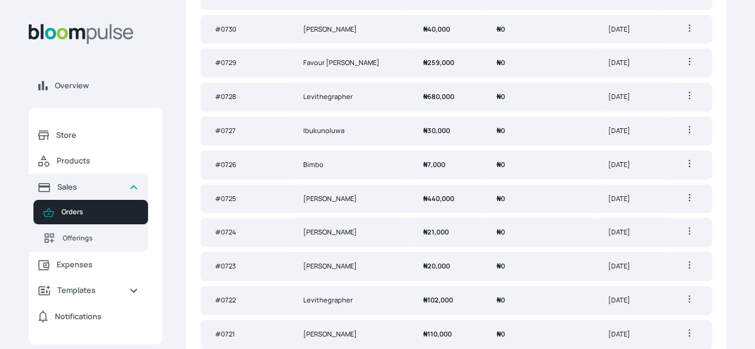
click at [371, 180] on td "Bimbo" at bounding box center [349, 164] width 120 height 29
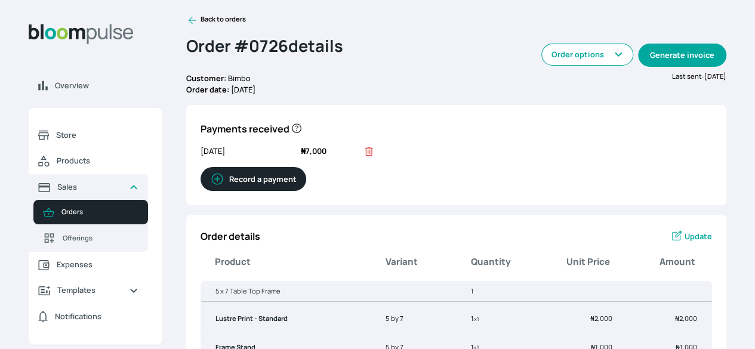
click at [638, 64] on button "Generate invoice" at bounding box center [682, 55] width 88 height 23
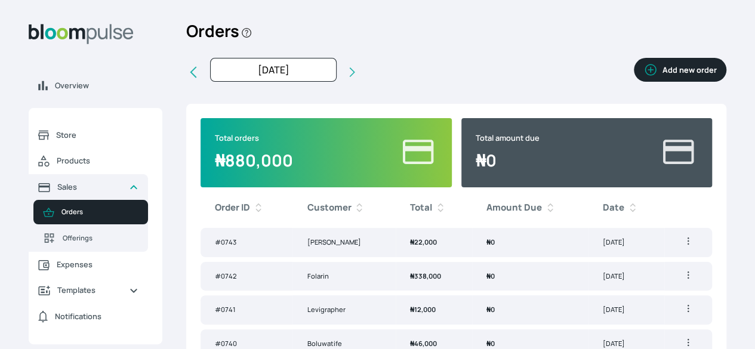
click at [201, 79] on icon at bounding box center [193, 72] width 14 height 14
type input "[DATE]"
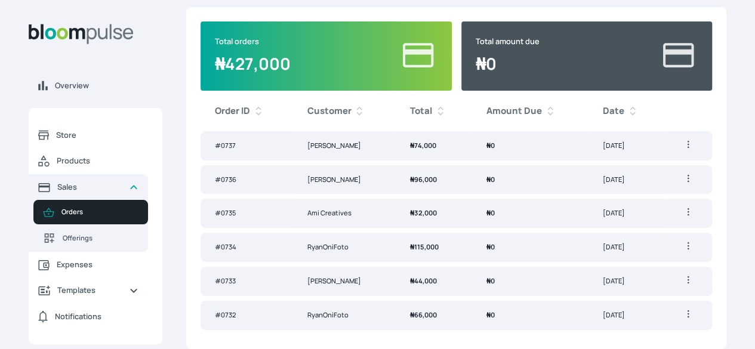
scroll to position [147, 0]
